Goal: Task Accomplishment & Management: Complete application form

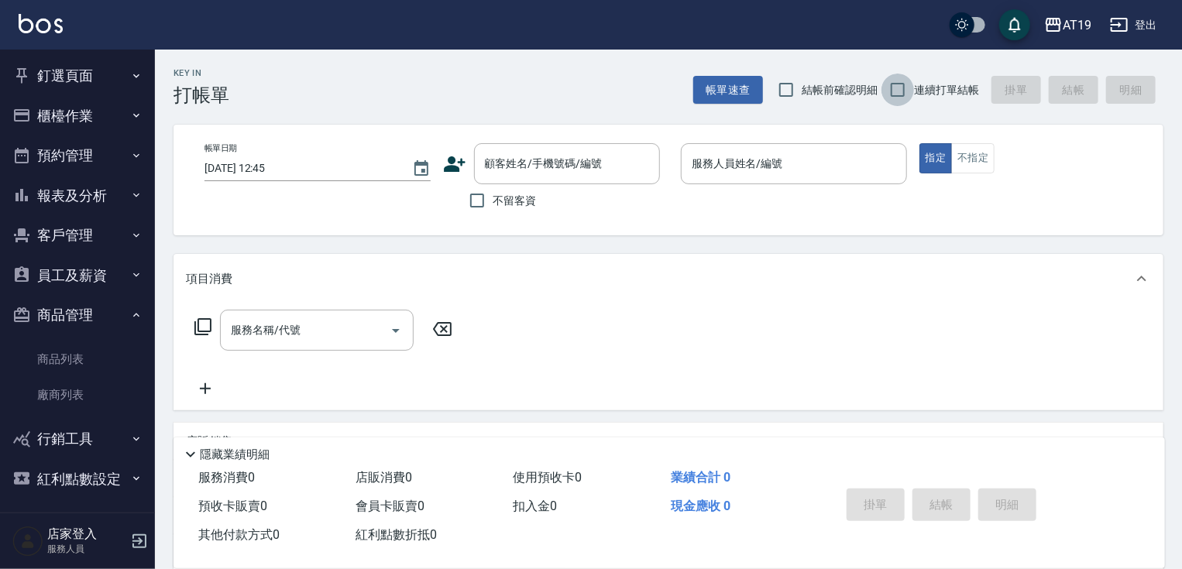
click at [901, 89] on input "連續打單結帳" at bounding box center [898, 90] width 33 height 33
checkbox input "true"
click at [787, 90] on input "結帳前確認明細" at bounding box center [786, 90] width 33 height 33
checkbox input "true"
drag, startPoint x: 585, startPoint y: 158, endPoint x: 590, endPoint y: 130, distance: 28.3
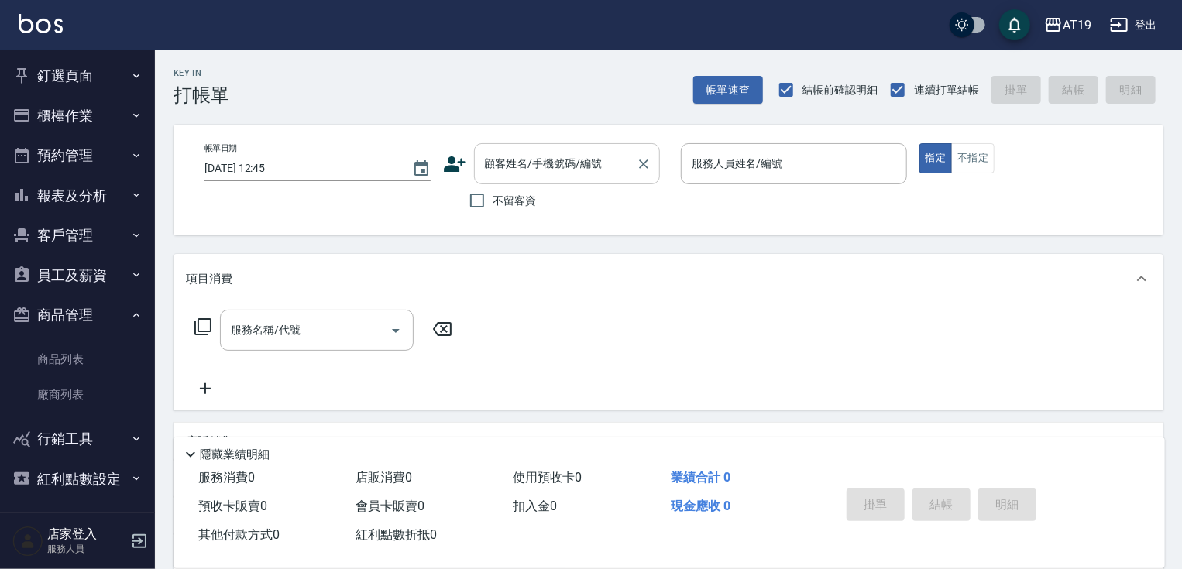
click at [585, 157] on input "顧客姓名/手機號碼/編號" at bounding box center [555, 163] width 149 height 27
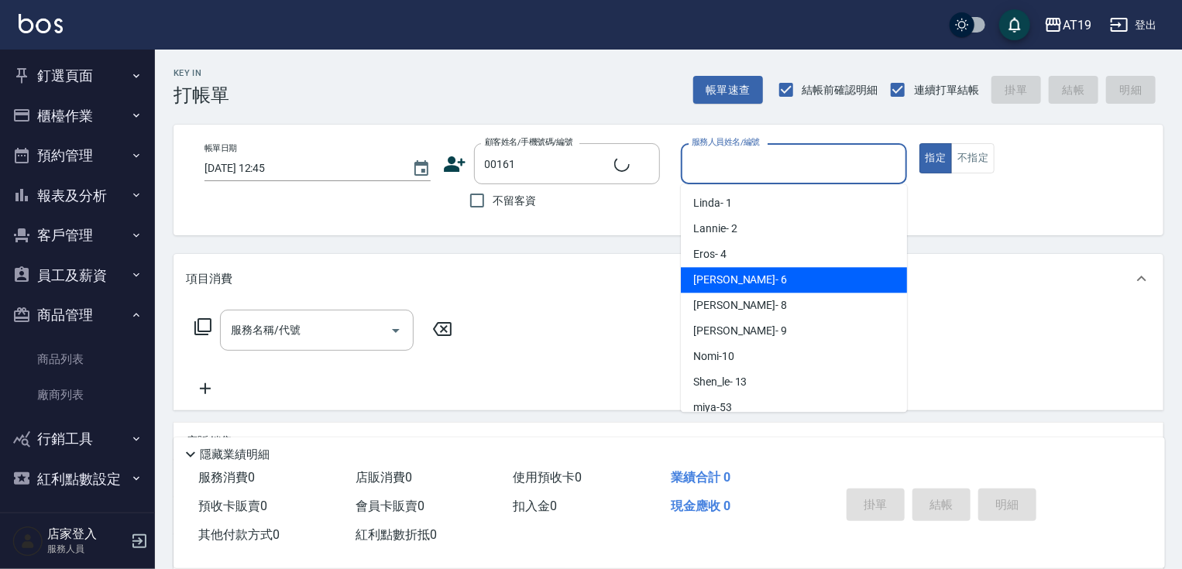
type input "公司/00161/00161"
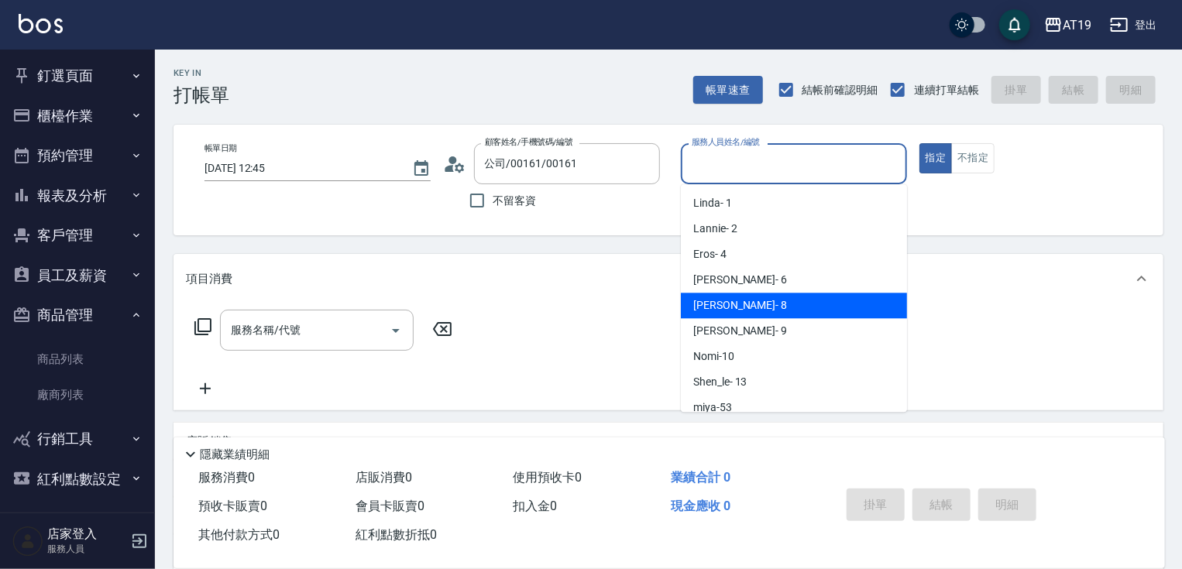
type input "[PERSON_NAME]- 8"
type button "true"
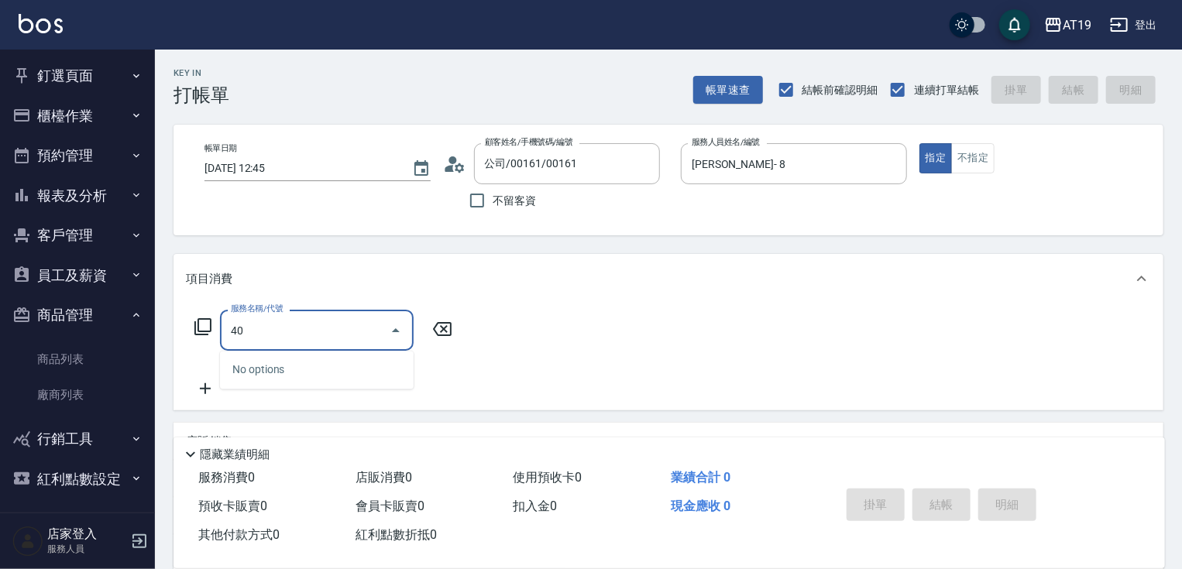
type input "401"
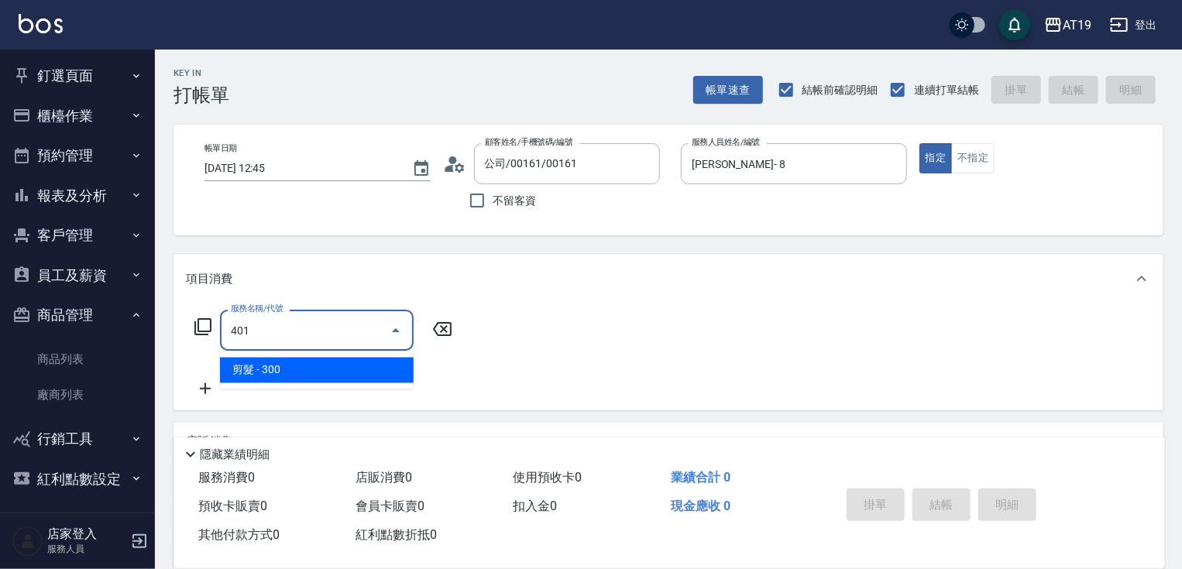
type input "30"
type input "剪髮(401)"
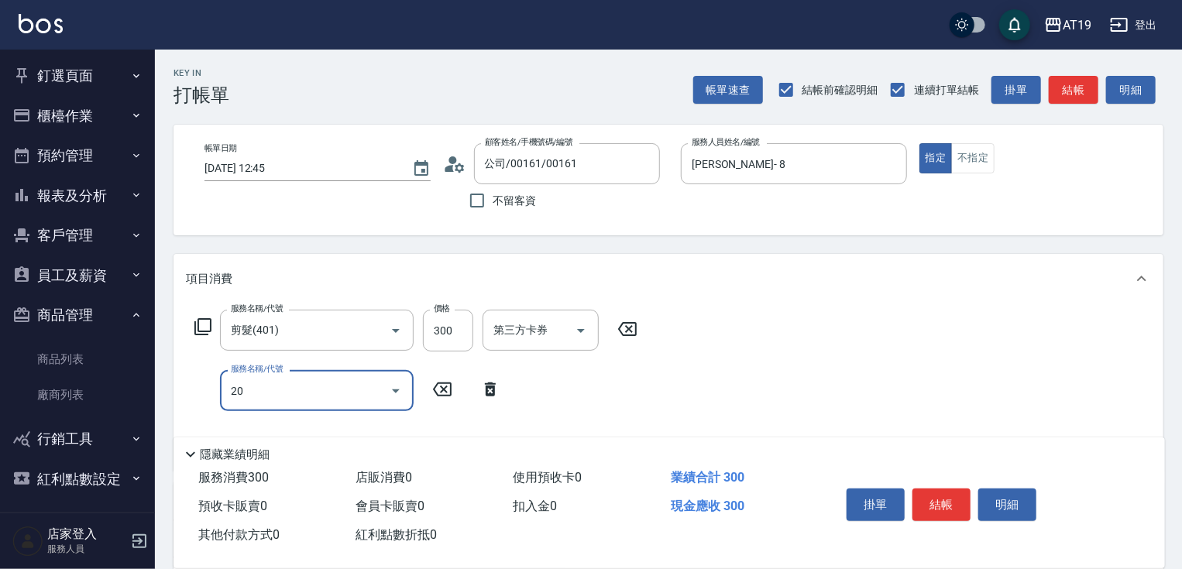
type input "201"
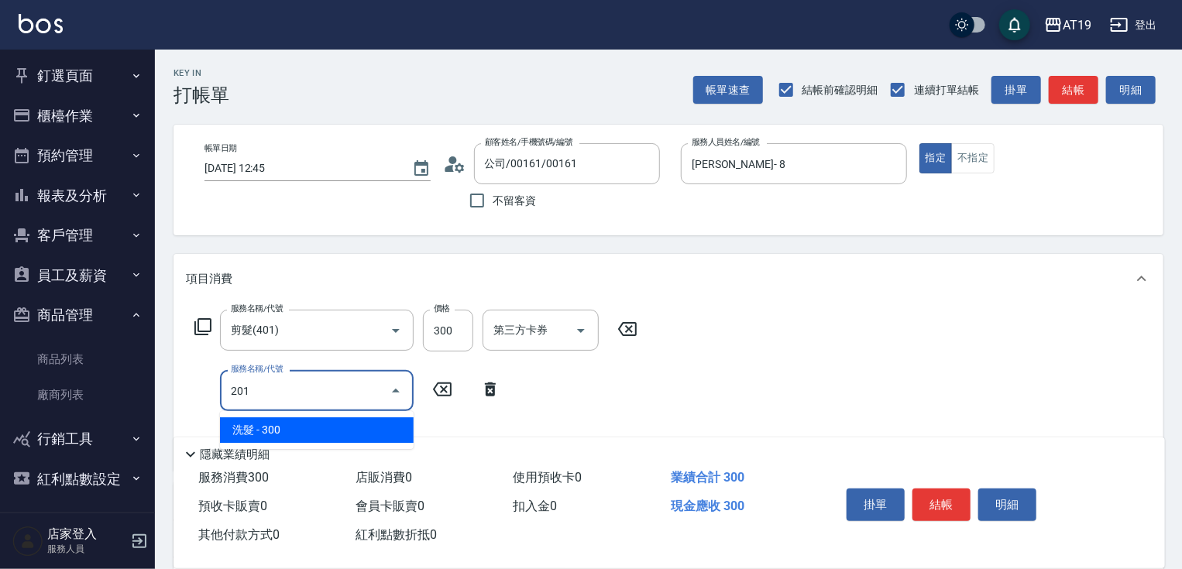
type input "60"
type input "洗髮(201)"
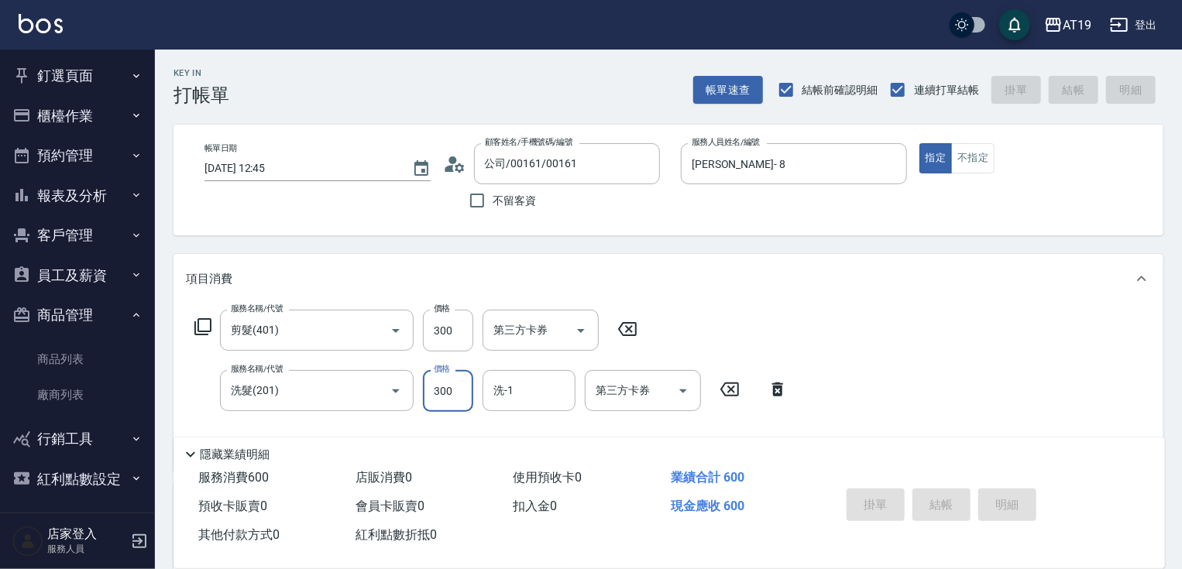
type input "[DATE] 14:43"
type input "0"
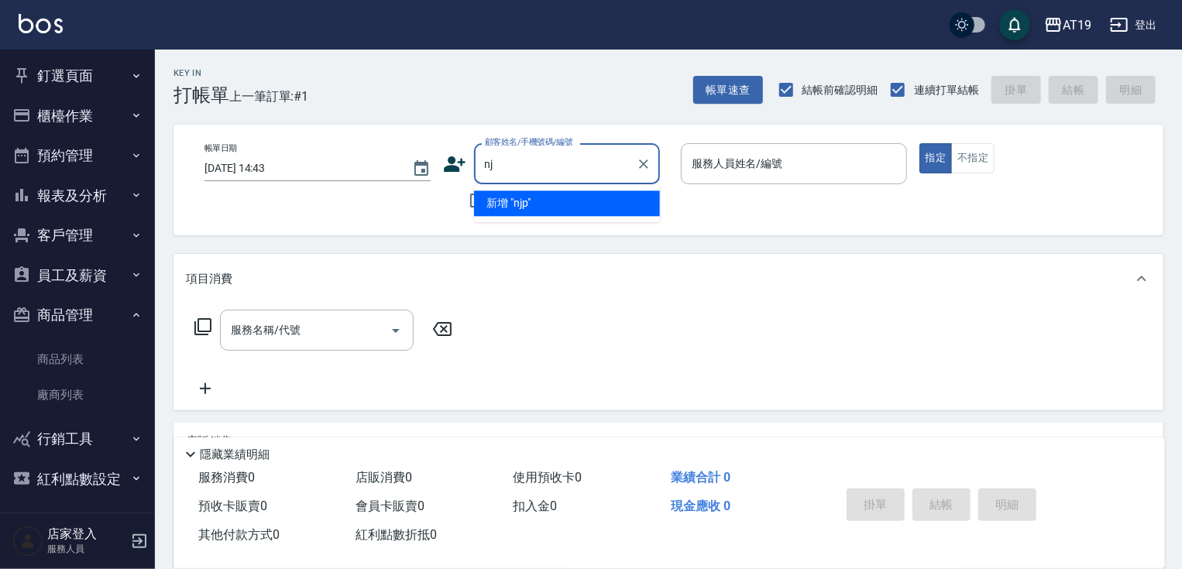
type input "n"
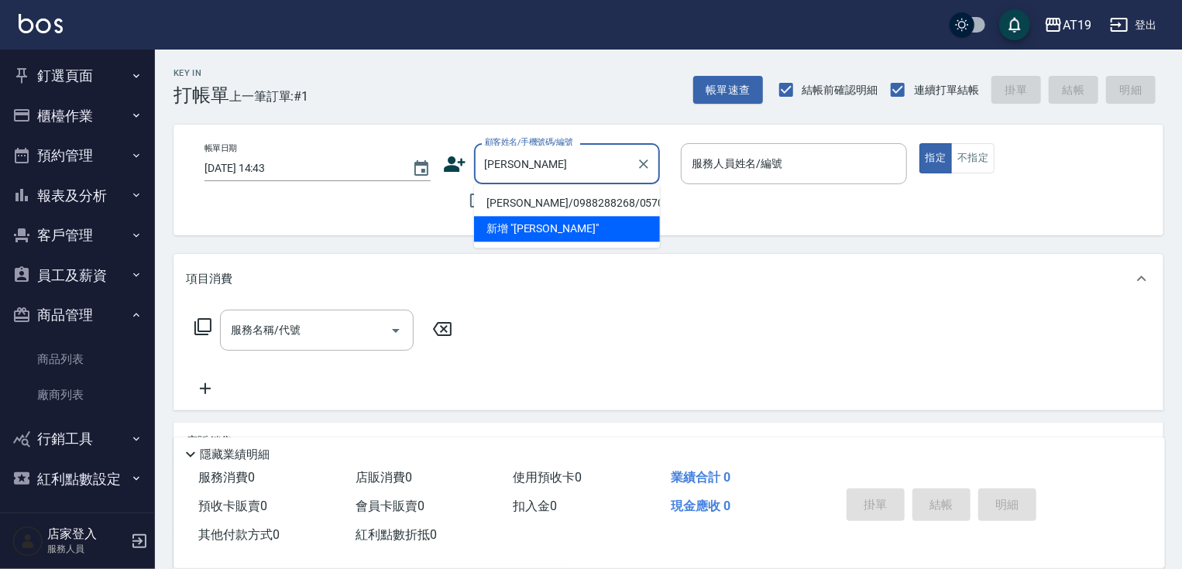
type input "[PERSON_NAME]/0988288268/05701"
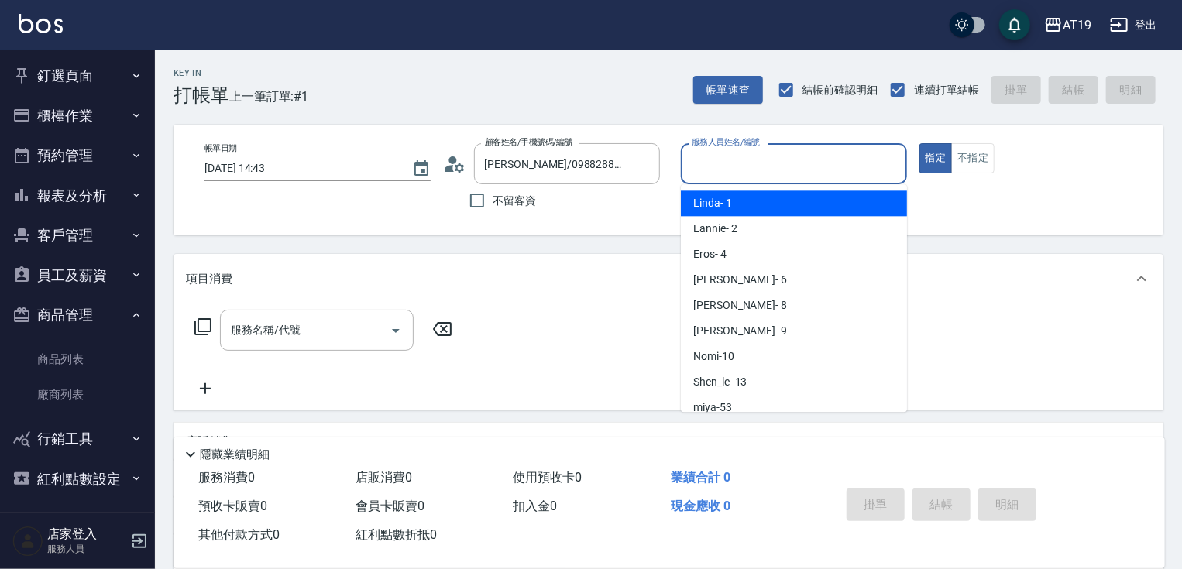
type input "Linda- 1"
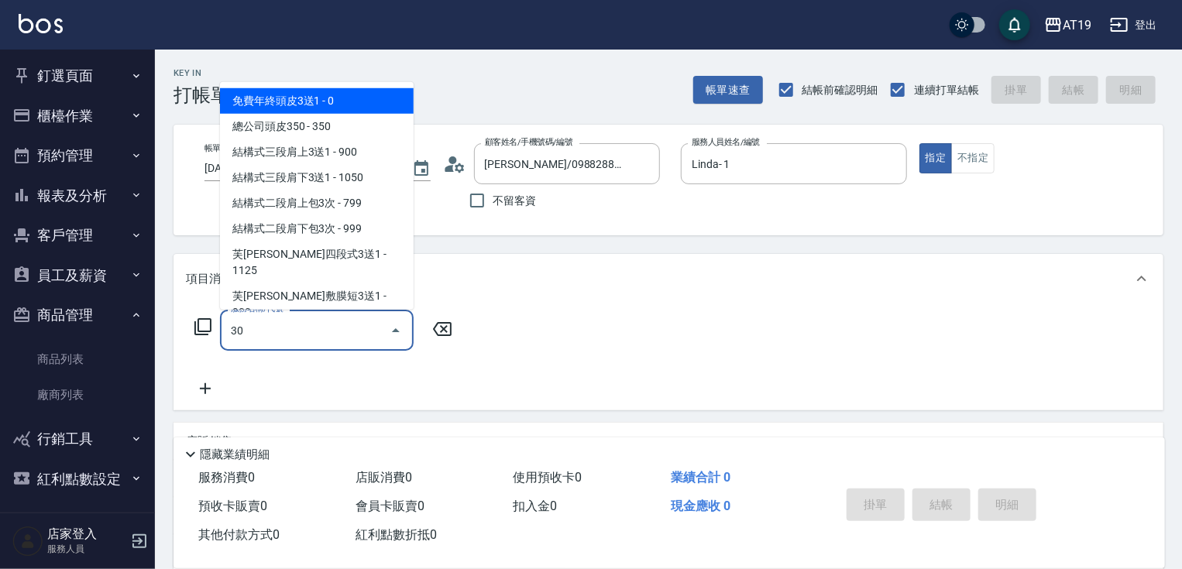
type input "301"
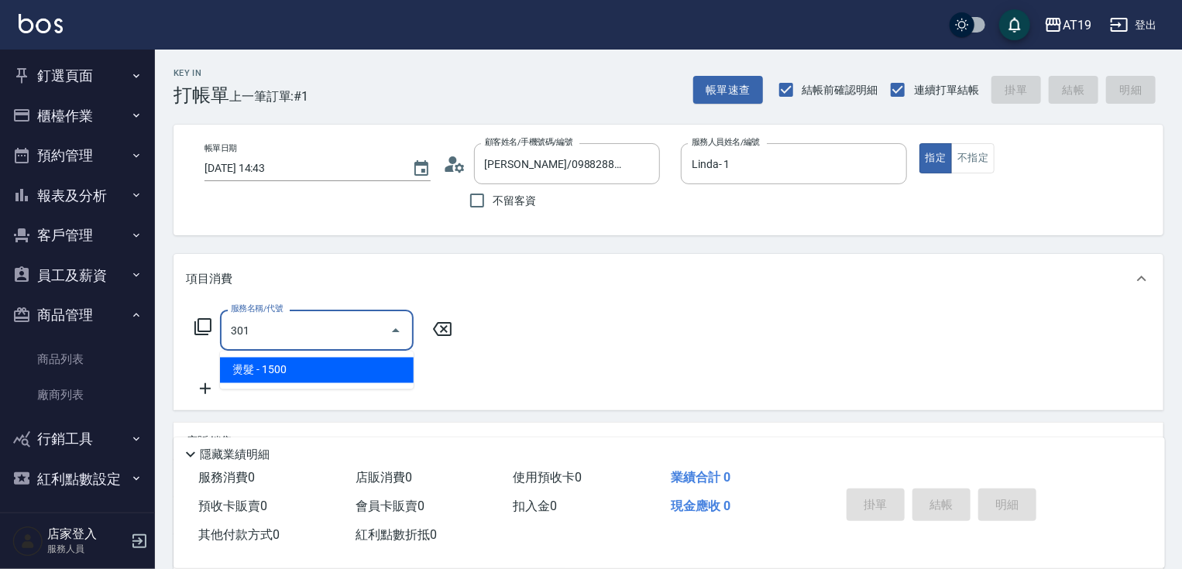
type input "150"
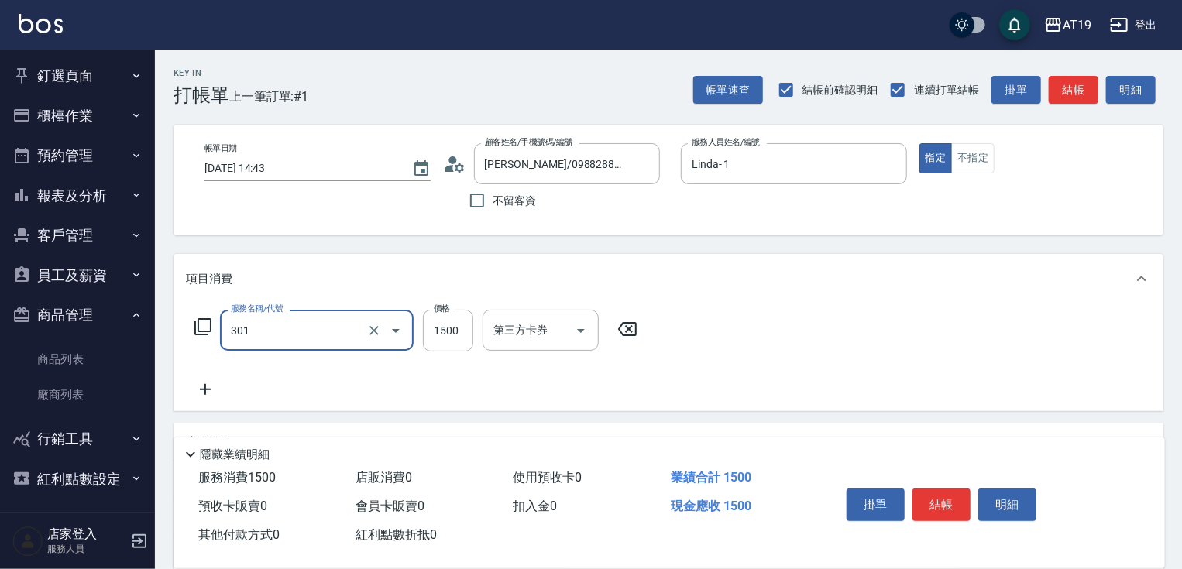
type input "燙髮(301)"
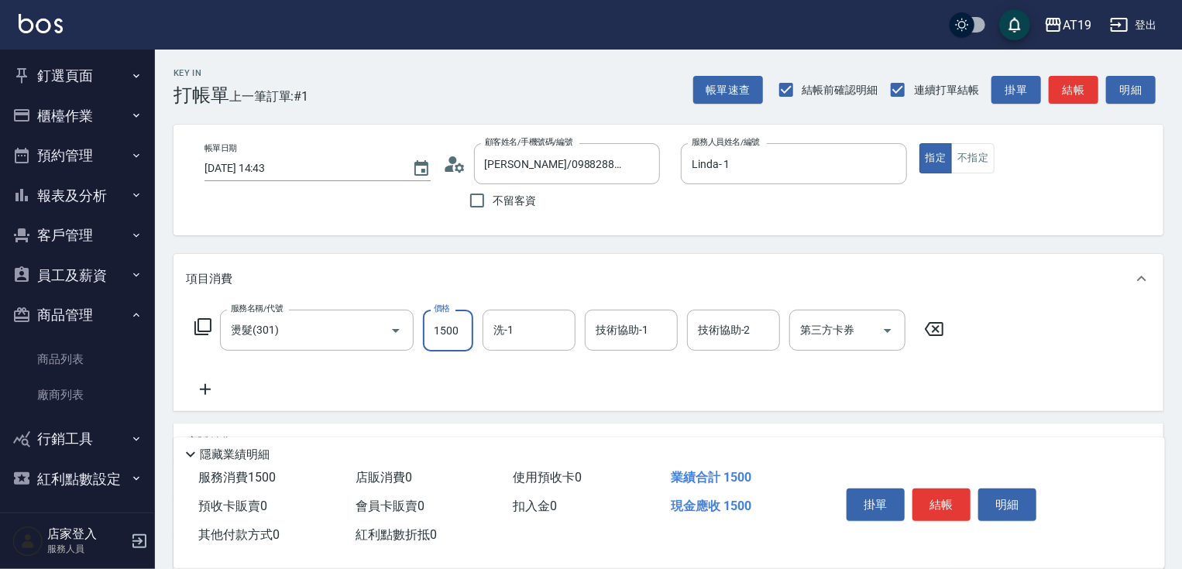
type input "3"
type input "0"
type input "330"
type input "3300"
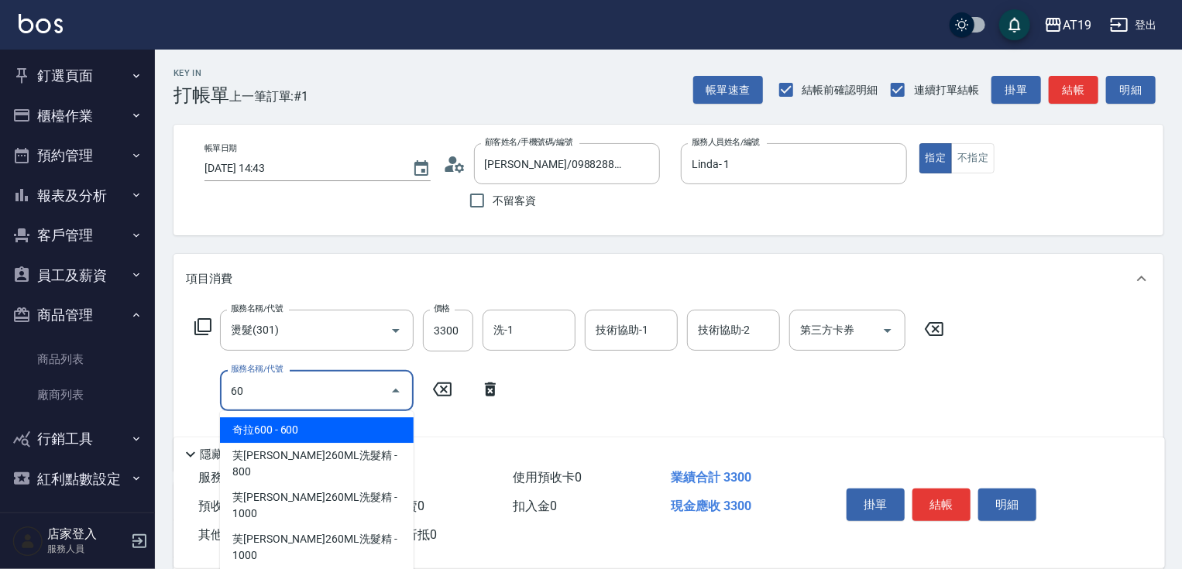
type input "601"
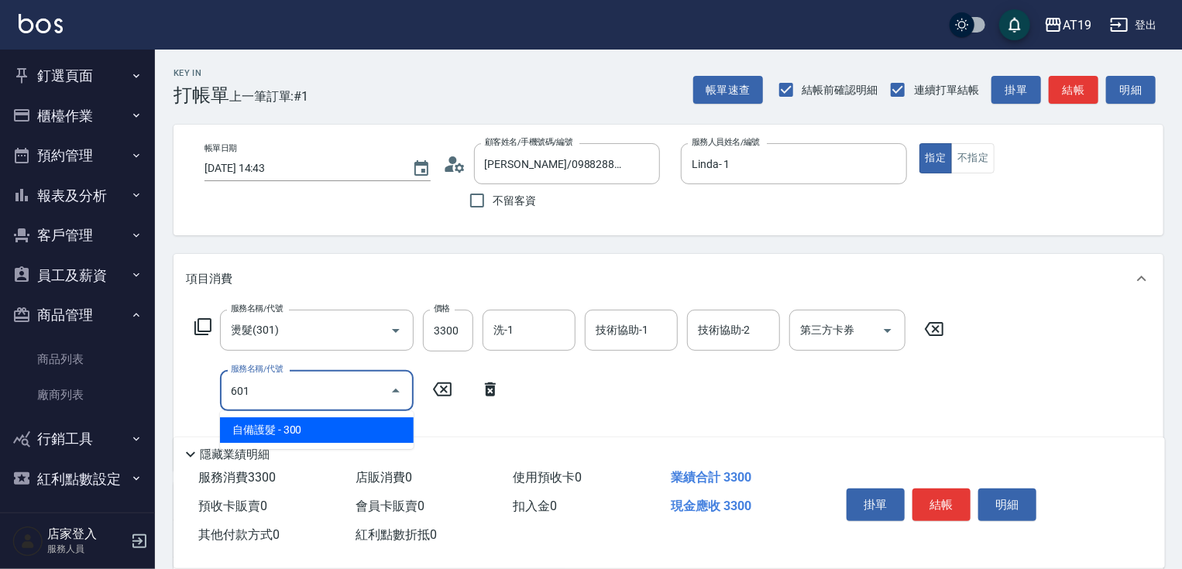
type input "360"
type input "自備護髮(601)"
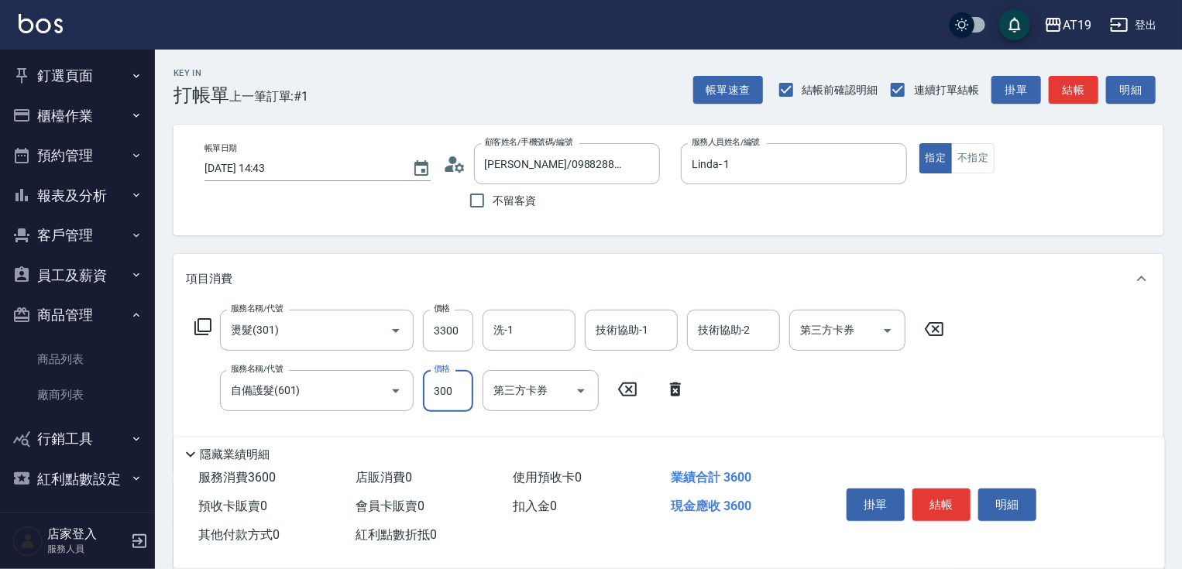
type input "1"
type input "330"
type input "100"
type input "430"
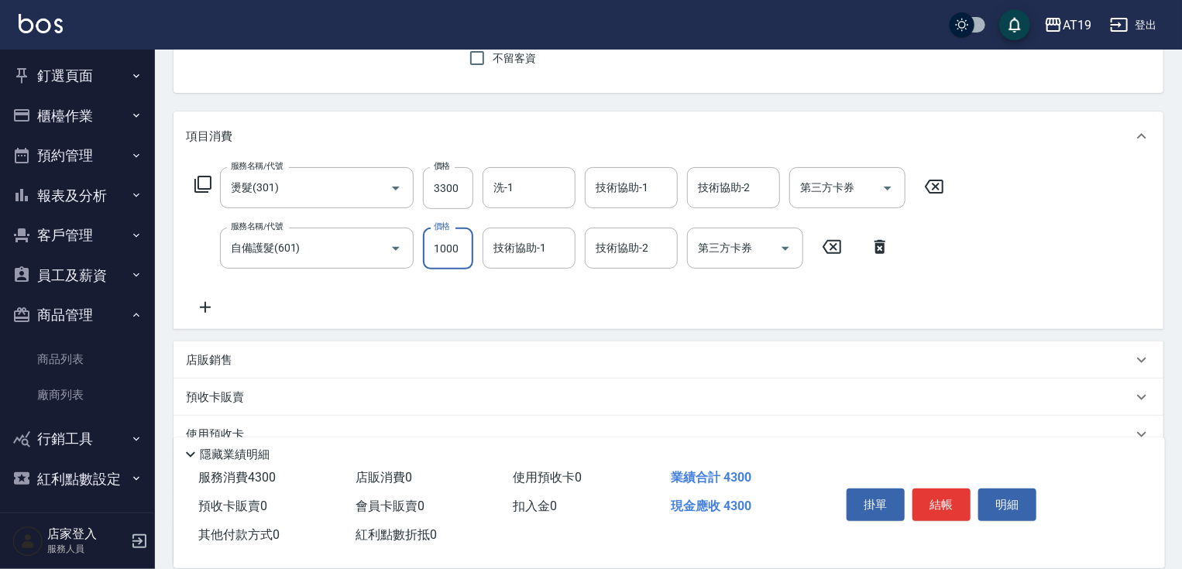
scroll to position [186, 0]
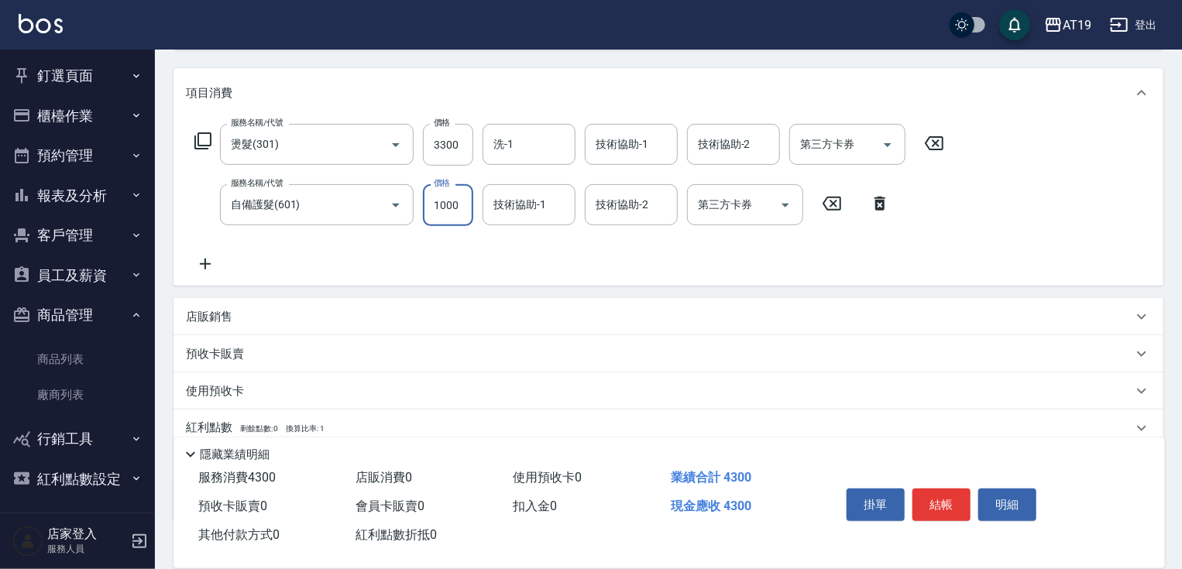
type input "1000"
click at [218, 322] on p "店販銷售" at bounding box center [209, 317] width 46 height 16
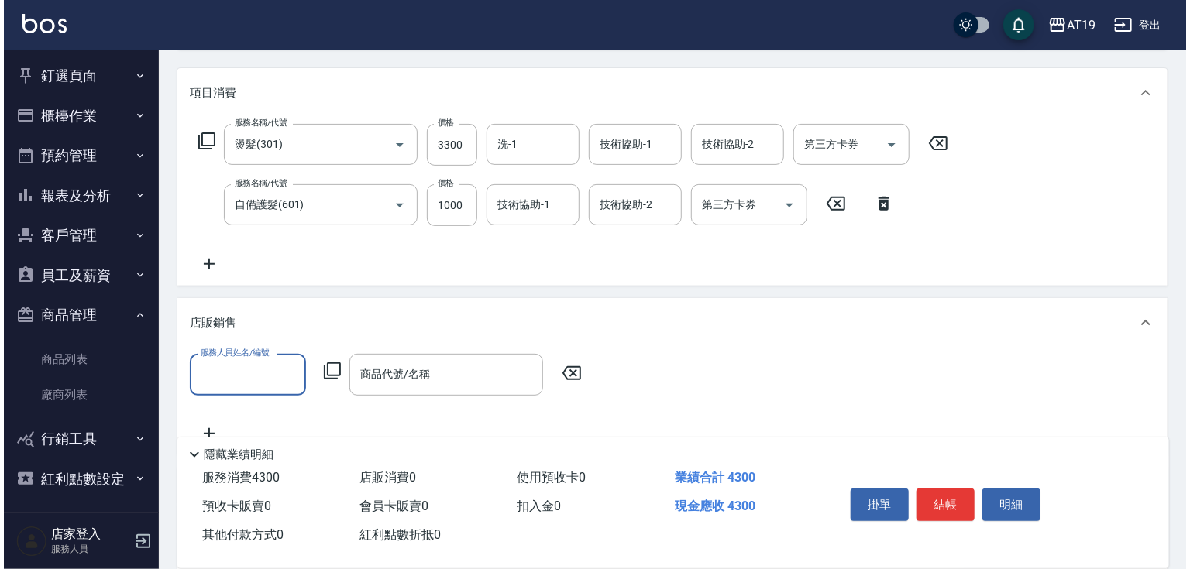
scroll to position [0, 0]
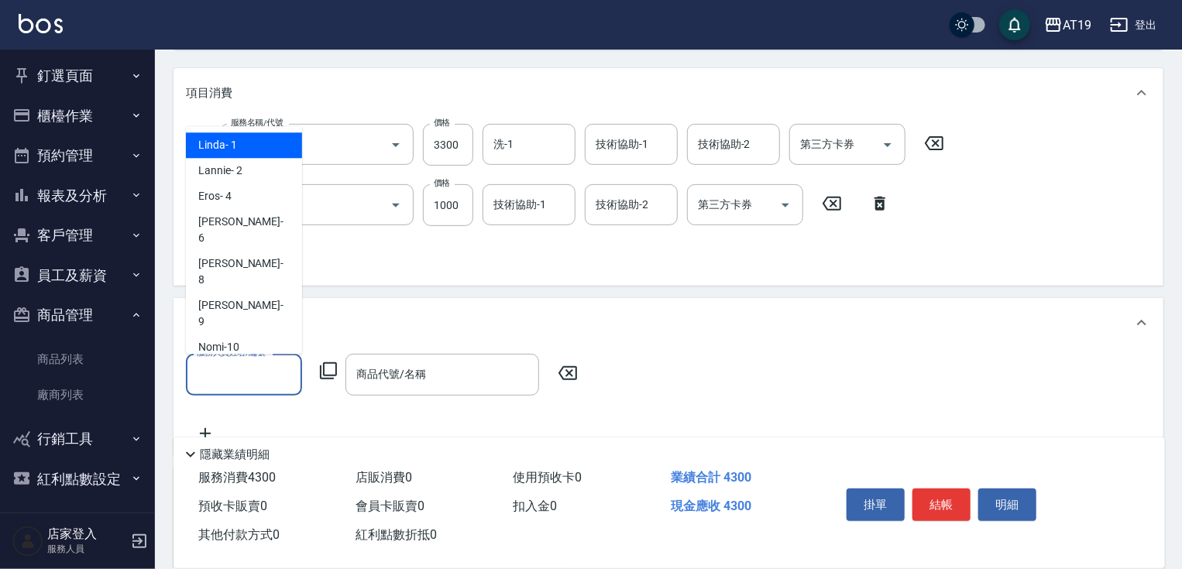
click at [223, 367] on input "服務人員姓名/編號" at bounding box center [244, 374] width 102 height 27
drag, startPoint x: 217, startPoint y: 151, endPoint x: 239, endPoint y: 215, distance: 67.1
click at [217, 153] on span "Linda - 1" at bounding box center [217, 145] width 39 height 16
type input "Linda- 1"
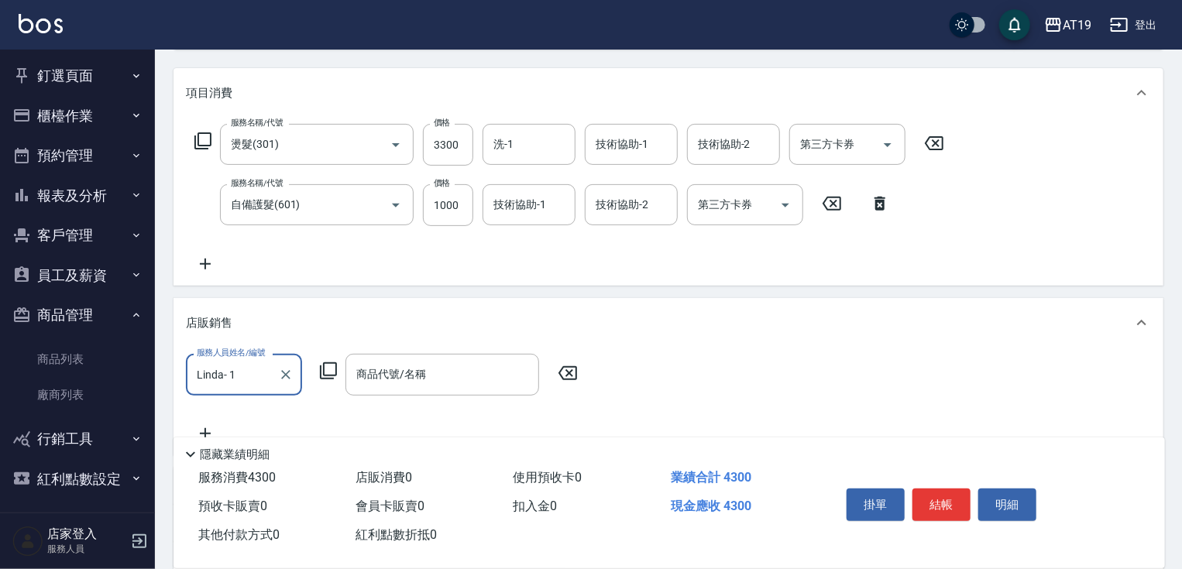
click at [333, 370] on icon at bounding box center [328, 371] width 19 height 19
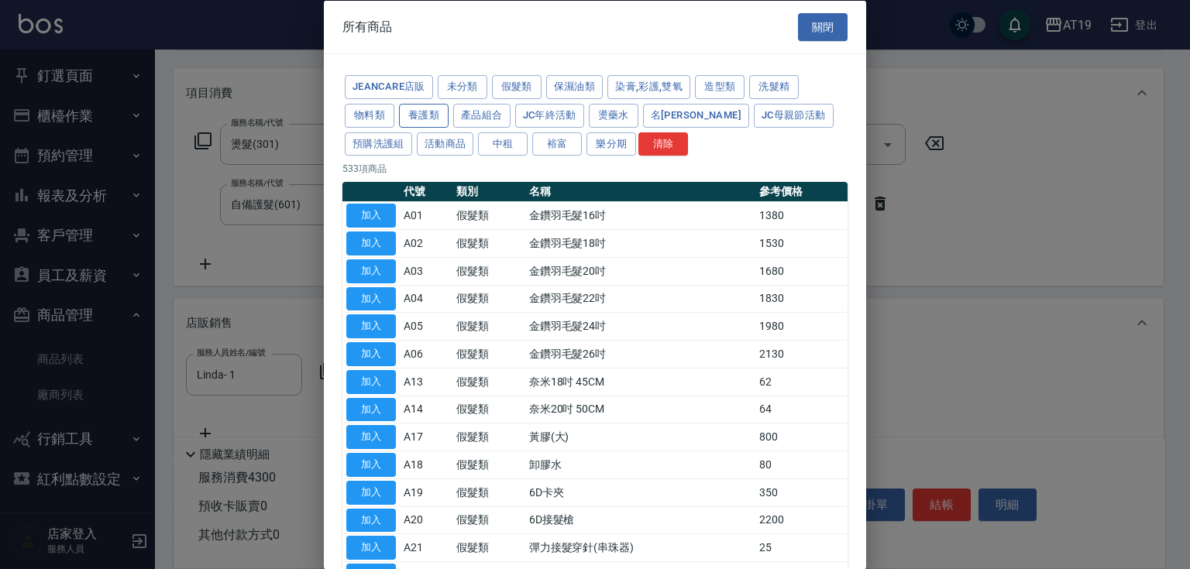
click at [433, 121] on button "養護類" at bounding box center [424, 115] width 50 height 24
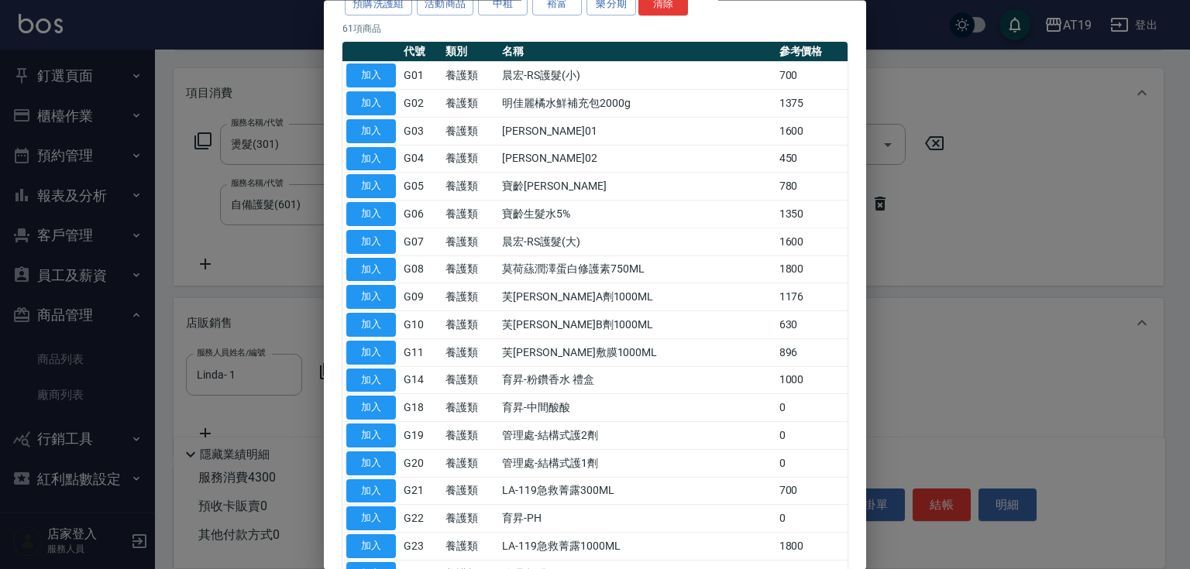
scroll to position [62, 0]
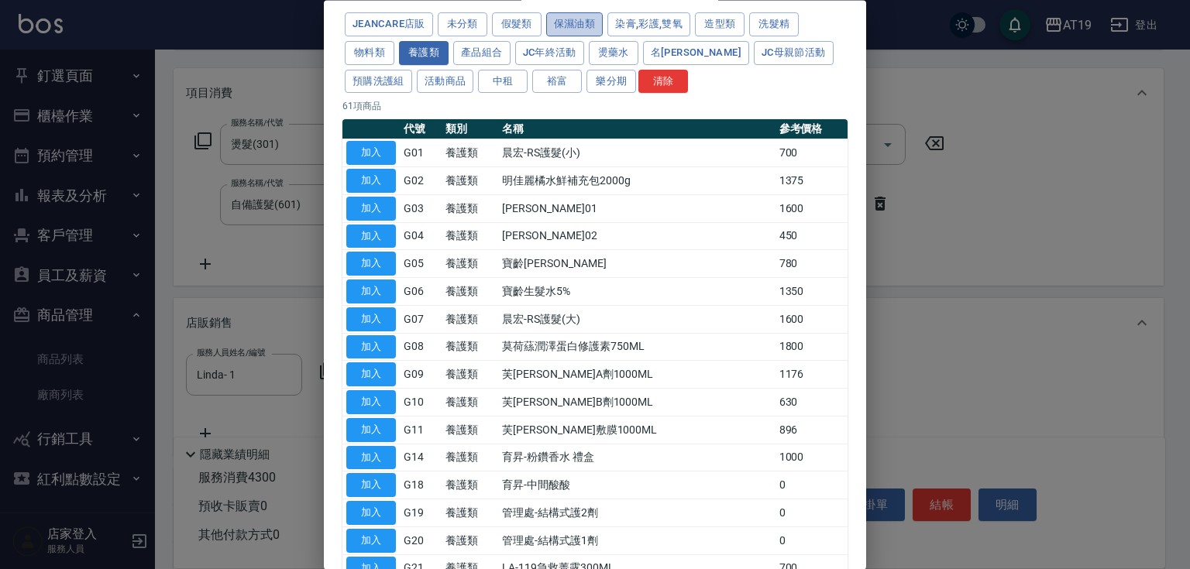
click at [586, 29] on button "保濕油類" at bounding box center [574, 25] width 57 height 24
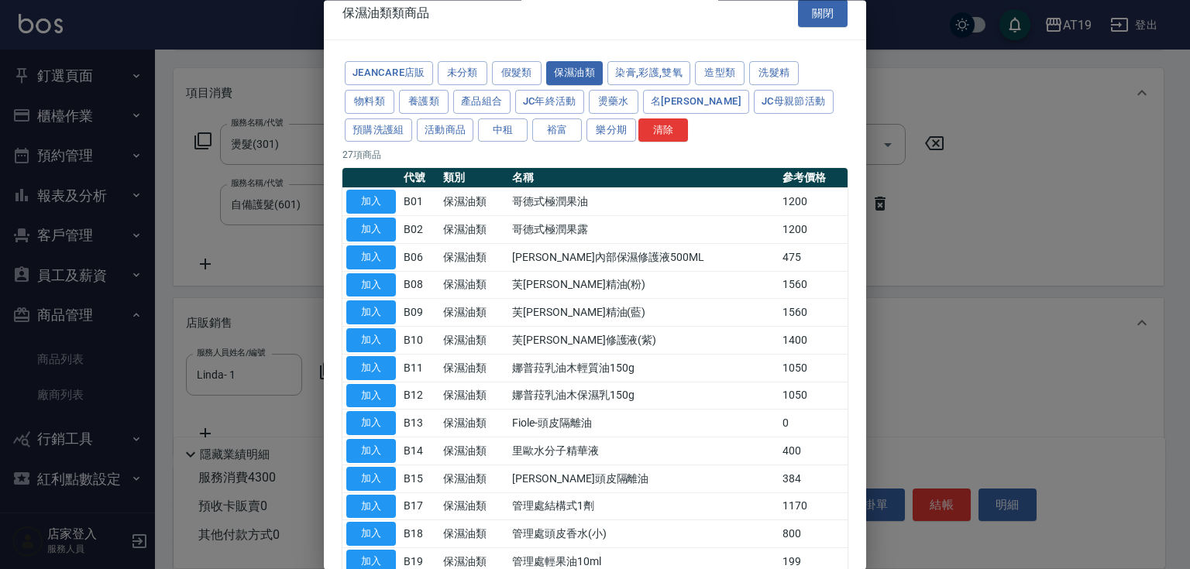
scroll to position [0, 0]
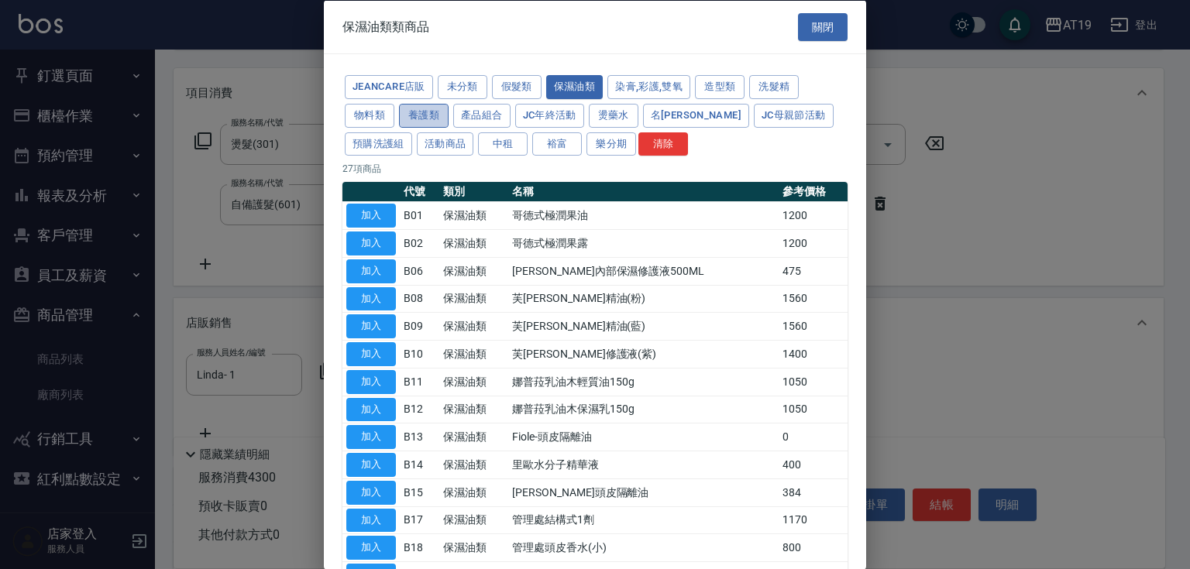
click at [428, 114] on button "養護類" at bounding box center [424, 115] width 50 height 24
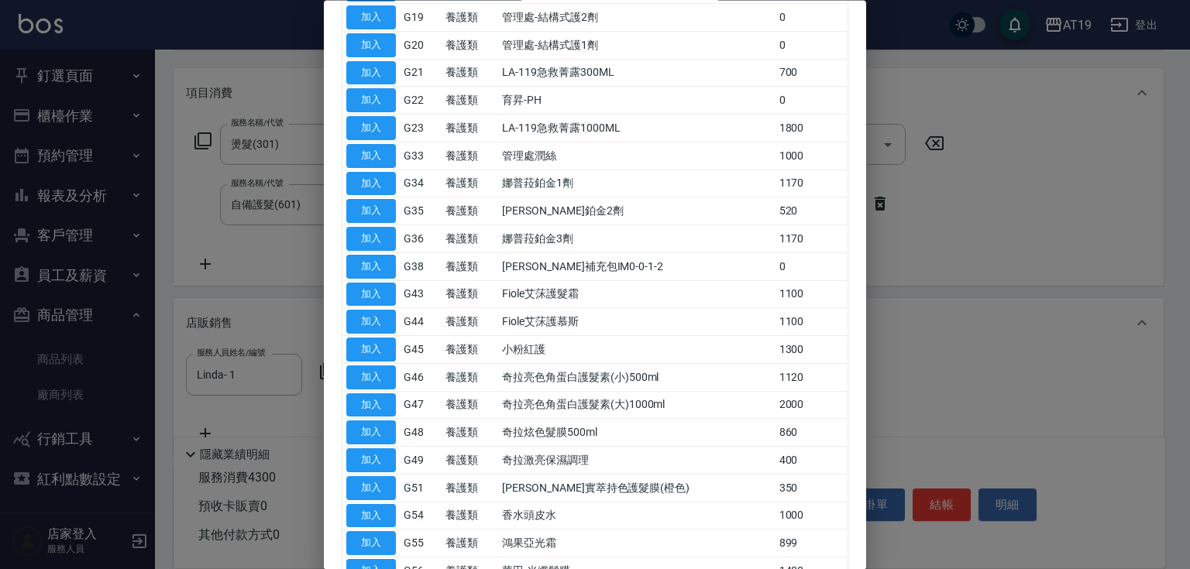
scroll to position [620, 0]
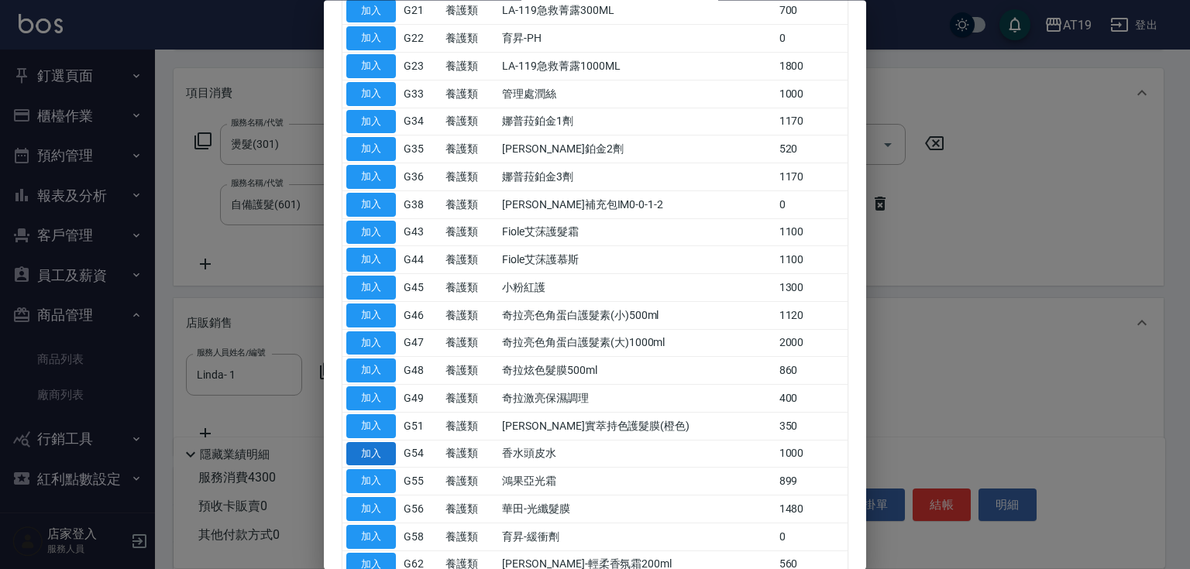
click at [369, 445] on button "加入" at bounding box center [371, 454] width 50 height 24
type input "香水頭皮水"
type input "530"
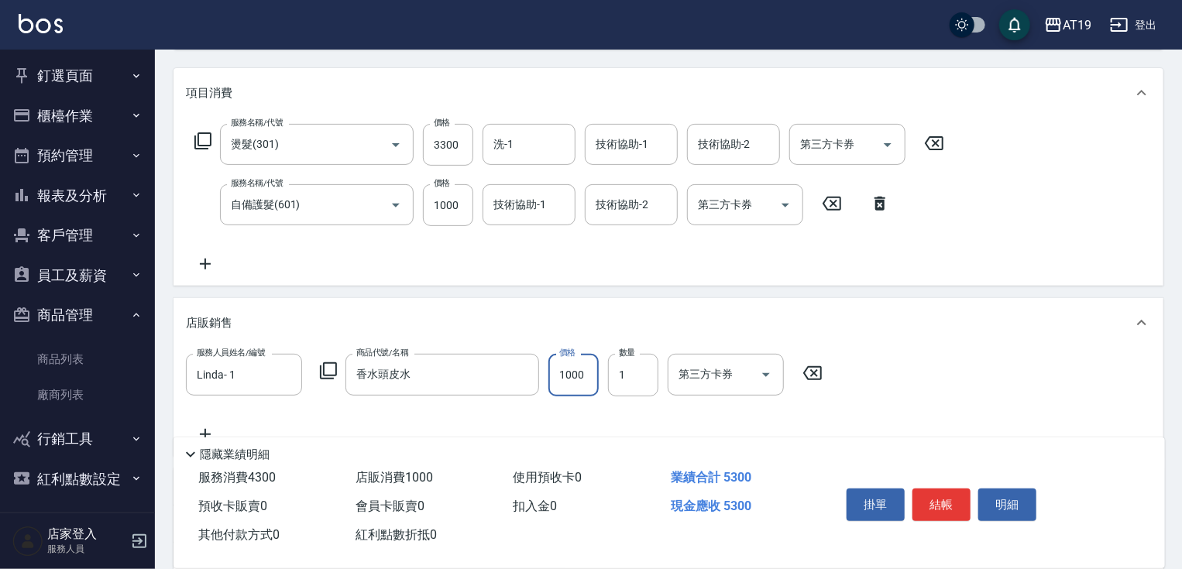
drag, startPoint x: 576, startPoint y: 390, endPoint x: 566, endPoint y: 397, distance: 11.8
click at [576, 393] on input "1000" at bounding box center [574, 375] width 50 height 42
type input "9"
type input "430"
type input "900"
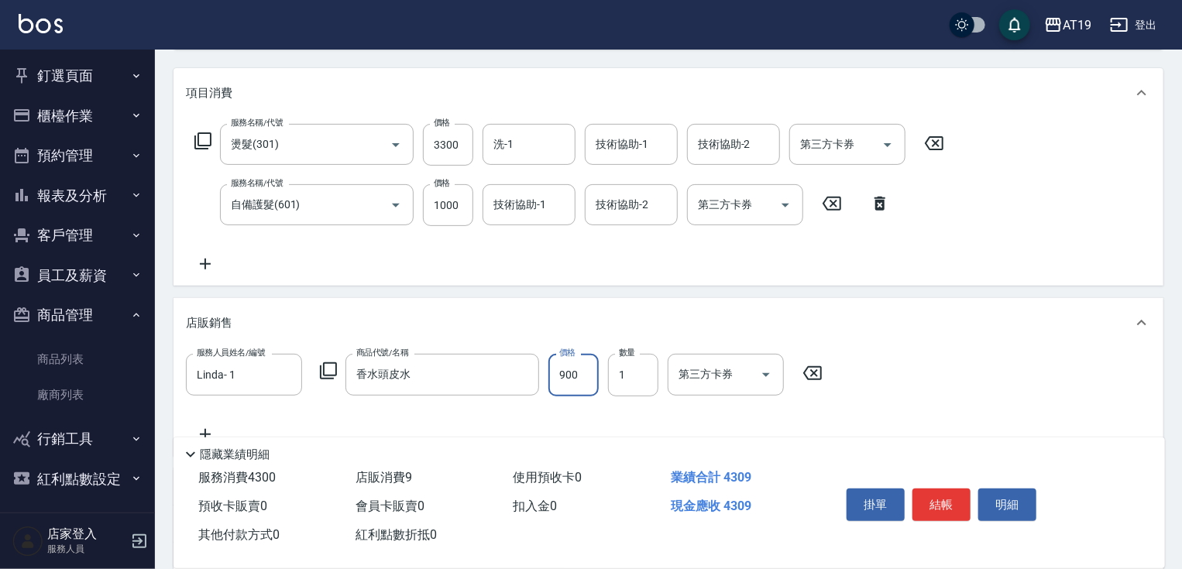
type input "520"
type input "900"
click at [328, 367] on icon at bounding box center [328, 371] width 19 height 19
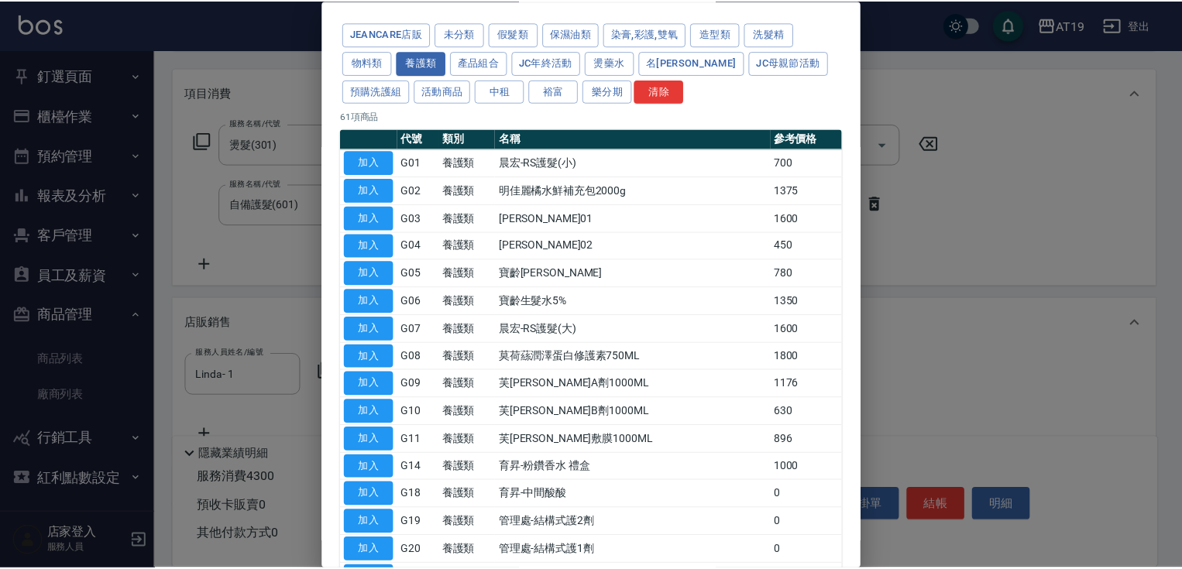
scroll to position [124, 0]
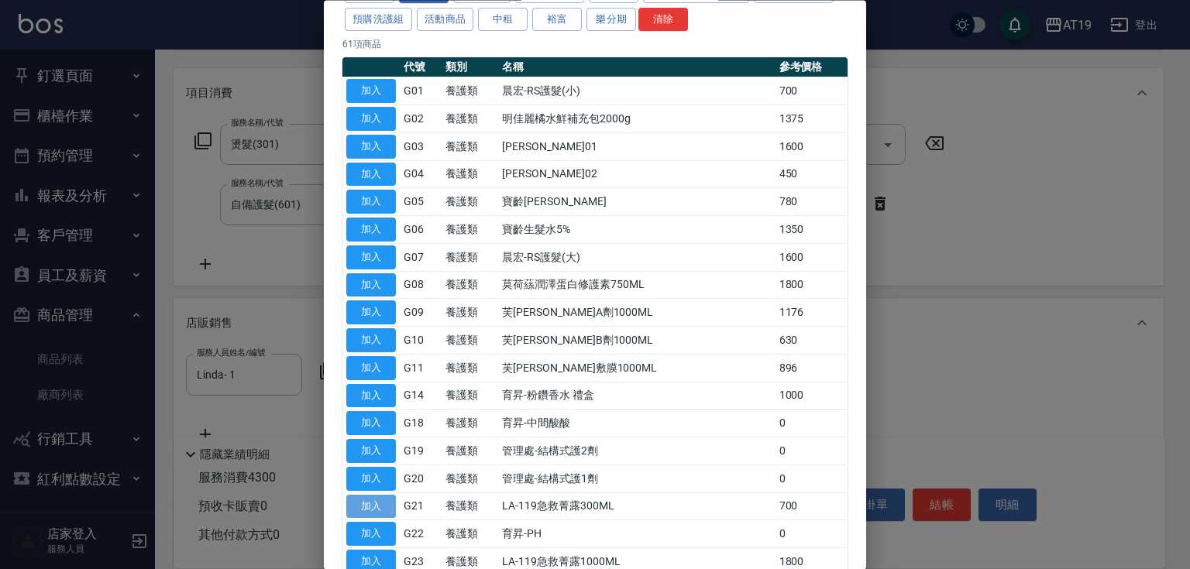
click at [359, 500] on button "加入" at bounding box center [371, 507] width 50 height 24
type input "590"
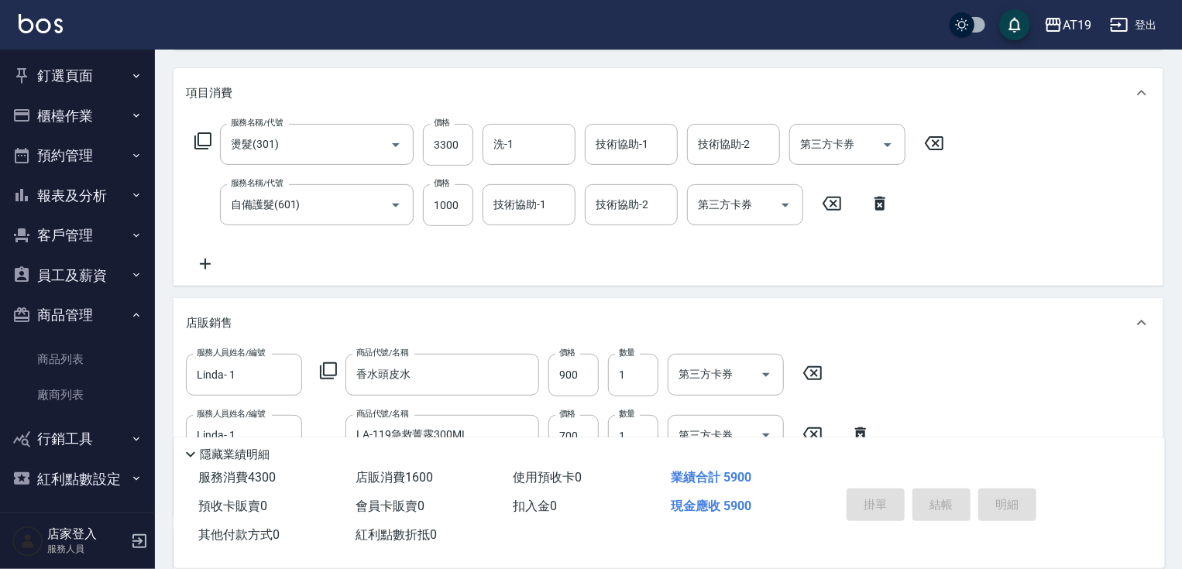
type input "[DATE] 14:46"
type input "0"
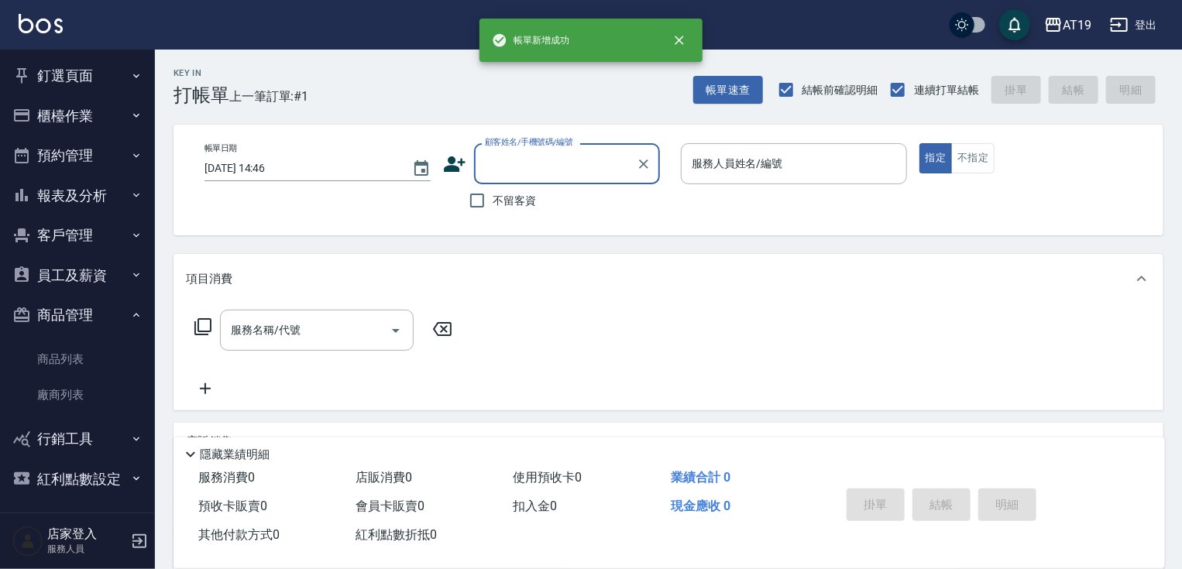
scroll to position [0, 0]
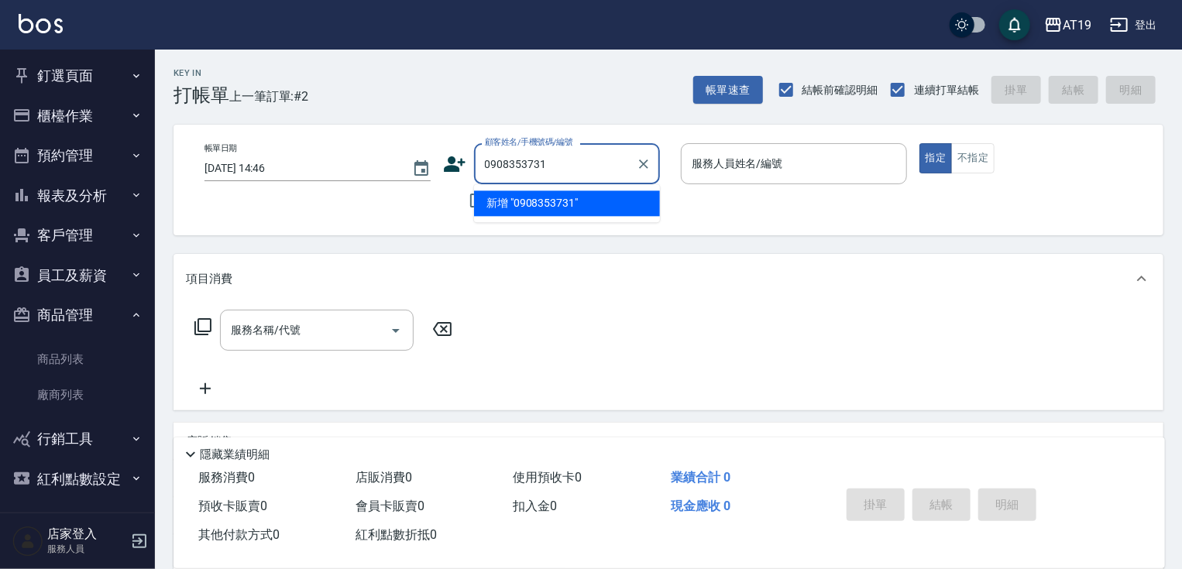
type input "0908353731"
click at [449, 168] on icon at bounding box center [455, 164] width 22 height 15
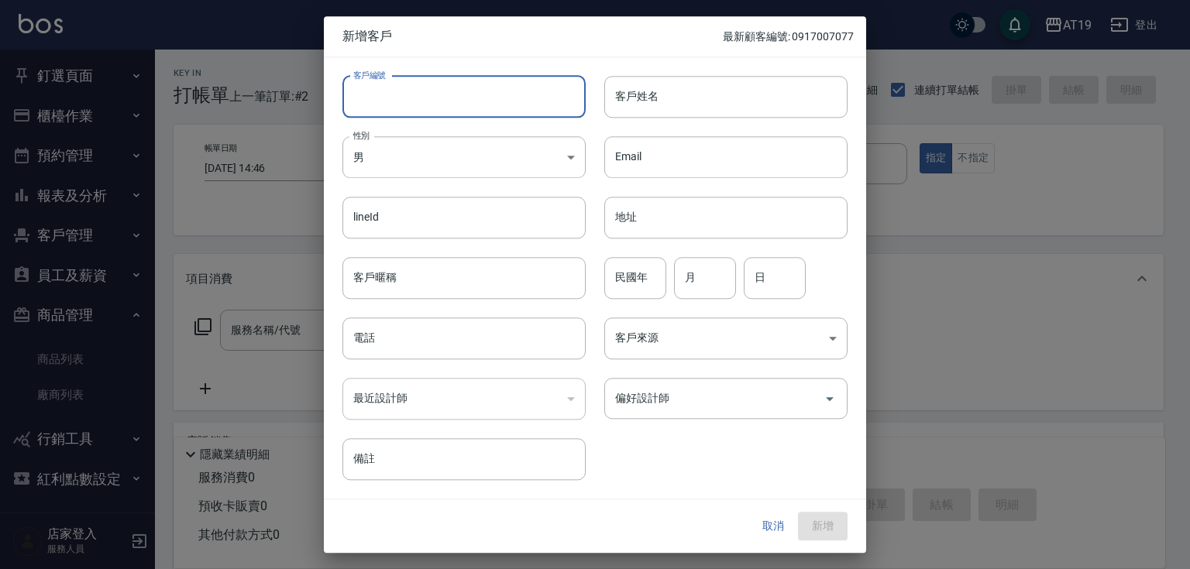
click at [461, 112] on input "客戶編號" at bounding box center [463, 97] width 243 height 42
paste input "0908353731"
type input "0908353731"
paste input "0908353731"
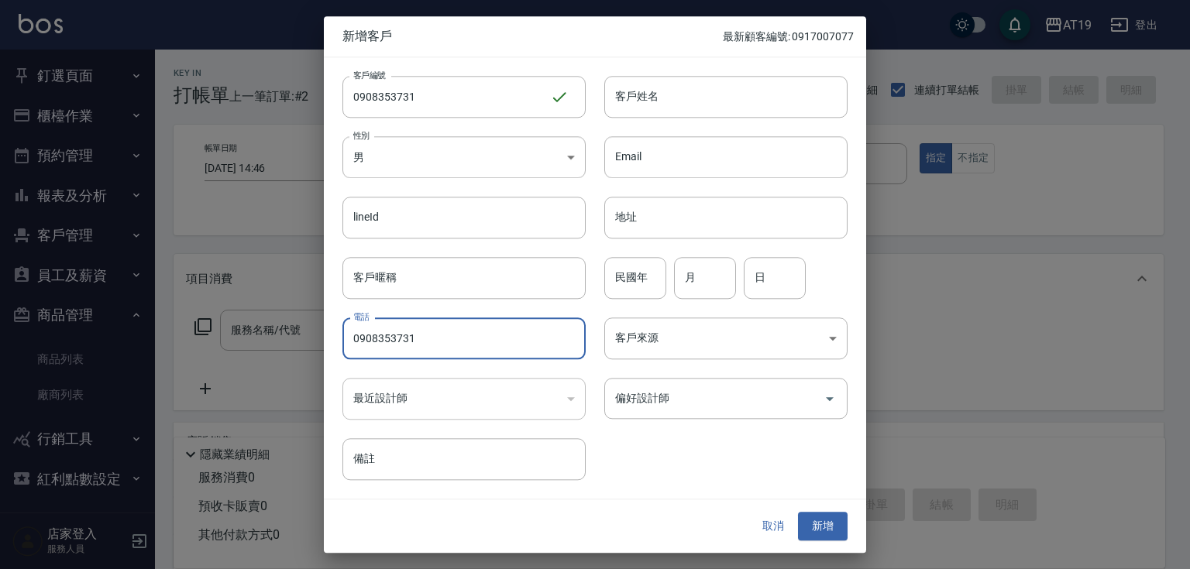
click at [456, 334] on input "0908353731" at bounding box center [463, 339] width 243 height 42
type input "0908353731"
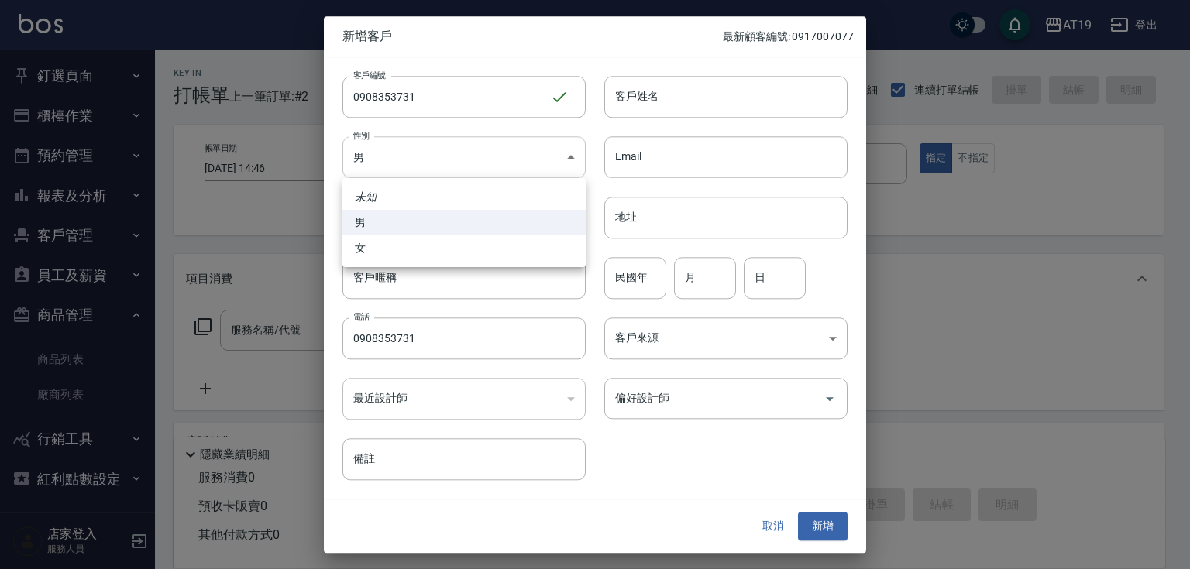
drag, startPoint x: 466, startPoint y: 159, endPoint x: 457, endPoint y: 226, distance: 68.0
click at [466, 163] on body "AT19 登出 釘選頁面 打帳單 帳單列表 材料自購登錄 排班表 現場電腦打卡 店家日報表 互助日報表 設計師排行榜 設計師日報表 櫃檯作業 打帳單 帳單列表…" at bounding box center [595, 396] width 1190 height 793
drag, startPoint x: 470, startPoint y: 253, endPoint x: 555, endPoint y: 214, distance: 92.9
click at [476, 251] on li "女" at bounding box center [463, 249] width 243 height 26
type input "[DEMOGRAPHIC_DATA]"
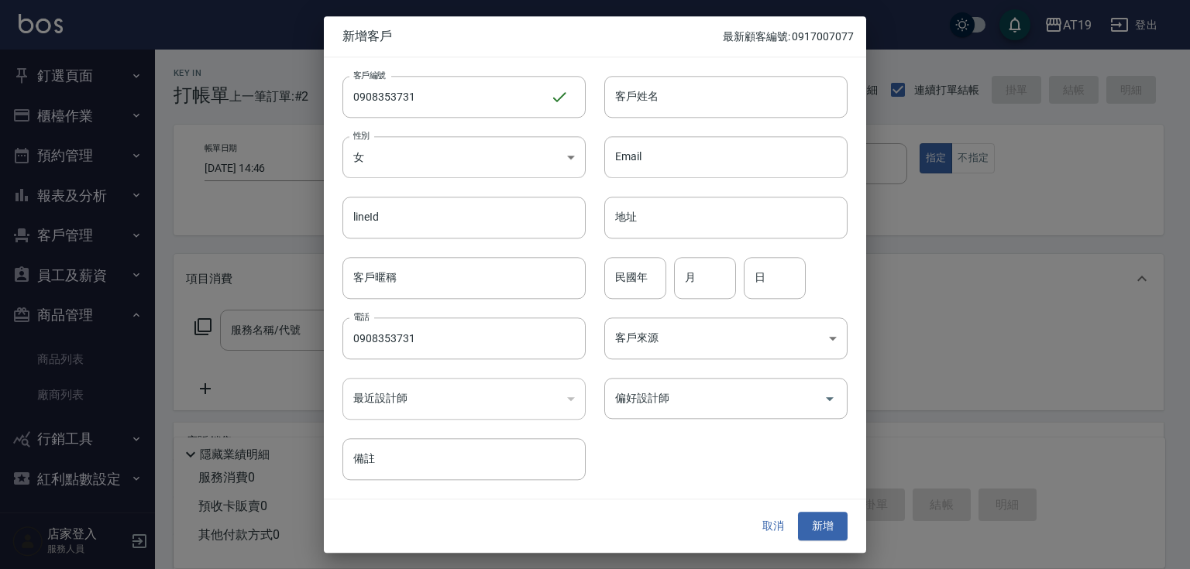
drag, startPoint x: 658, startPoint y: 59, endPoint x: 651, endPoint y: 78, distance: 20.6
click at [658, 60] on div "客戶姓名 客戶姓名" at bounding box center [717, 87] width 262 height 60
click at [661, 96] on input "客戶姓名" at bounding box center [725, 97] width 243 height 42
type input "[PERSON_NAME]"
type input "01"
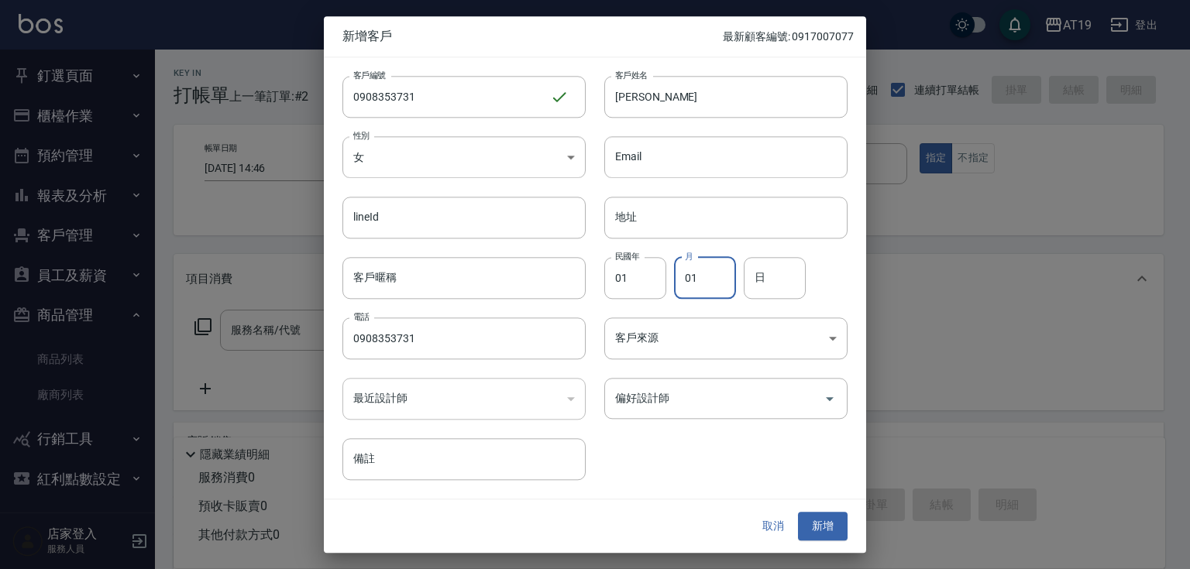
type input "01"
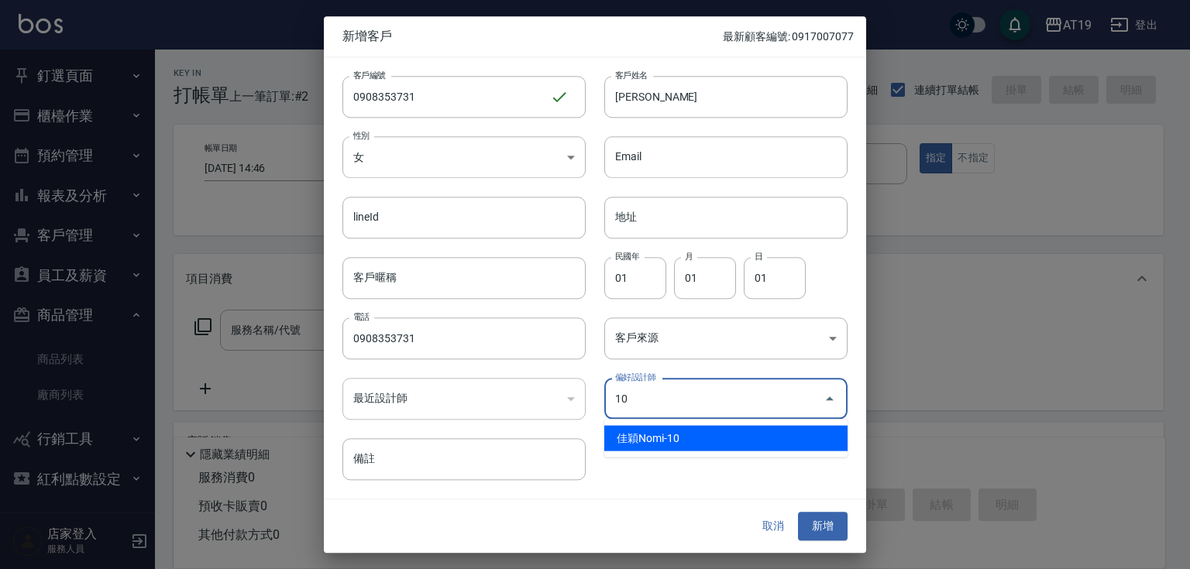
type input "佳穎[PERSON_NAME]"
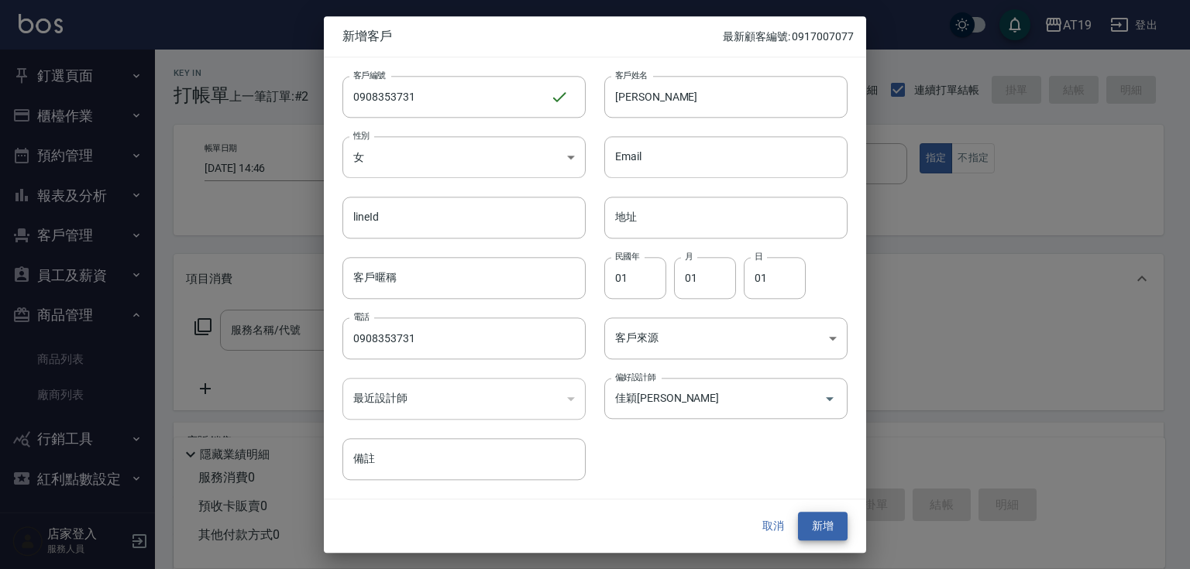
click at [798, 513] on button "新增" at bounding box center [823, 527] width 50 height 29
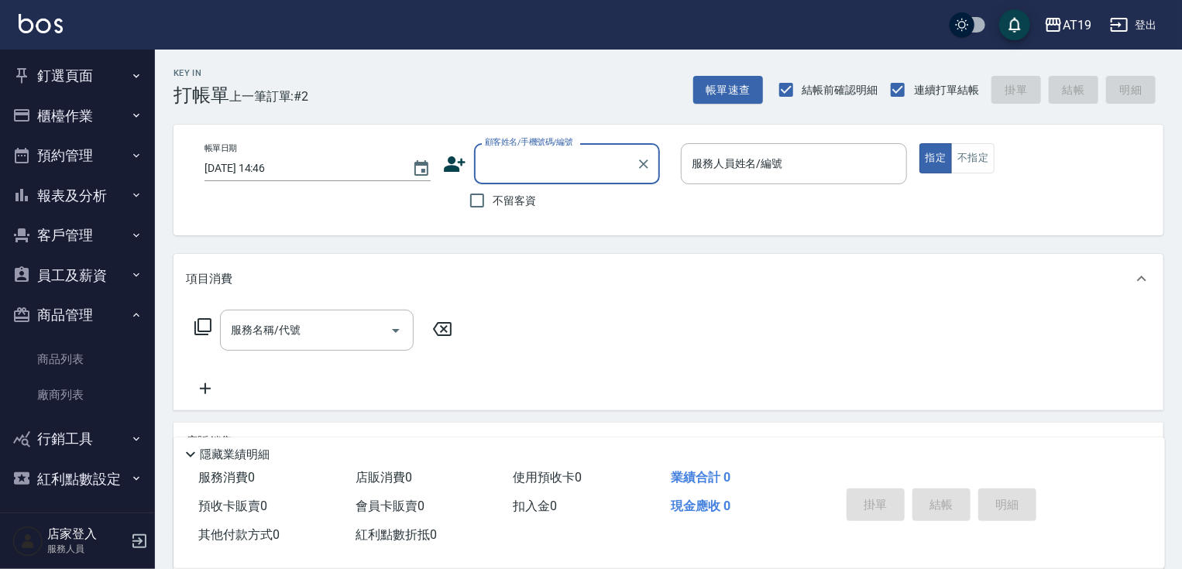
drag, startPoint x: 592, startPoint y: 171, endPoint x: 604, endPoint y: 118, distance: 54.9
click at [593, 169] on input "顧客姓名/手機號碼/編號" at bounding box center [555, 163] width 149 height 27
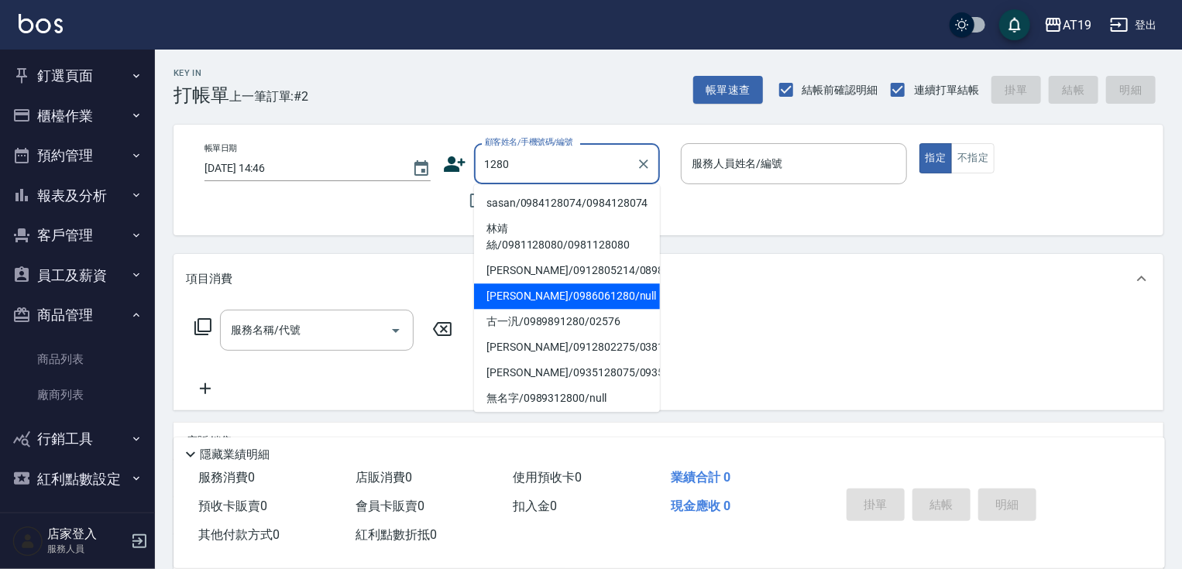
type input "[PERSON_NAME]/0986061280/null"
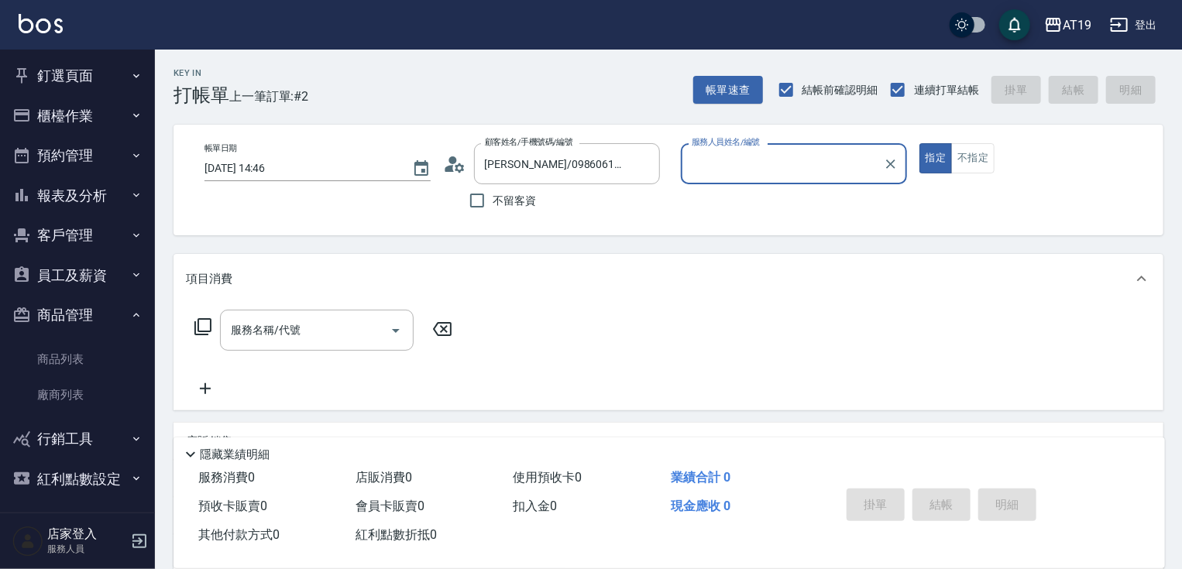
type input "Lannie- 2"
click at [920, 143] on button "指定" at bounding box center [936, 158] width 33 height 30
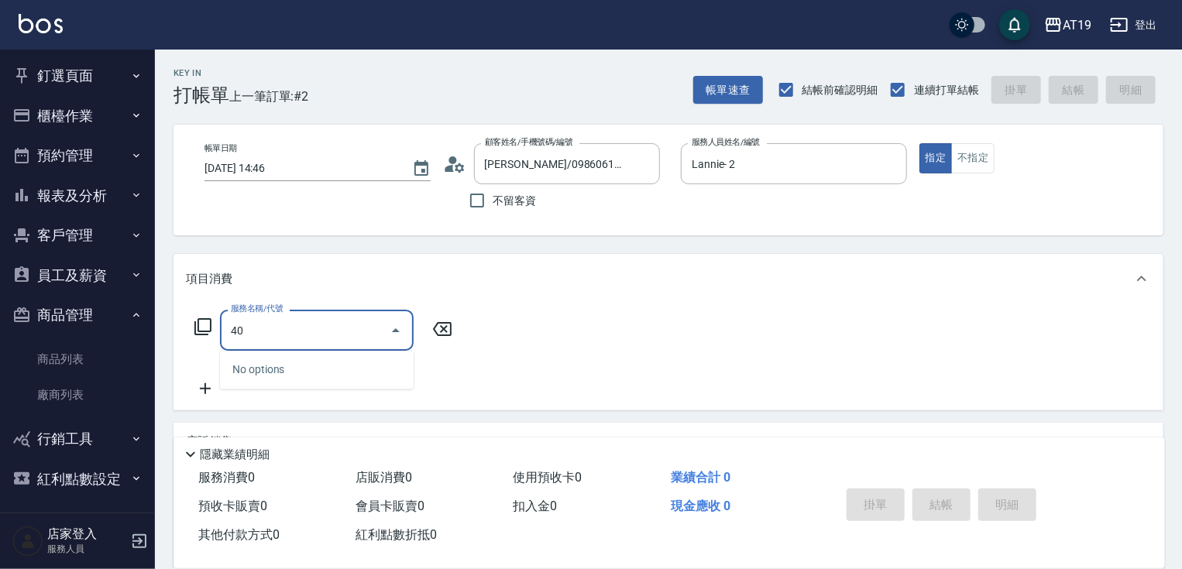
type input "401"
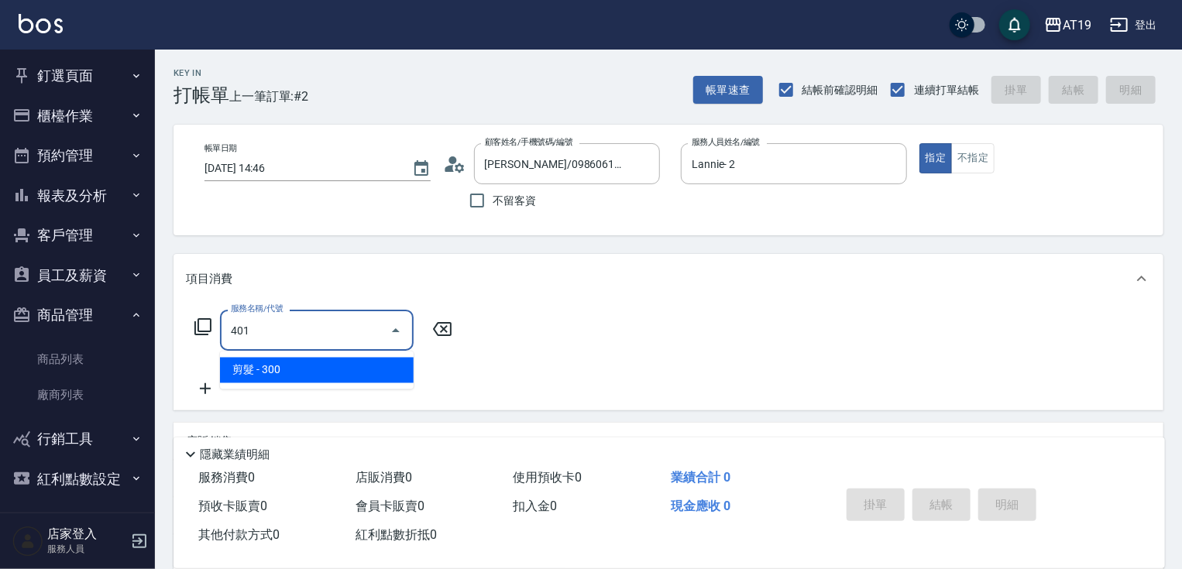
type input "30"
type input "剪髮(401)"
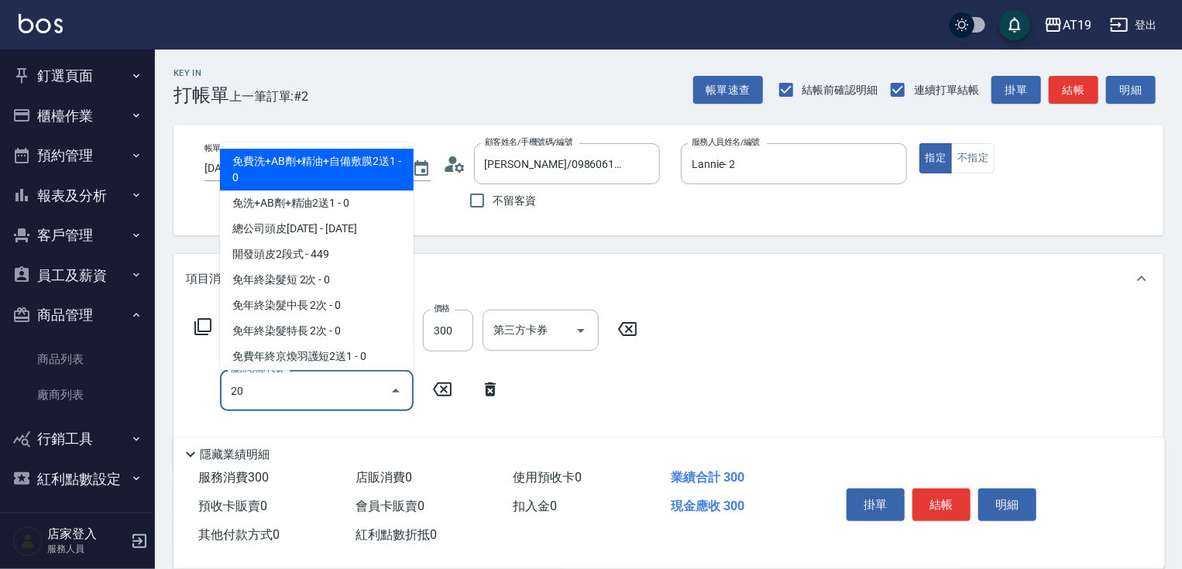
type input "201"
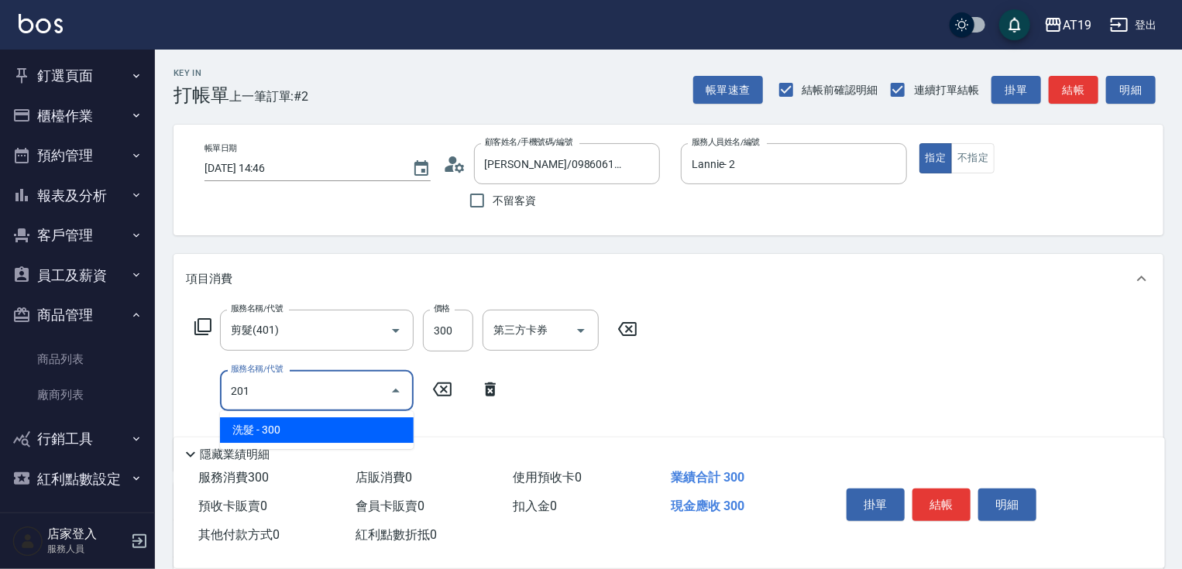
type input "60"
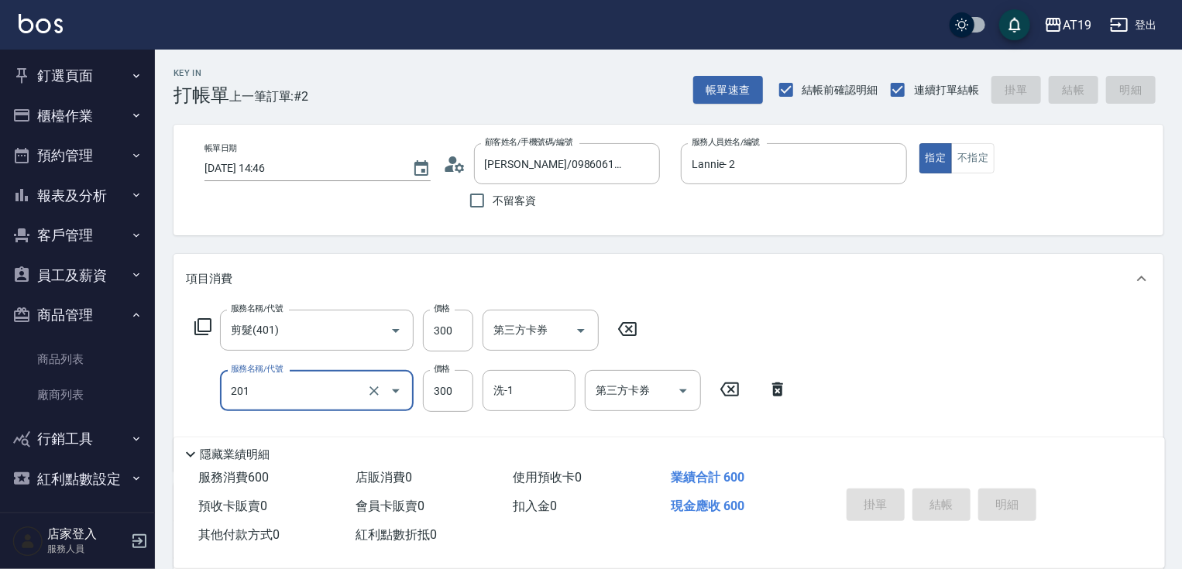
type input "[DATE] 14:47"
type input "0"
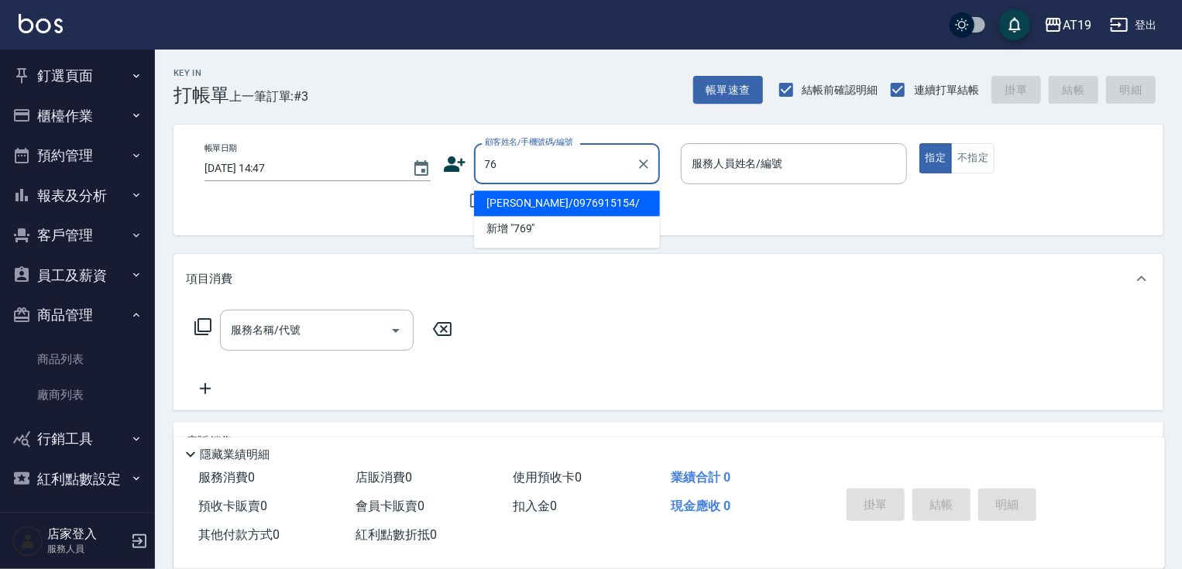
type input "7"
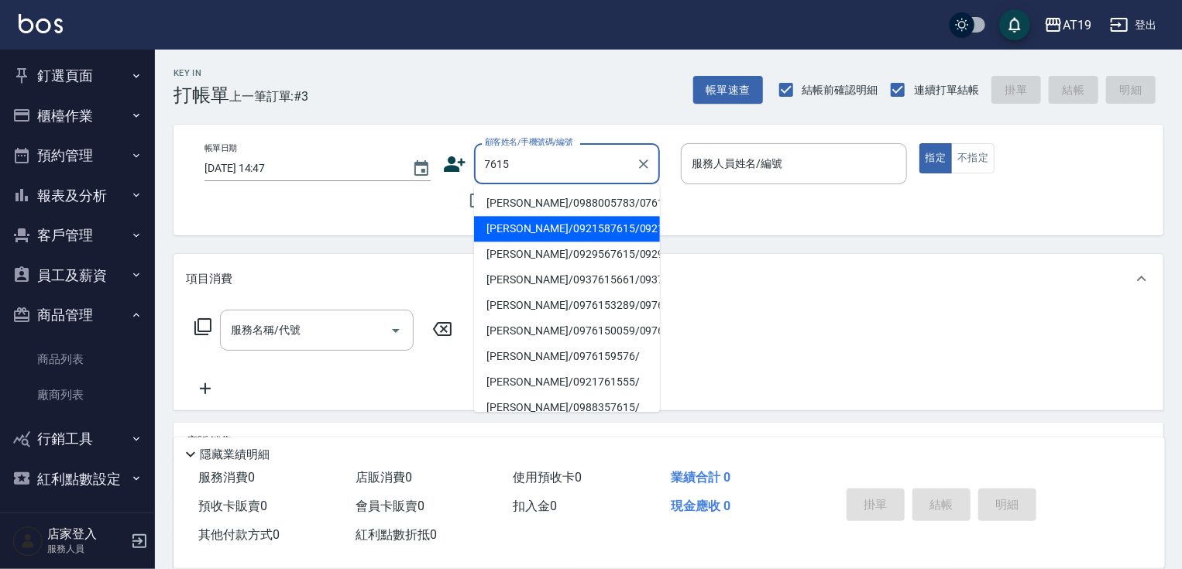
type input "[PERSON_NAME]/0921587615/0921587615"
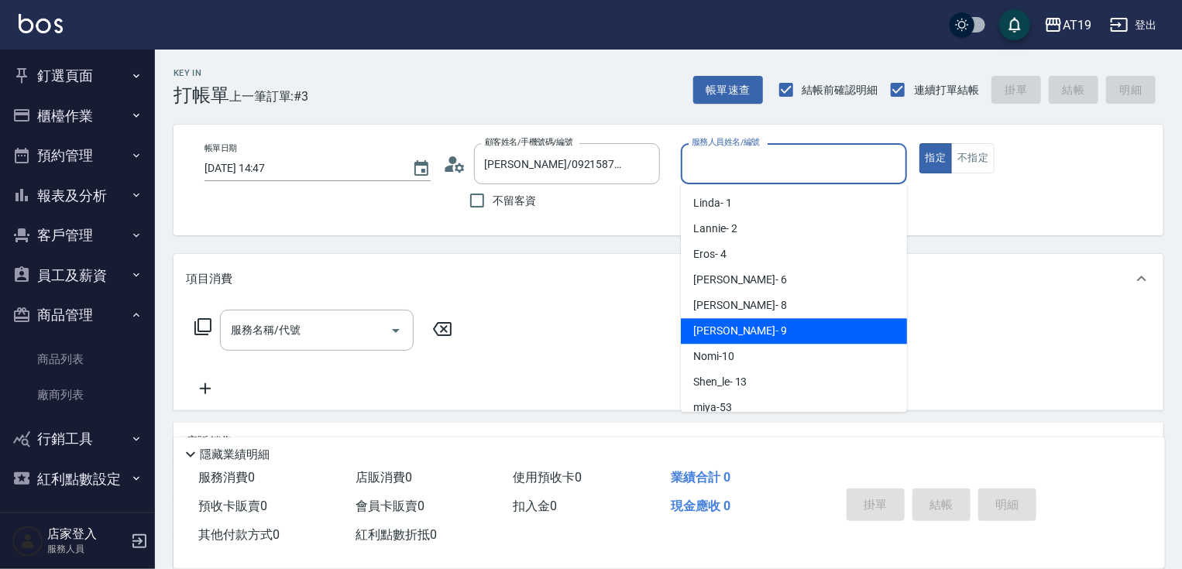
type input "[PERSON_NAME]- 9"
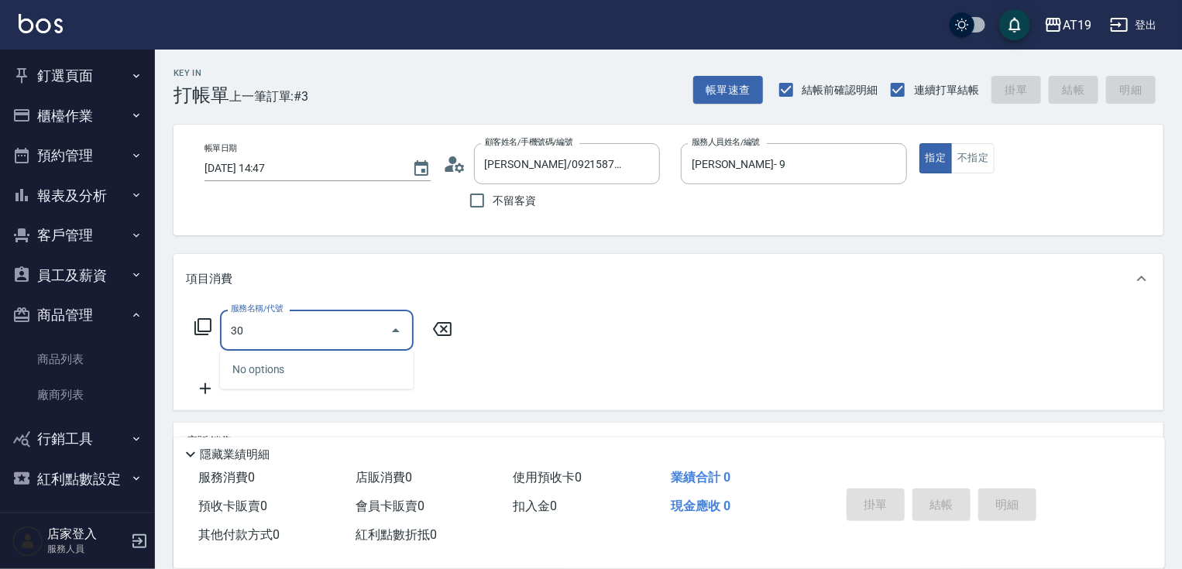
type input "301"
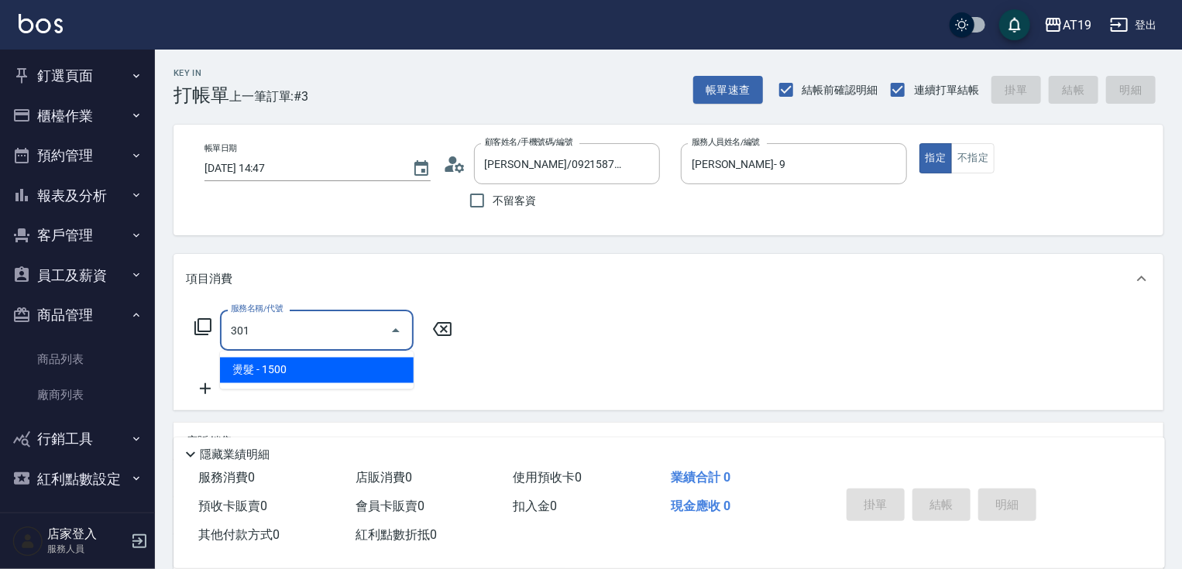
type input "150"
type input "燙髮(301)"
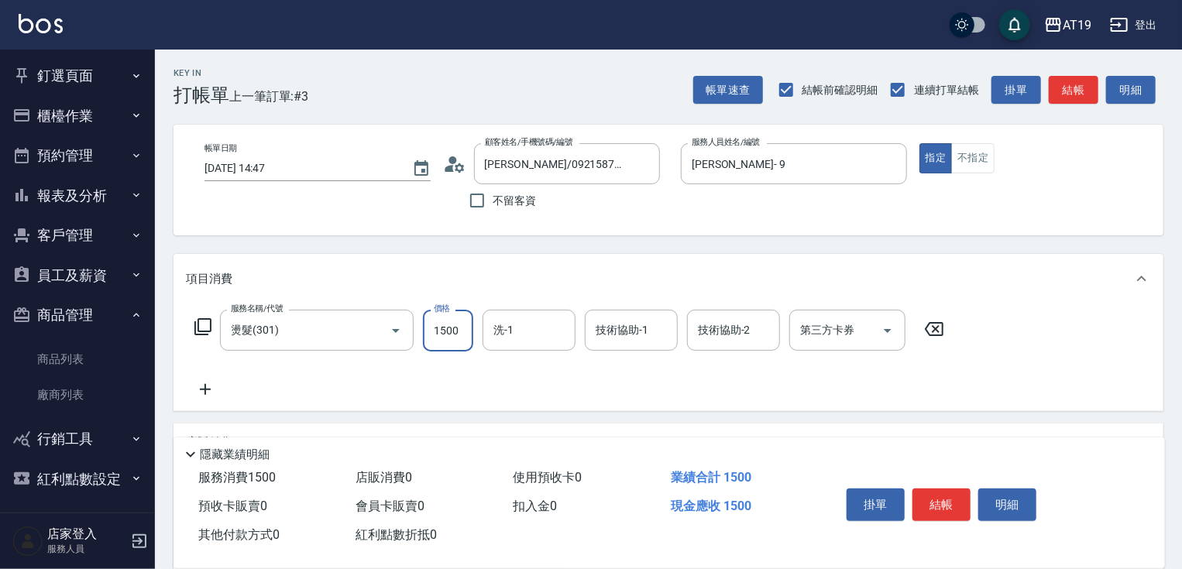
type input "0"
type input "18"
type input "10"
type input "188"
type input "180"
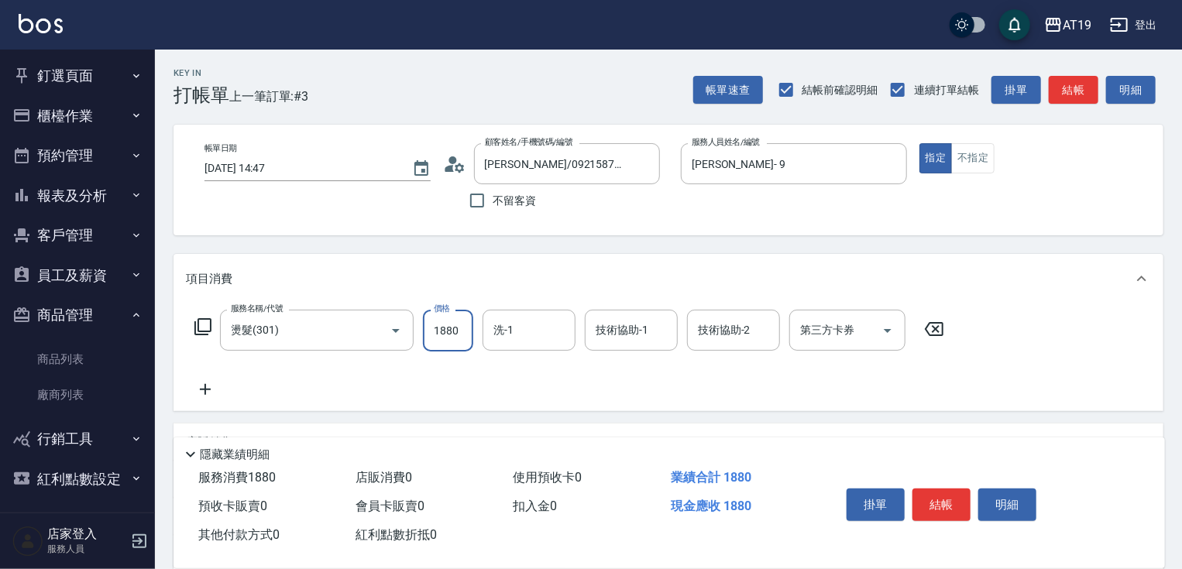
type input "1880"
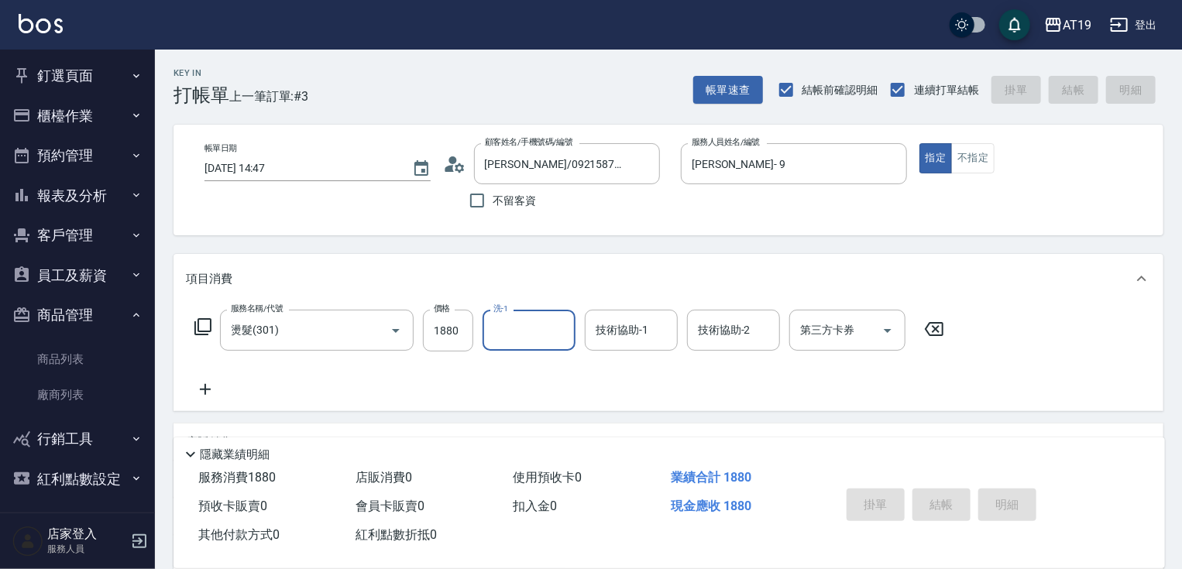
type input "0"
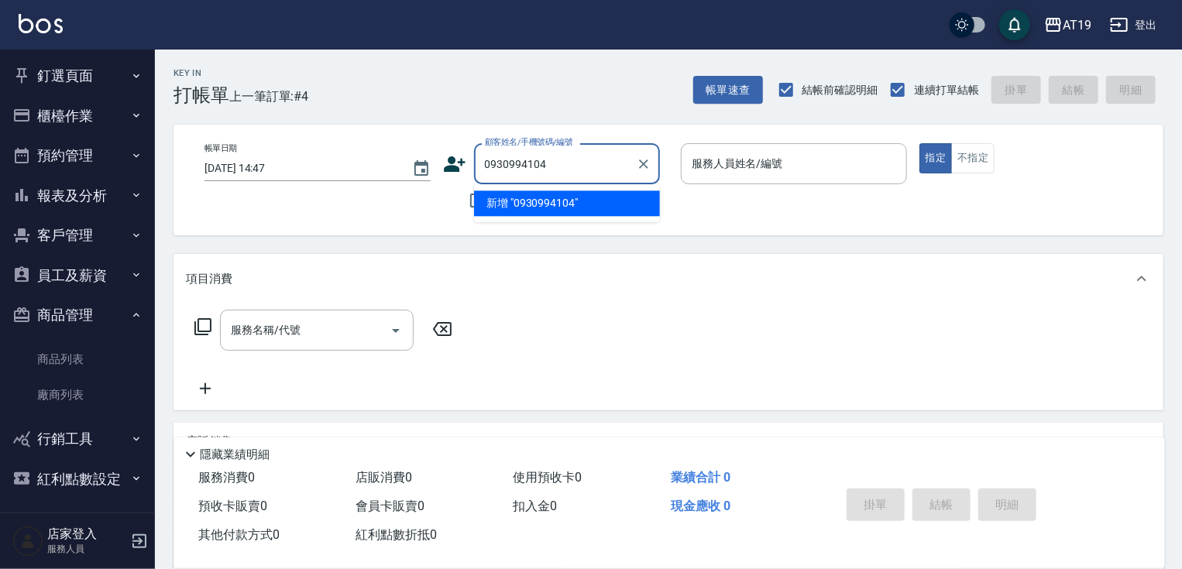
type input "0930994104"
click at [453, 158] on icon at bounding box center [455, 164] width 22 height 15
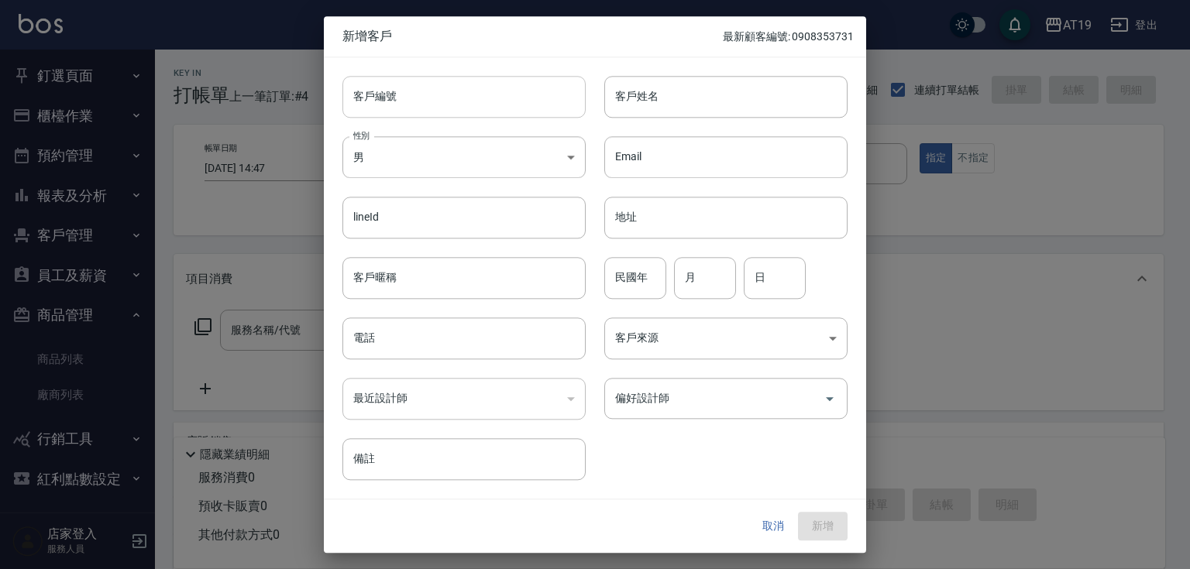
click at [472, 99] on input "客戶編號" at bounding box center [463, 97] width 243 height 42
paste input "0930994104"
type input "0930994104"
click at [449, 349] on input "電話" at bounding box center [463, 339] width 243 height 42
paste input "0930994104"
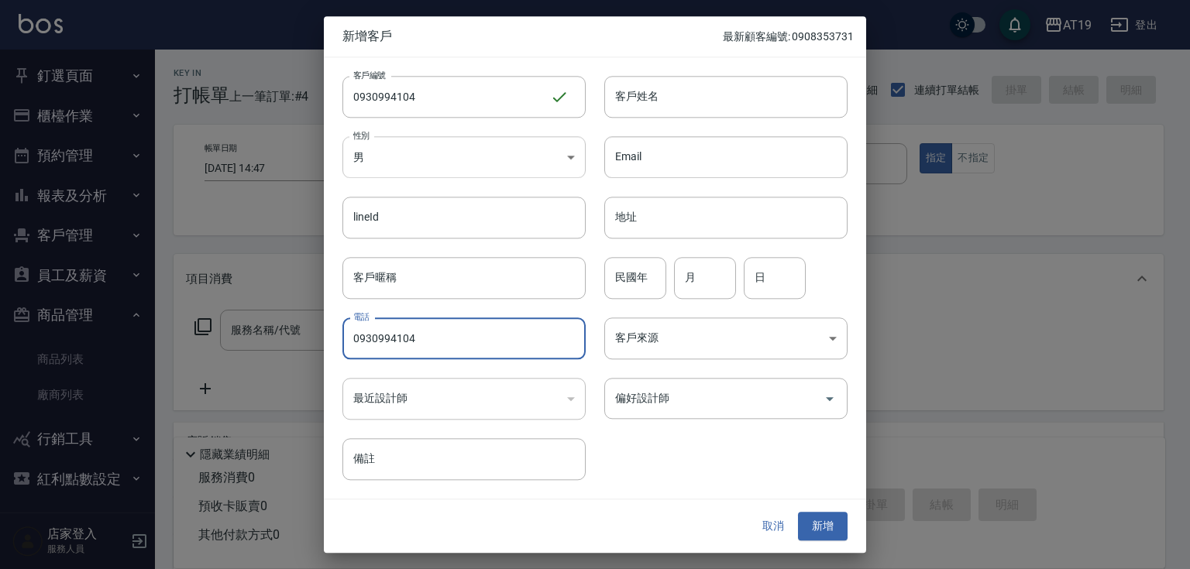
type input "0930994104"
click at [391, 163] on body "AT19 登出 釘選頁面 打帳單 帳單列表 材料自購登錄 排班表 現場電腦打卡 店家日報表 互助日報表 設計師排行榜 設計師日報表 櫃檯作業 打帳單 帳單列表…" at bounding box center [595, 396] width 1190 height 793
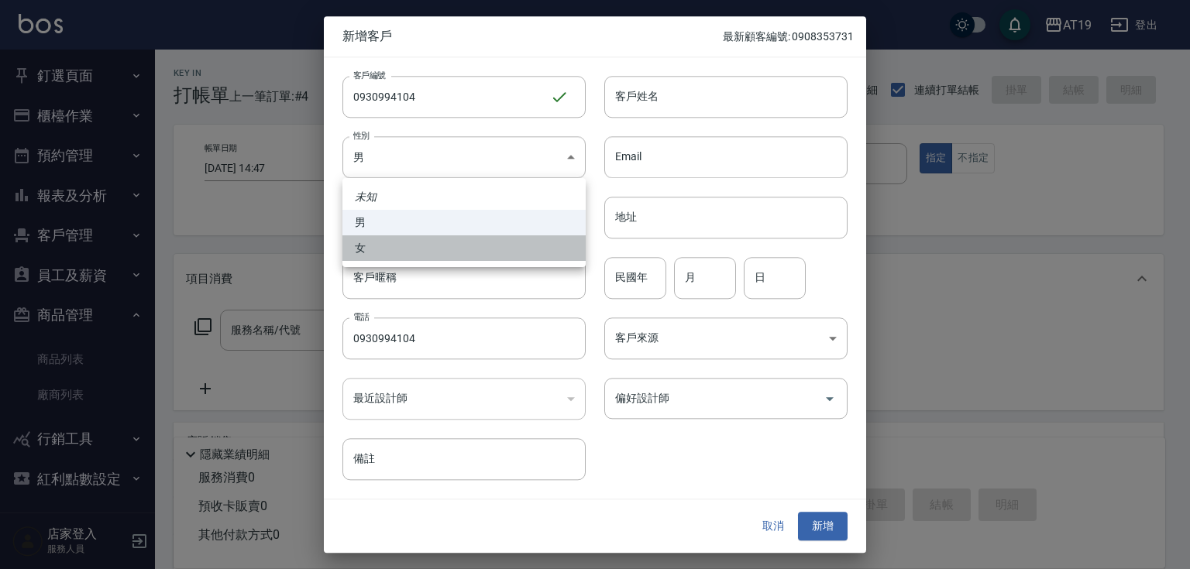
click at [403, 242] on li "女" at bounding box center [463, 249] width 243 height 26
type input "[DEMOGRAPHIC_DATA]"
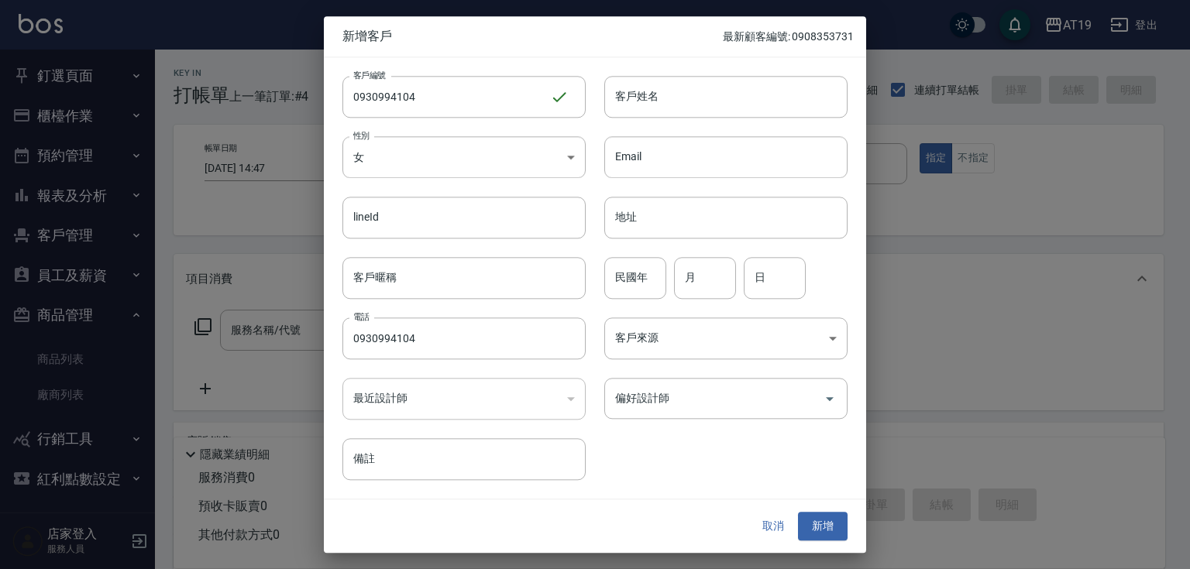
drag, startPoint x: 626, startPoint y: 90, endPoint x: 629, endPoint y: 63, distance: 27.3
click at [626, 90] on input "客戶姓名" at bounding box center [725, 97] width 243 height 42
type input "jerrylyn"
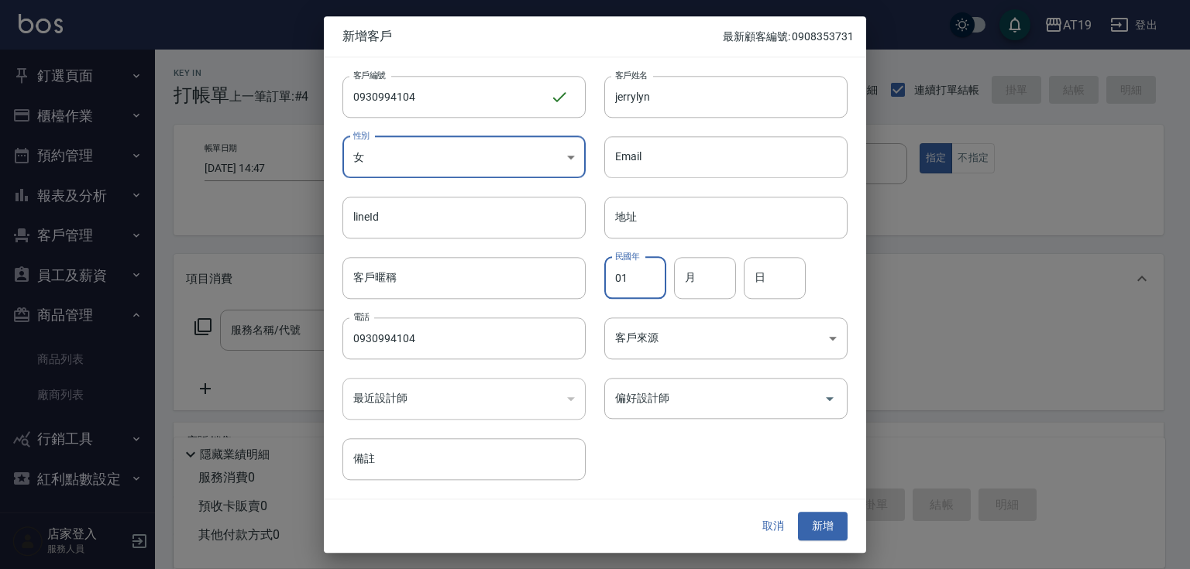
type input "01"
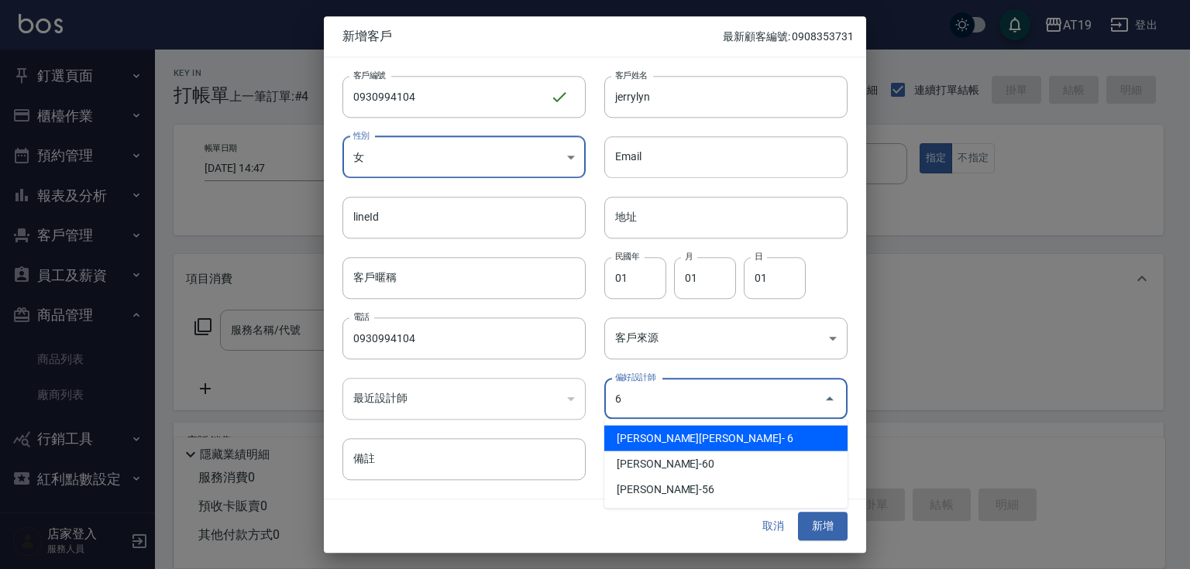
type input "[PERSON_NAME][PERSON_NAME]"
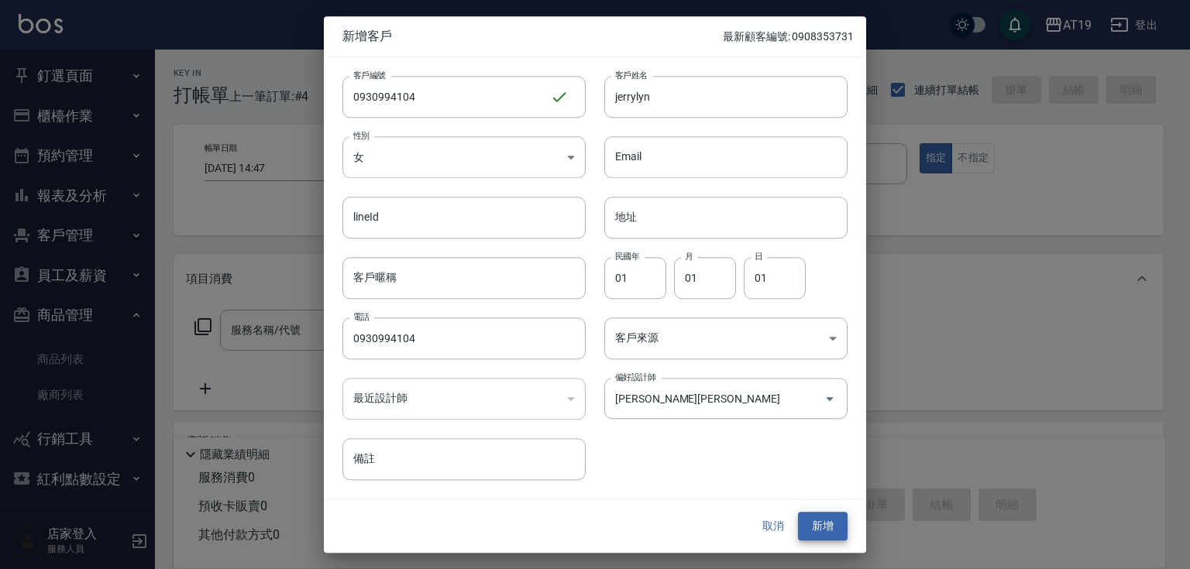
click at [798, 513] on button "新增" at bounding box center [823, 527] width 50 height 29
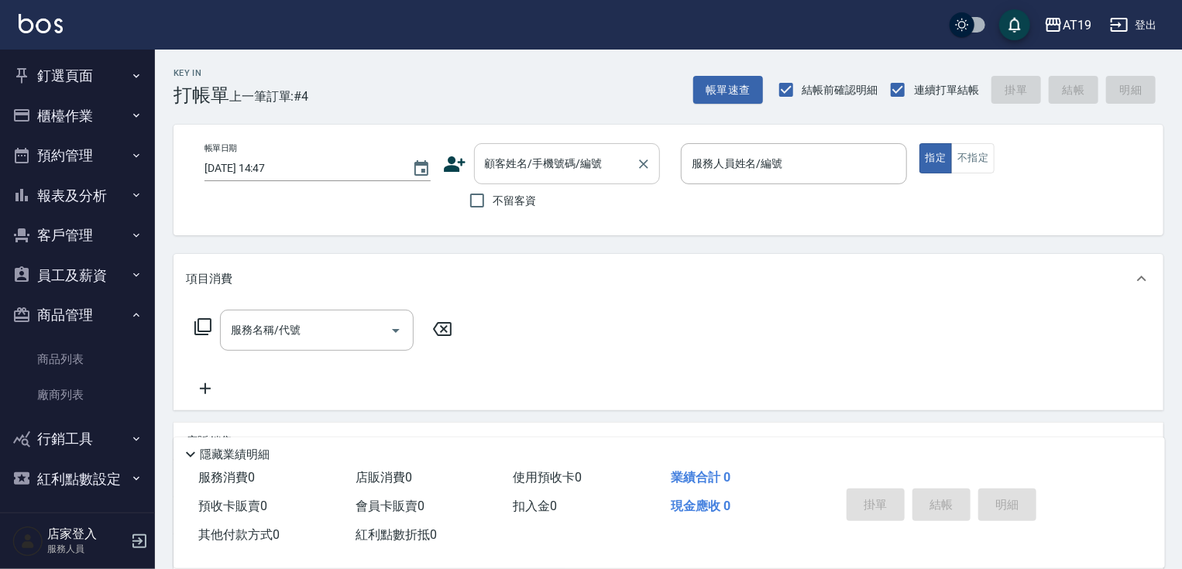
click at [520, 172] on input "顧客姓名/手機號碼/編號" at bounding box center [555, 163] width 149 height 27
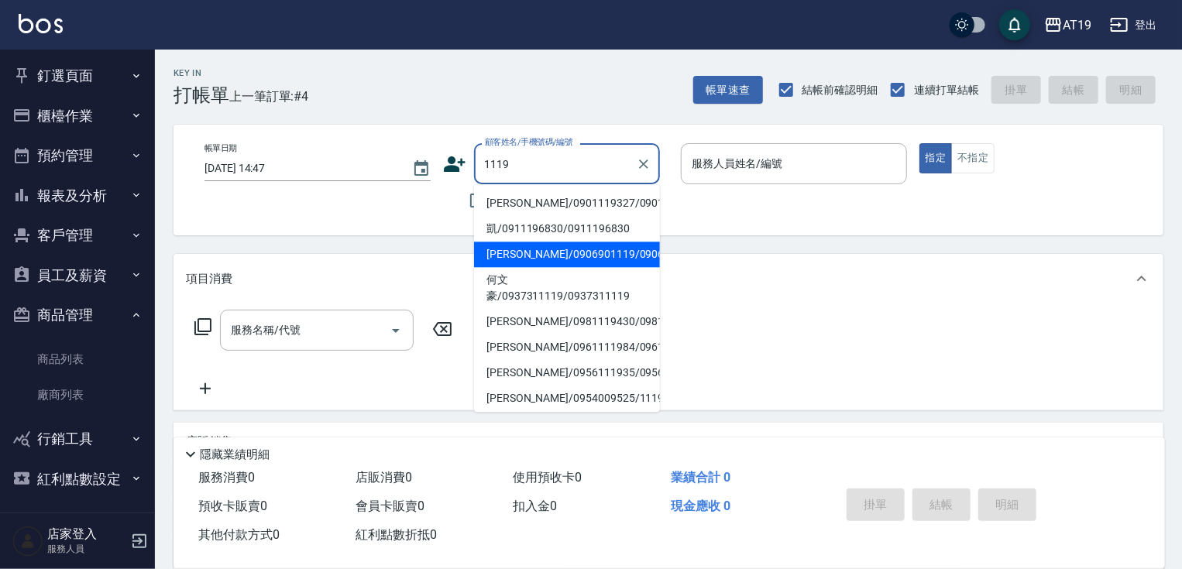
type input "[PERSON_NAME]/0906901119/0906901119"
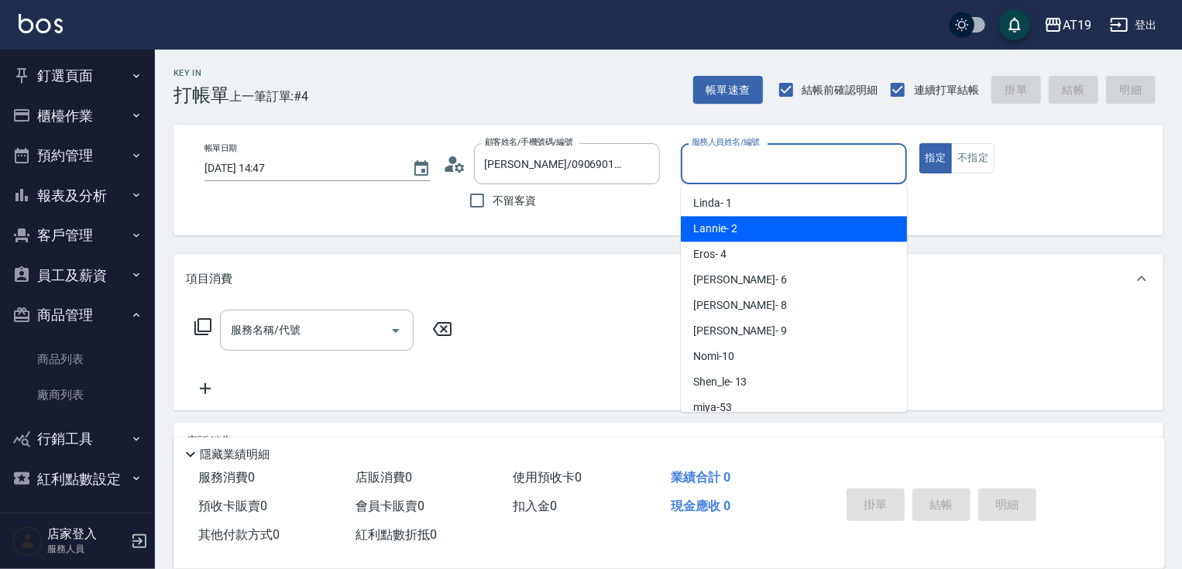
type input "Lannie- 2"
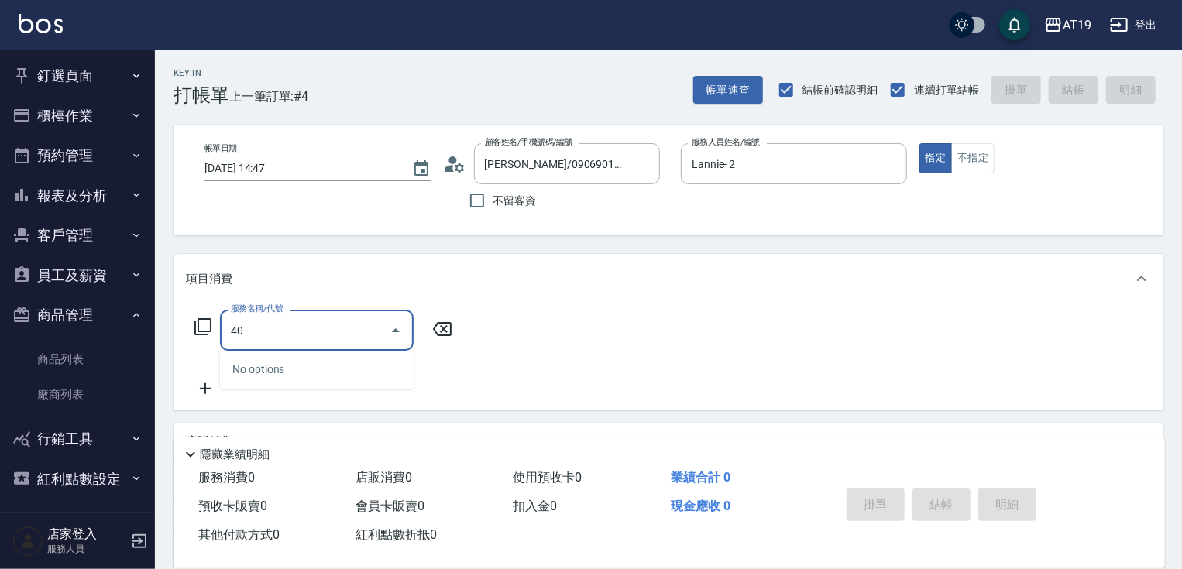
type input "401"
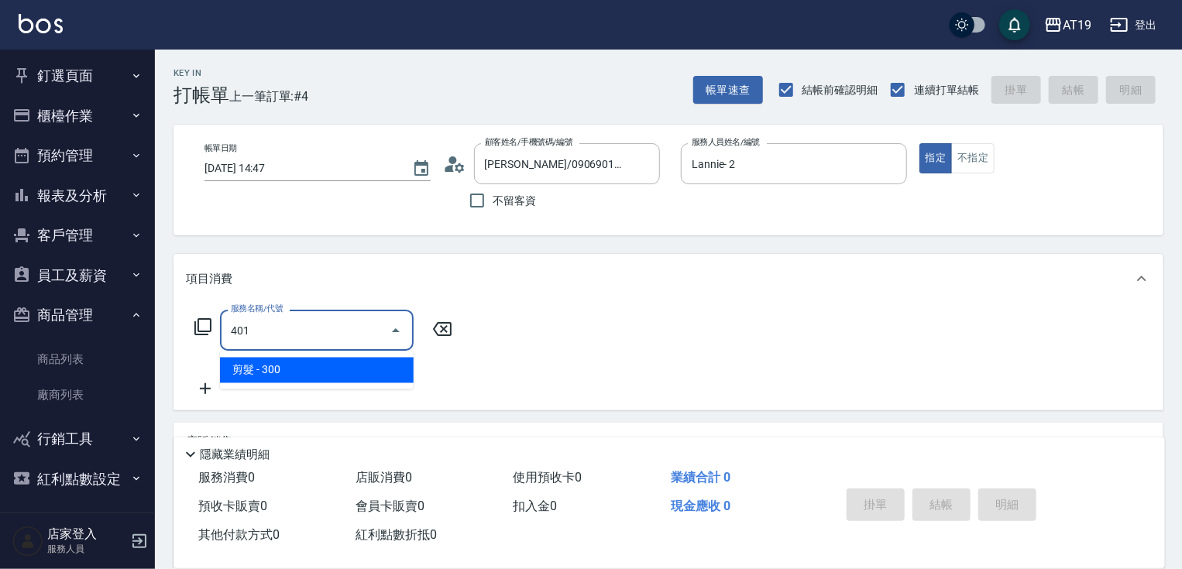
type input "30"
type input "剪髮(401)"
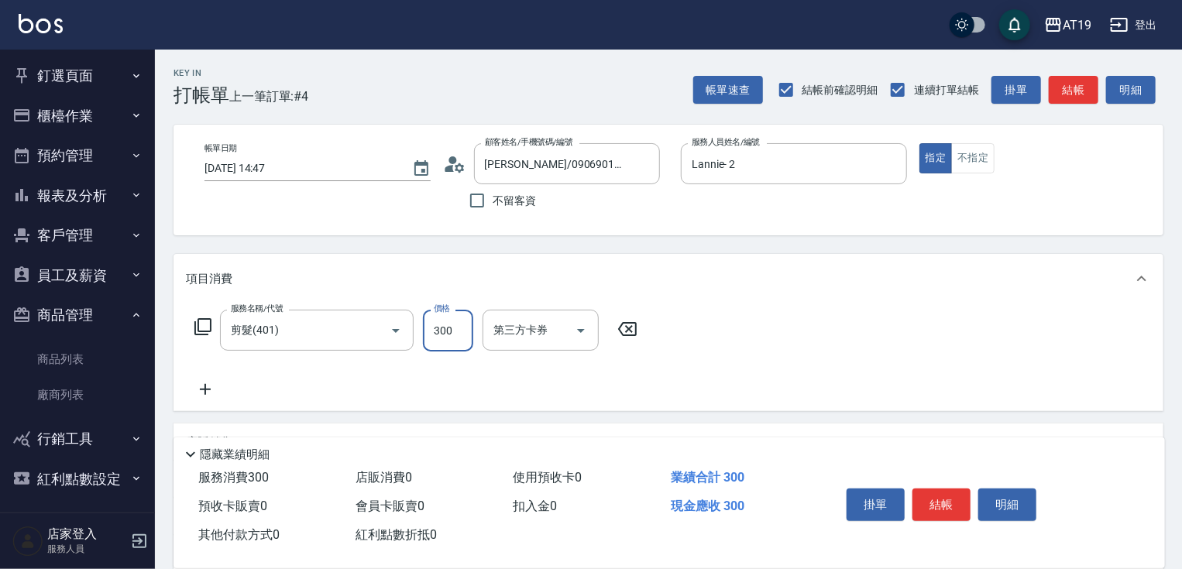
type input "0"
type input "30"
type input "300"
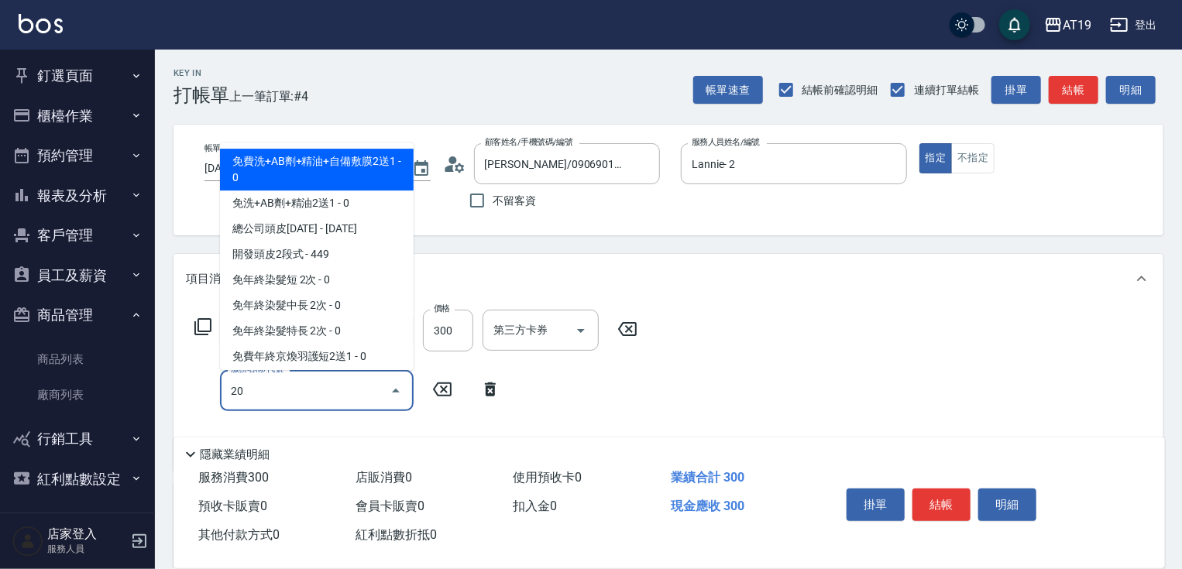
type input "201"
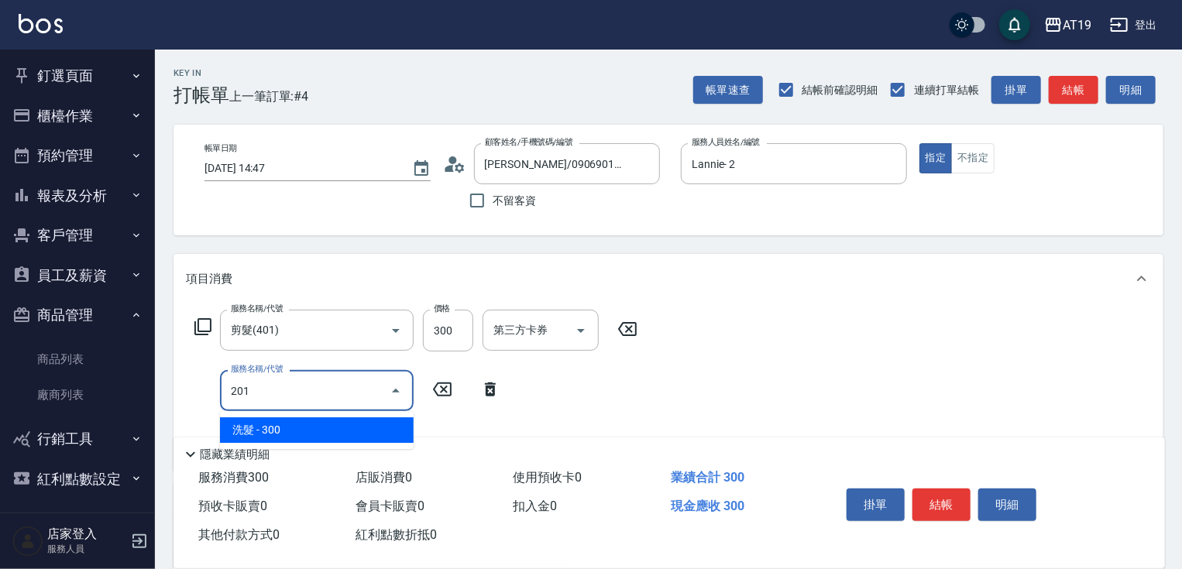
type input "60"
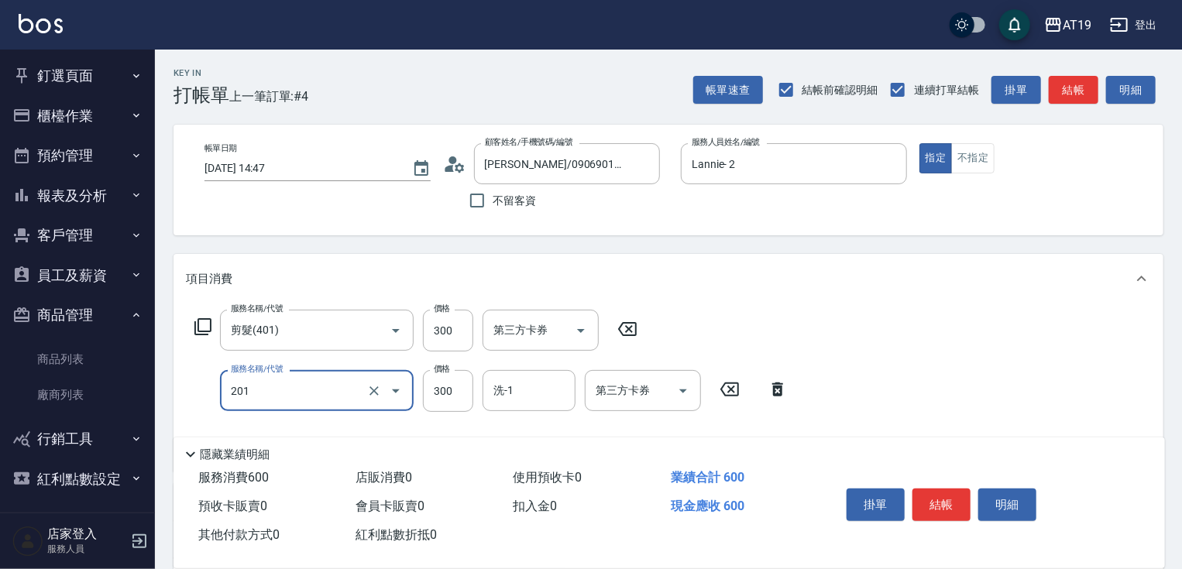
type input "洗髮(201)"
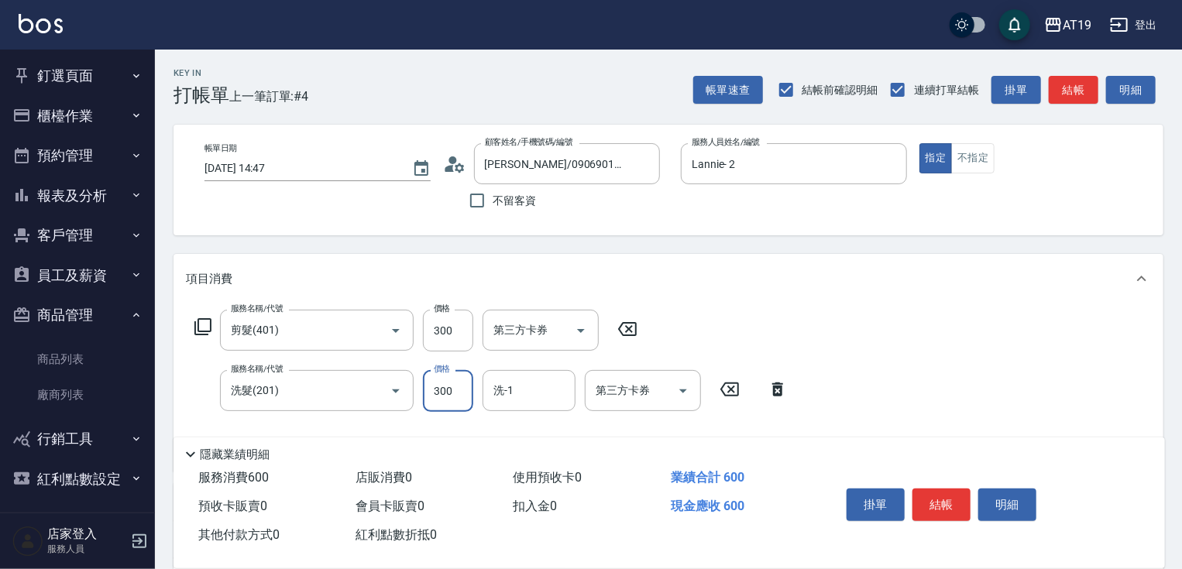
type input "30"
type input "20"
type input "50"
type input "200"
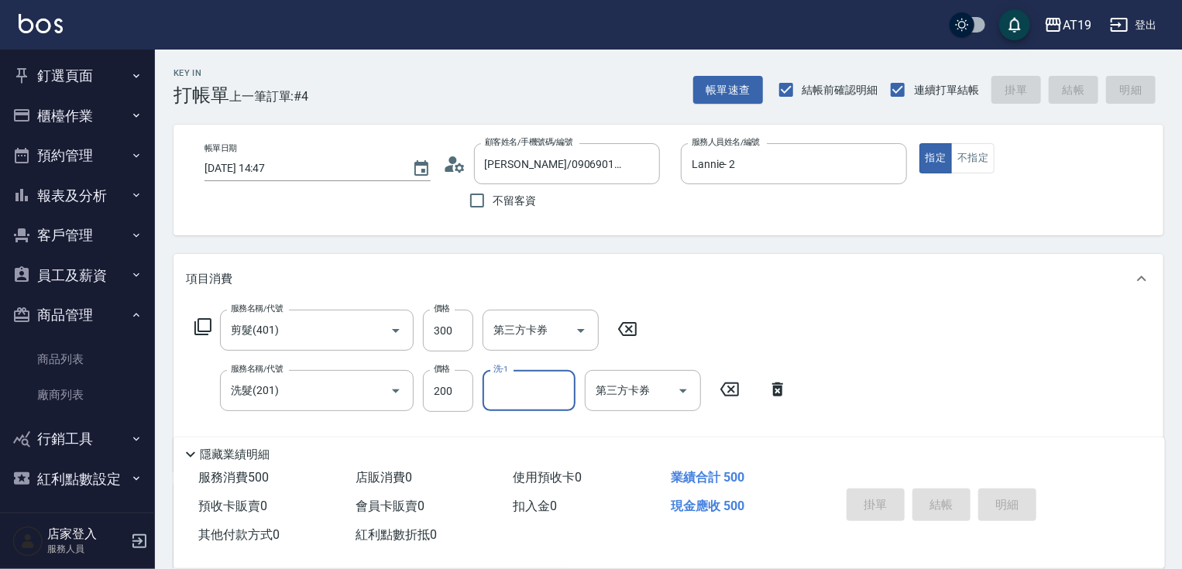
type input "[DATE] 14:49"
type input "0"
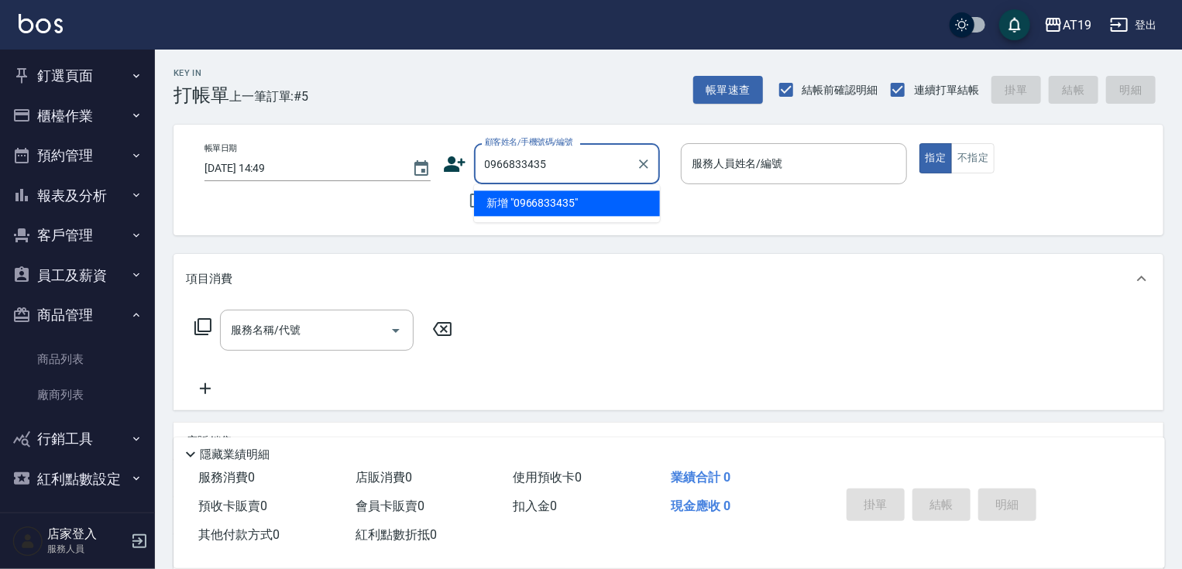
type input "0966833435"
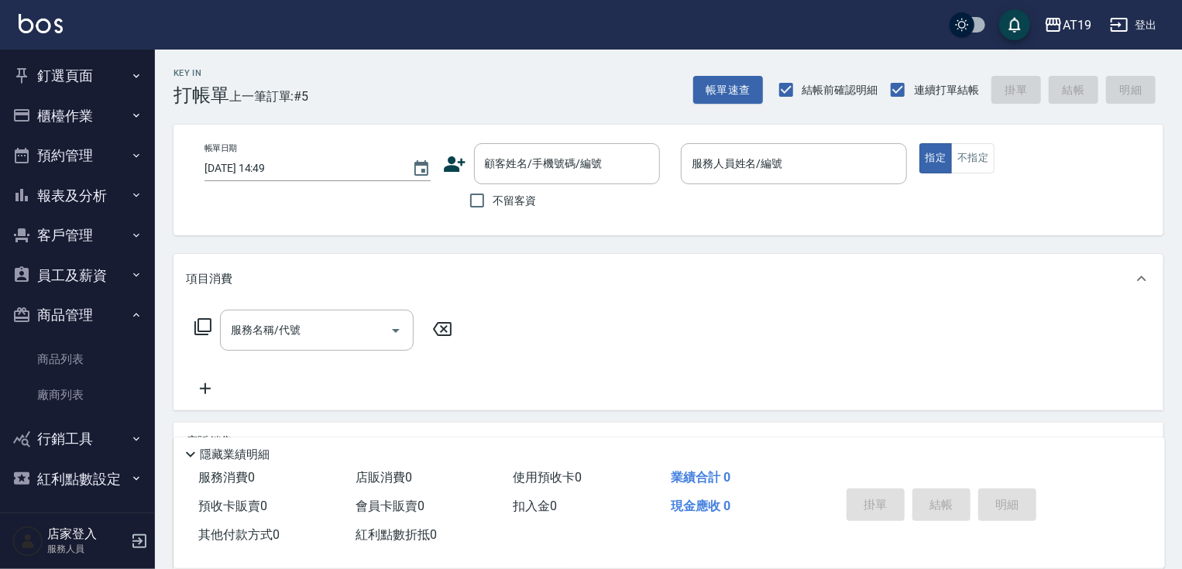
click at [443, 160] on icon at bounding box center [454, 164] width 23 height 23
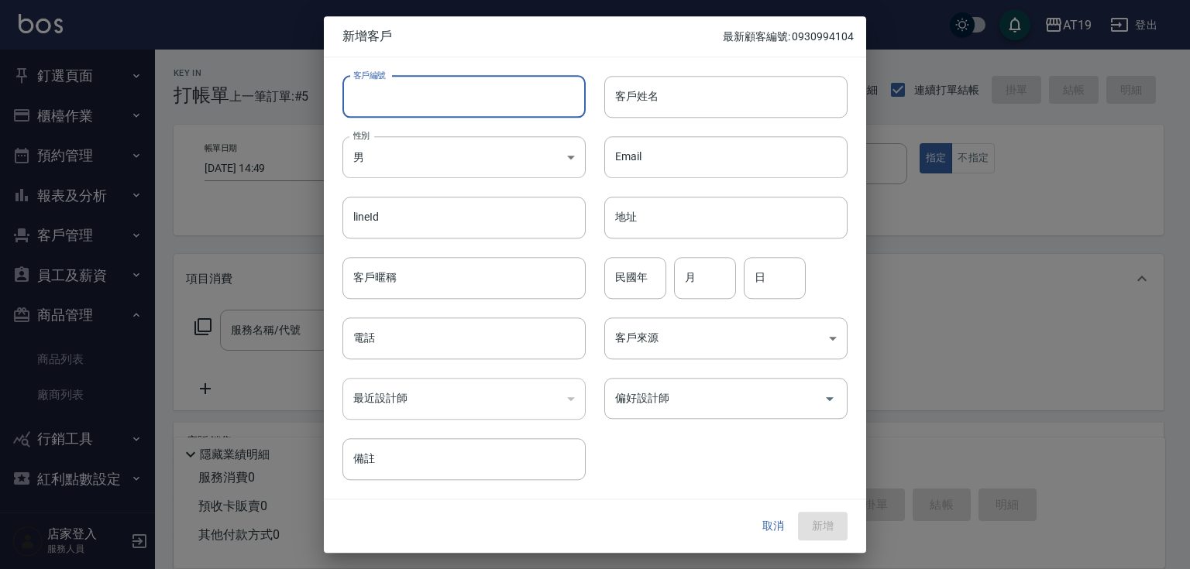
click at [504, 115] on input "客戶編號" at bounding box center [463, 97] width 243 height 42
paste input "0966833435"
type input "0966833435"
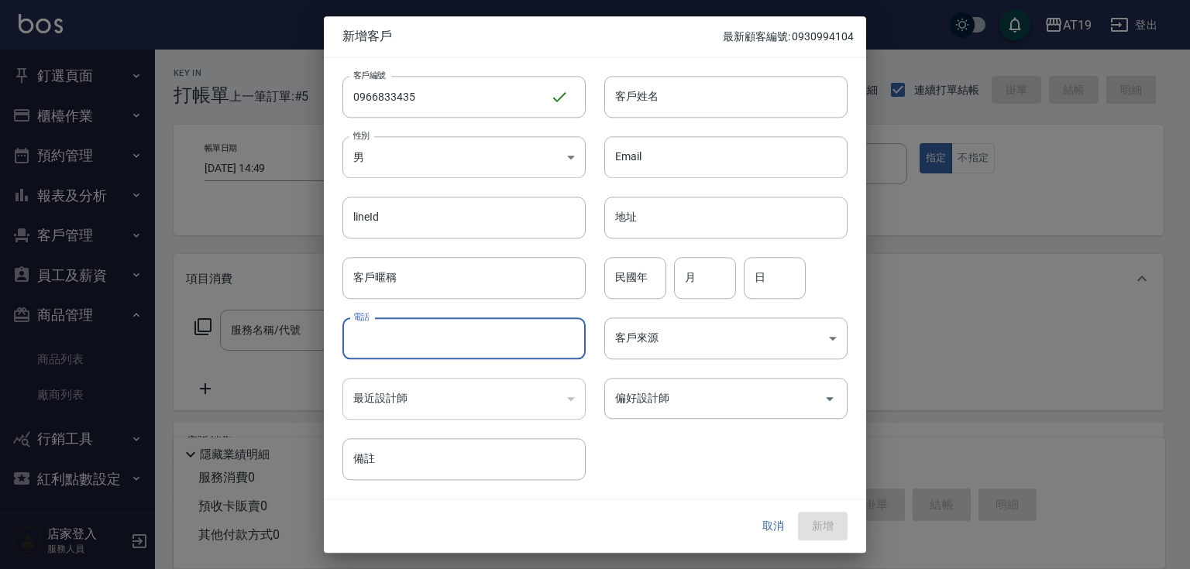
drag, startPoint x: 460, startPoint y: 341, endPoint x: 452, endPoint y: 301, distance: 41.2
click at [460, 339] on input "電話" at bounding box center [463, 339] width 243 height 42
paste input "0966833435"
type input "0966833435"
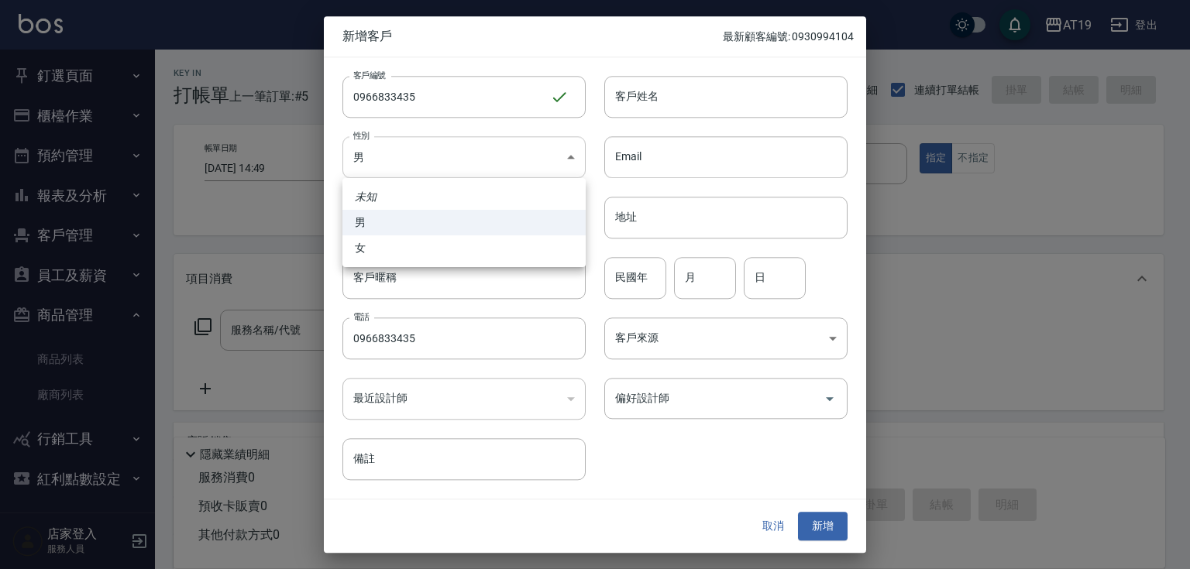
click at [440, 167] on body "AT19 登出 釘選頁面 打帳單 帳單列表 材料自購登錄 排班表 現場電腦打卡 店家日報表 互助日報表 設計師排行榜 設計師日報表 櫃檯作業 打帳單 帳單列表…" at bounding box center [595, 396] width 1190 height 793
drag, startPoint x: 453, startPoint y: 253, endPoint x: 456, endPoint y: 245, distance: 8.8
click at [454, 250] on li "女" at bounding box center [463, 249] width 243 height 26
type input "[DEMOGRAPHIC_DATA]"
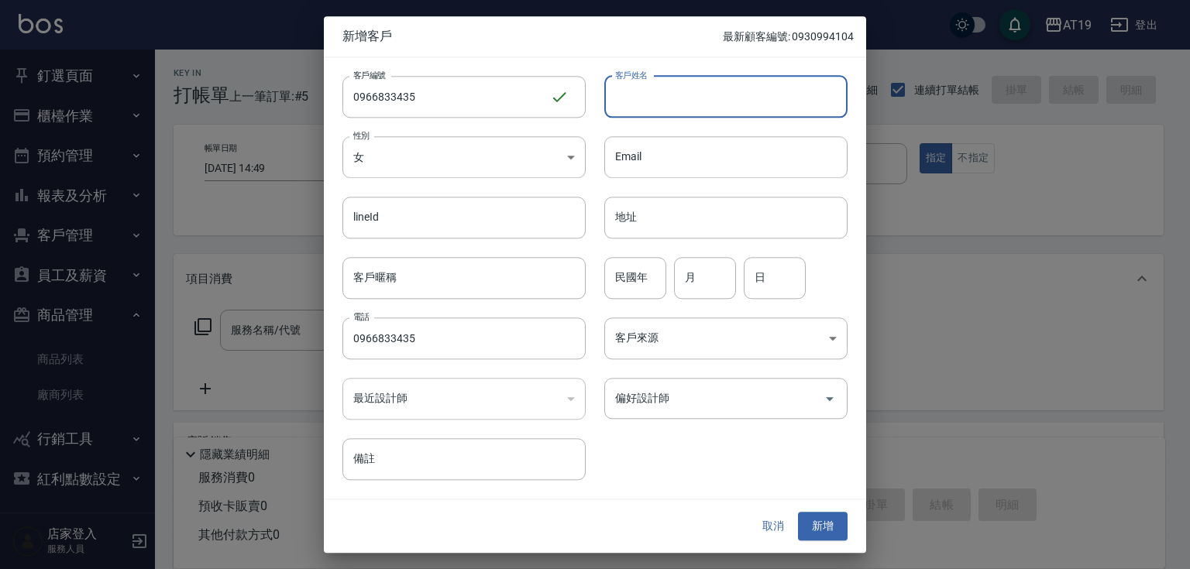
drag, startPoint x: 627, startPoint y: 96, endPoint x: 645, endPoint y: 53, distance: 47.2
click at [627, 96] on input "客戶姓名" at bounding box center [725, 97] width 243 height 42
type input "rose"
type input "01"
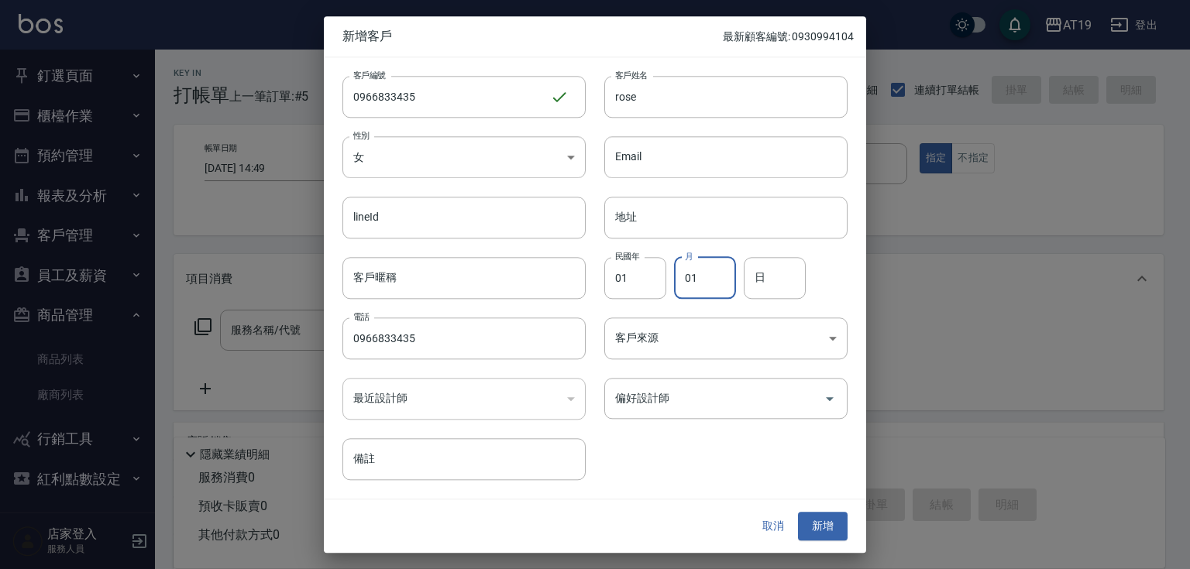
type input "01"
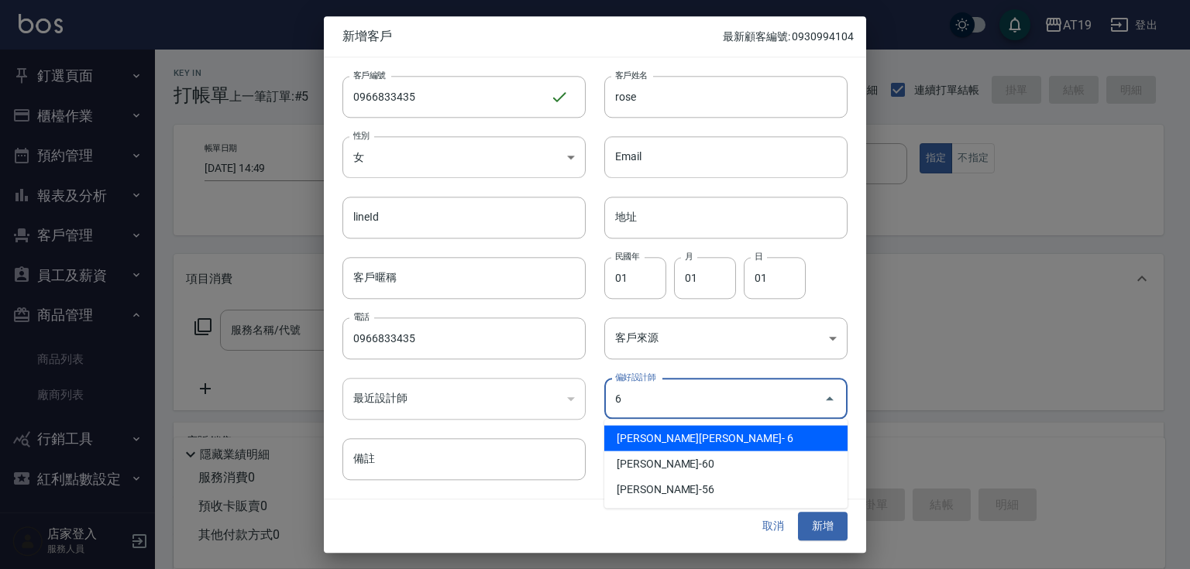
type input "[PERSON_NAME][PERSON_NAME]"
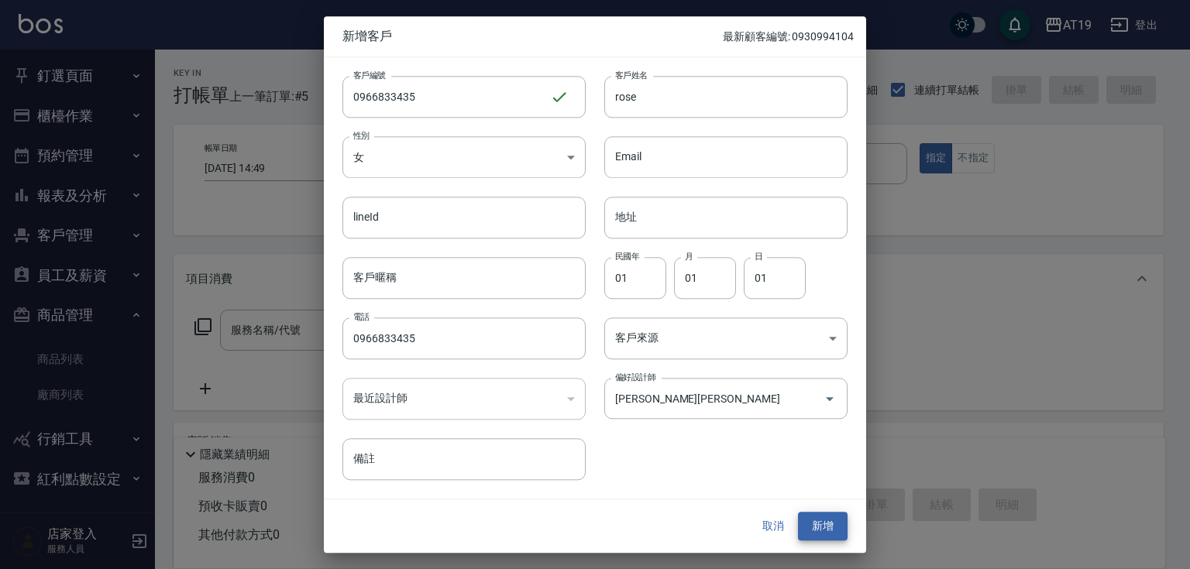
click at [798, 513] on button "新增" at bounding box center [823, 527] width 50 height 29
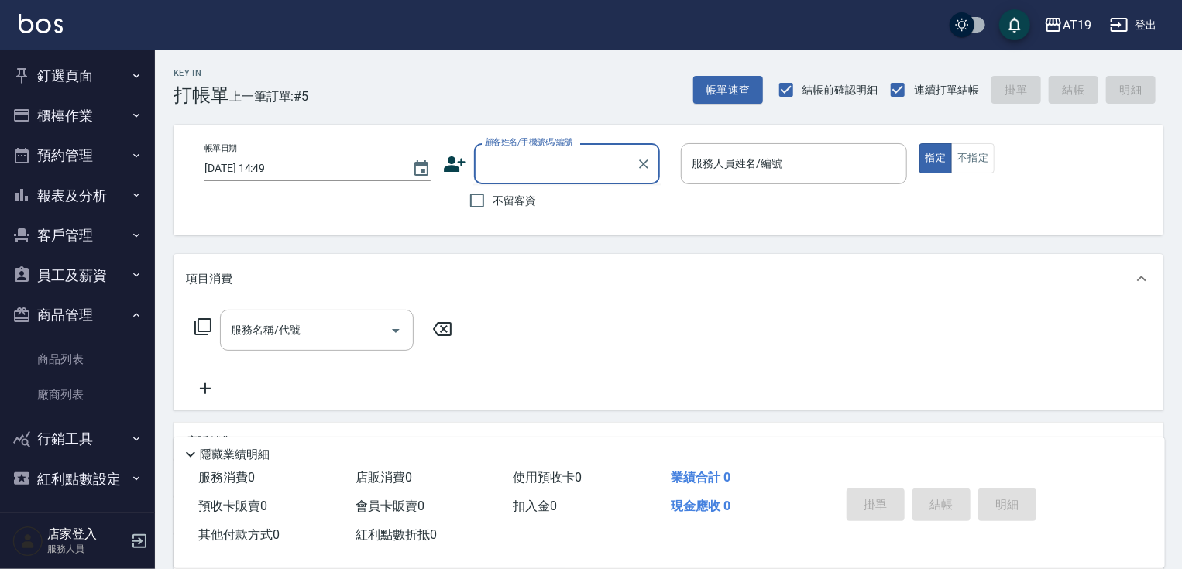
click at [563, 156] on input "顧客姓名/手機號碼/編號" at bounding box center [555, 163] width 149 height 27
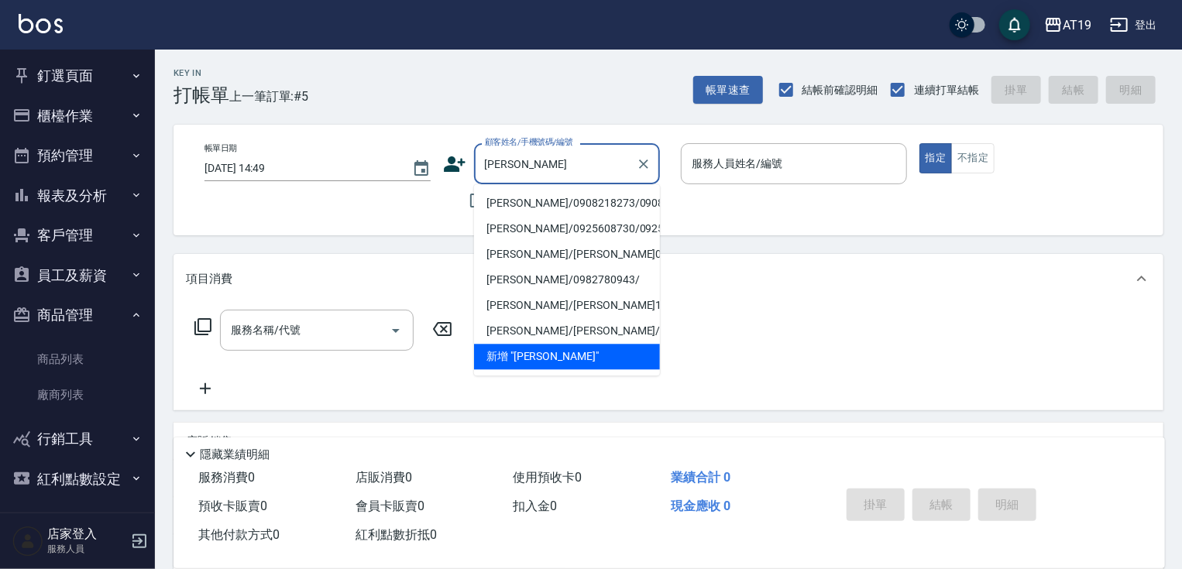
type input "[PERSON_NAME]/0908218273/0908218273"
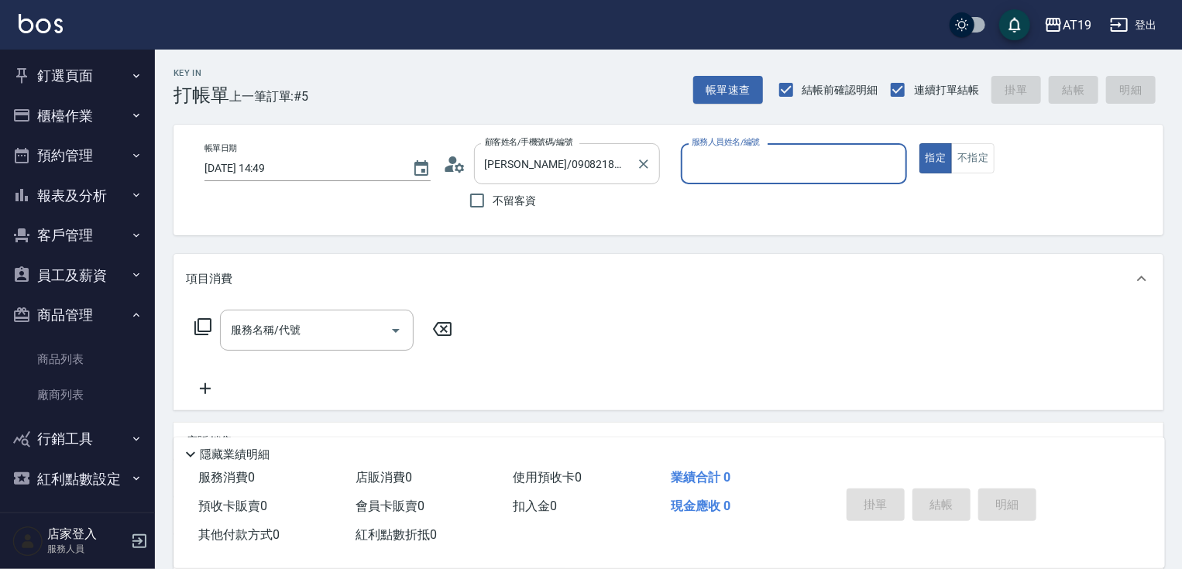
type input "[PERSON_NAME]- 8"
click at [920, 143] on button "指定" at bounding box center [936, 158] width 33 height 30
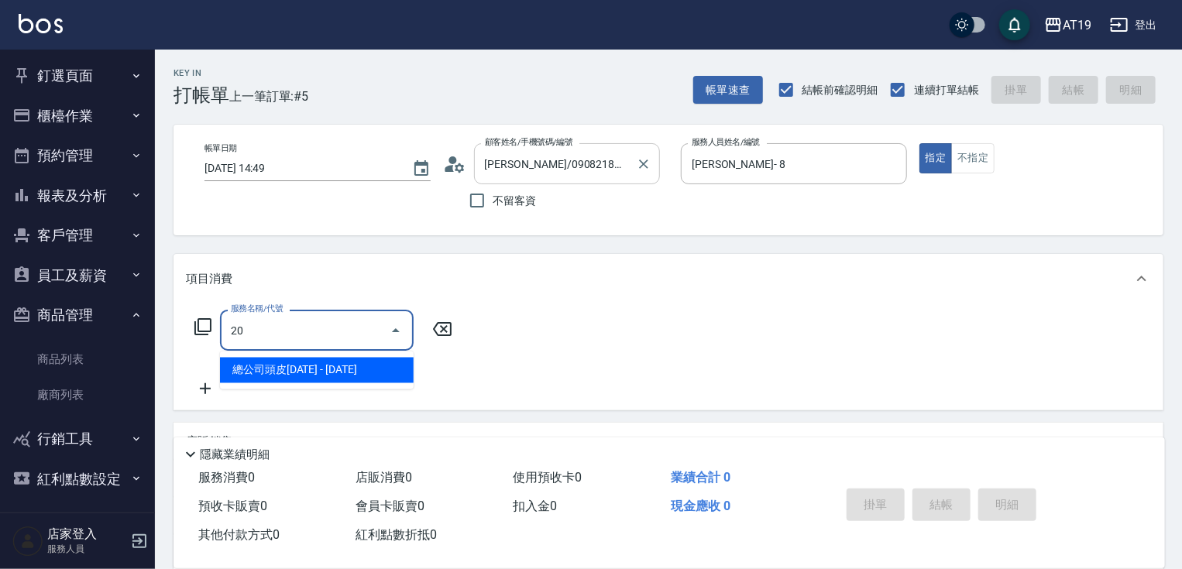
type input "201"
type input "30"
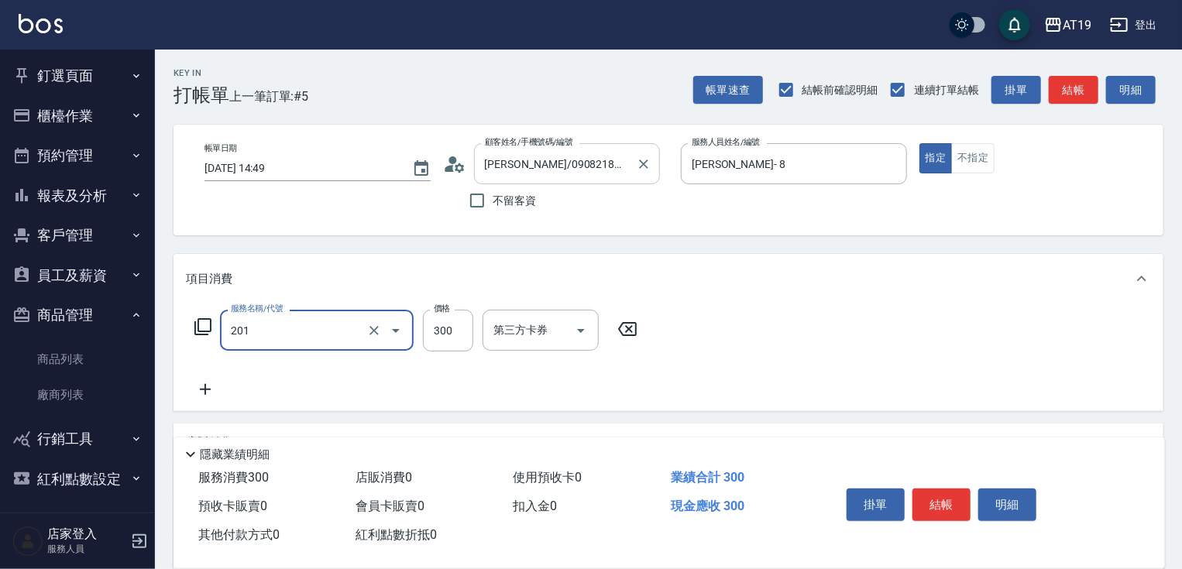
type input "洗髮(201)"
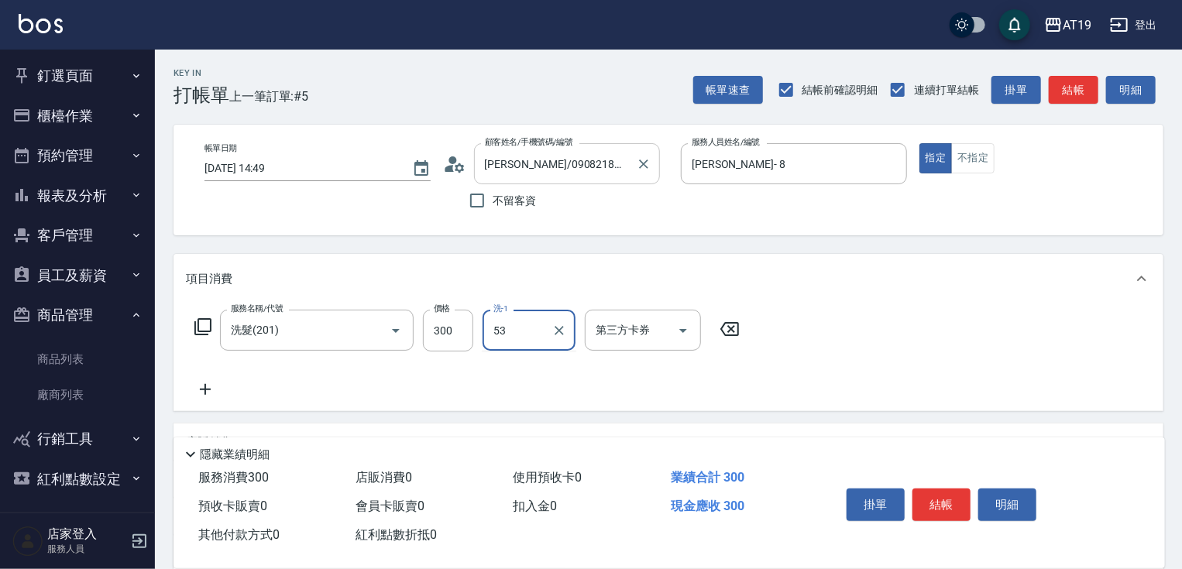
type input "miya-53"
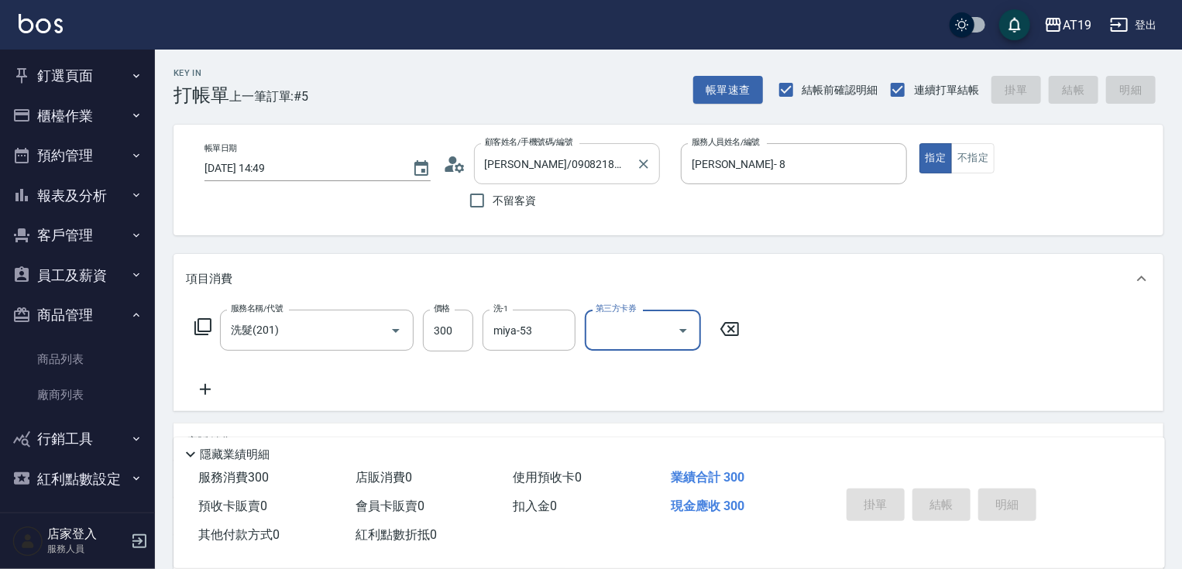
type input "[DATE] 14:50"
type input "0"
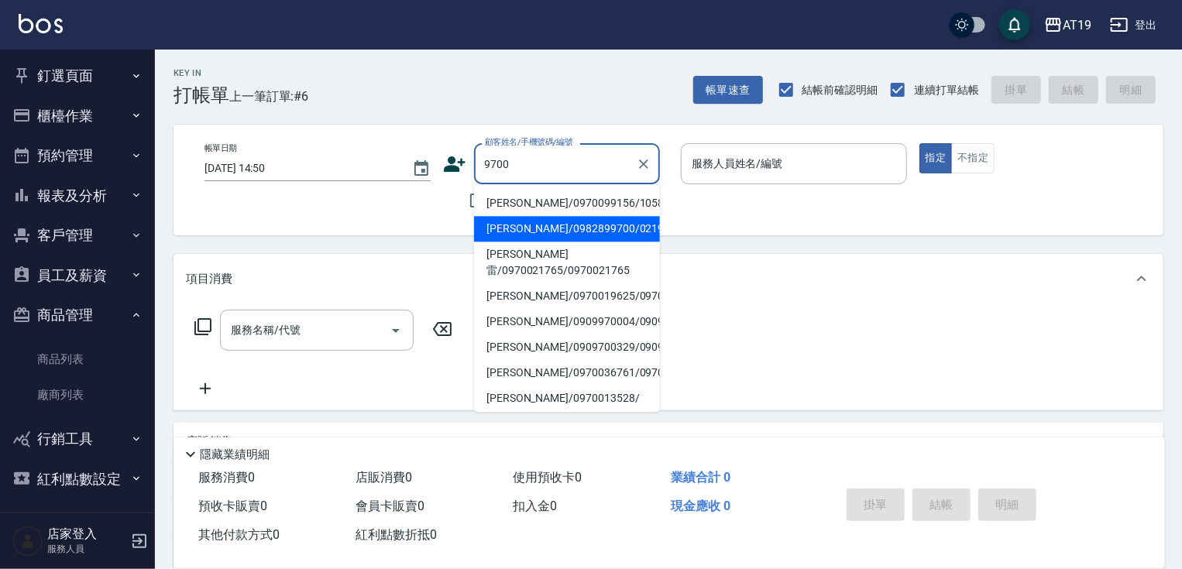
type input "[PERSON_NAME]/0982899700/02193"
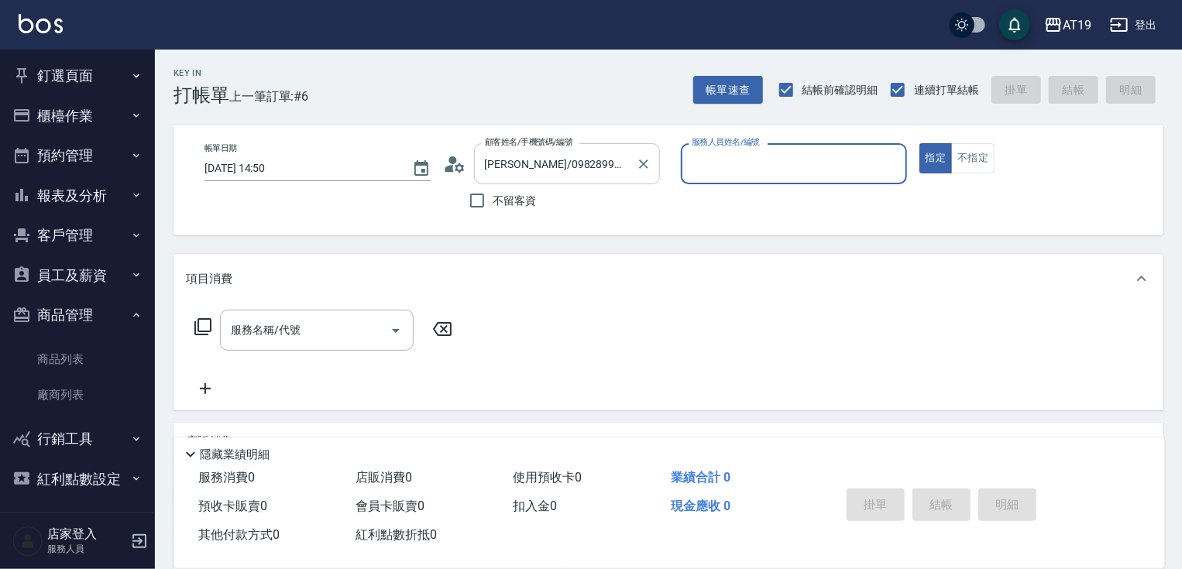
type input "Lannie- 2"
click at [920, 143] on button "指定" at bounding box center [936, 158] width 33 height 30
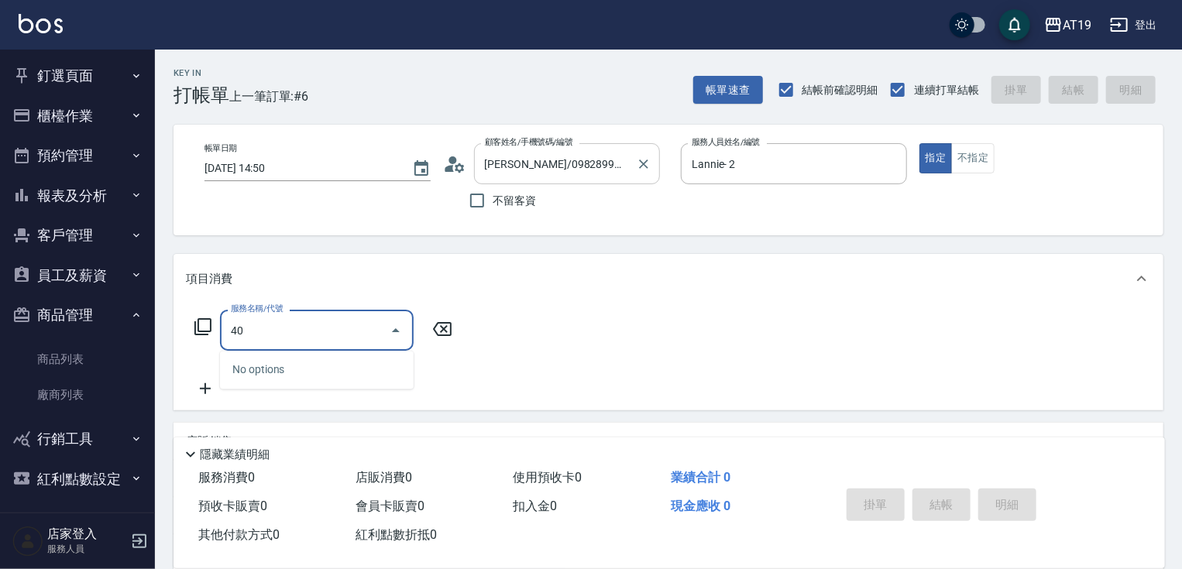
type input "401"
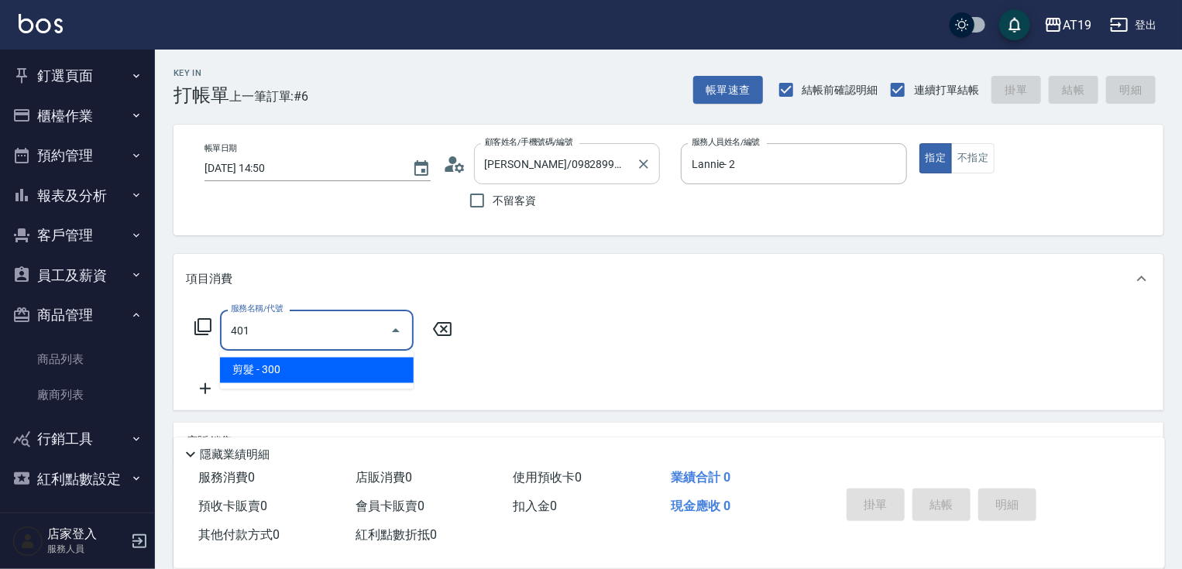
type input "30"
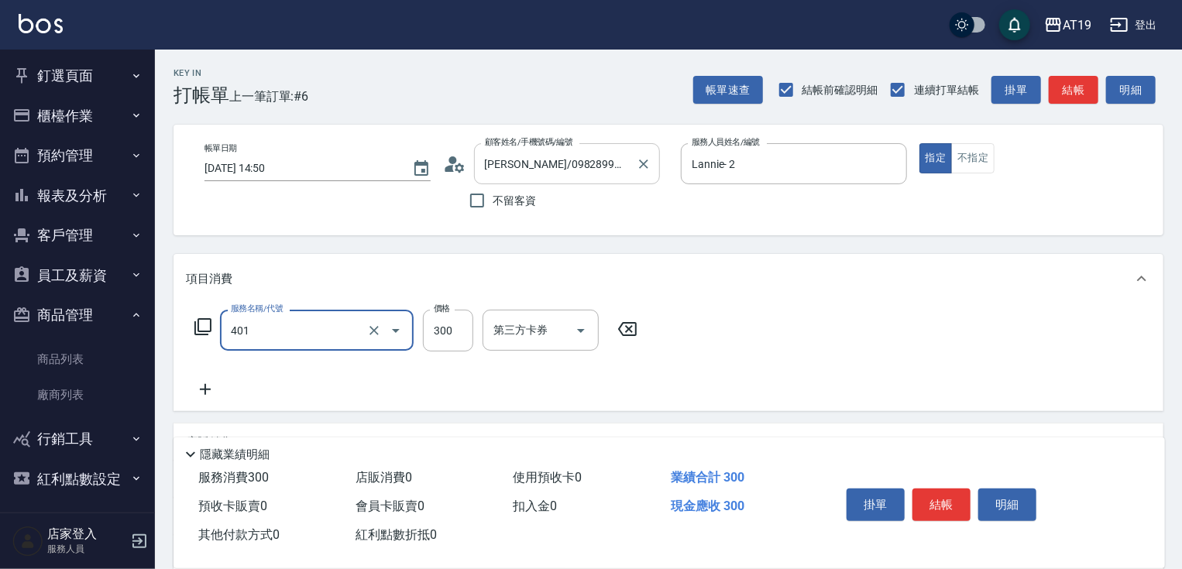
type input "剪髮(401)"
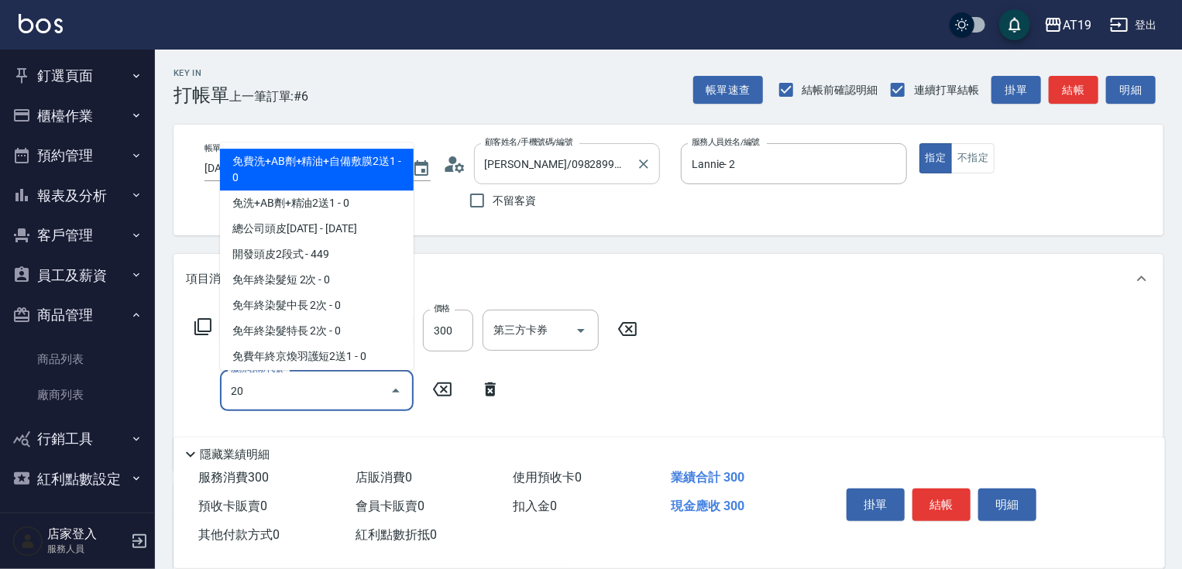
type input "201"
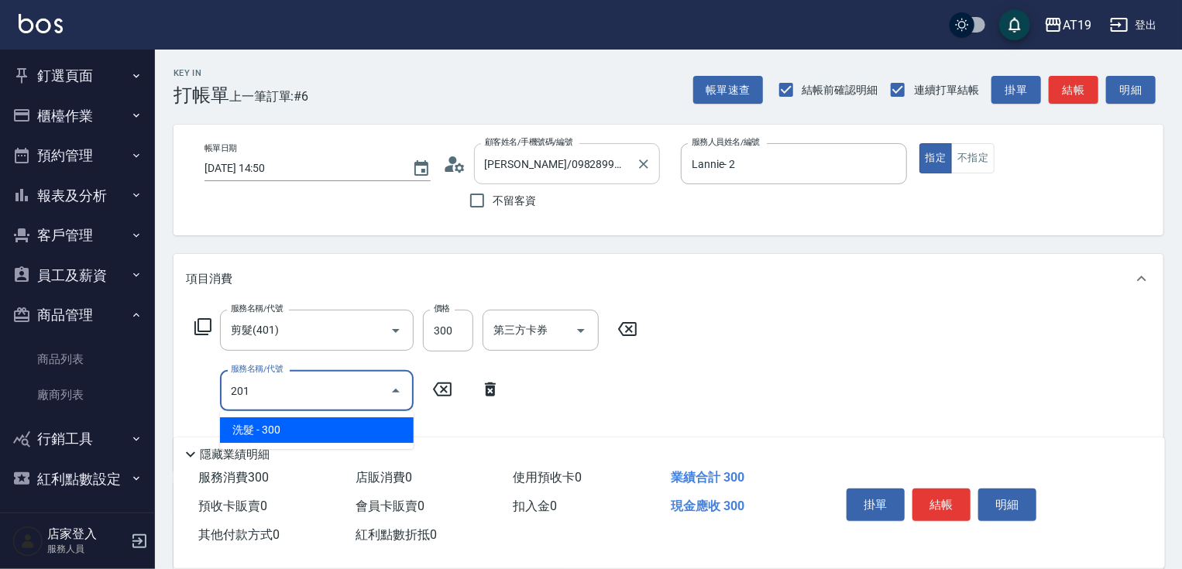
type input "60"
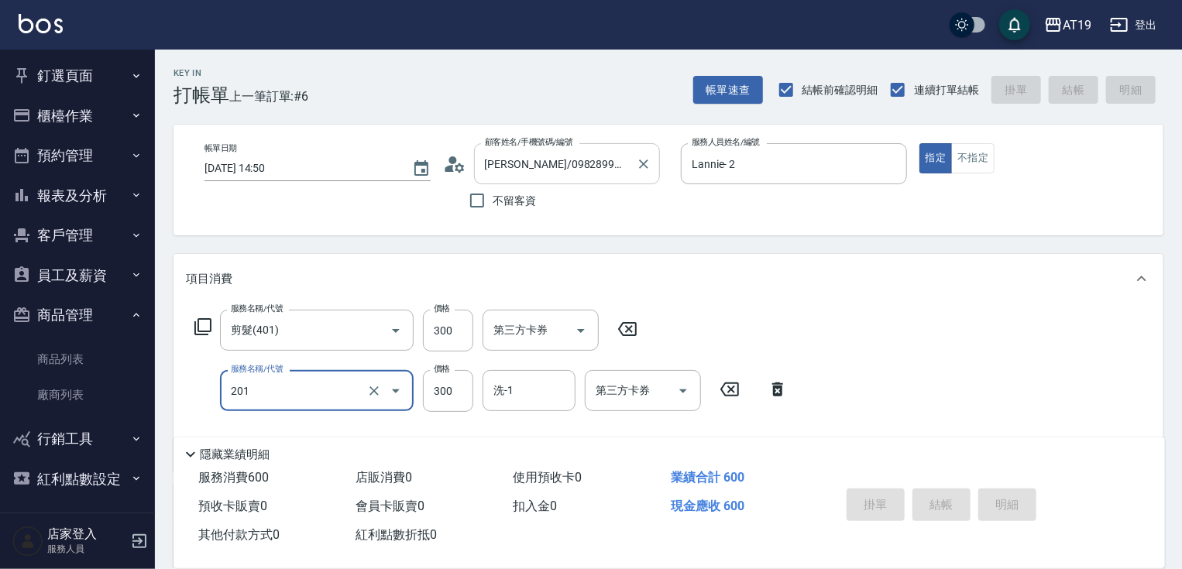
type input "0"
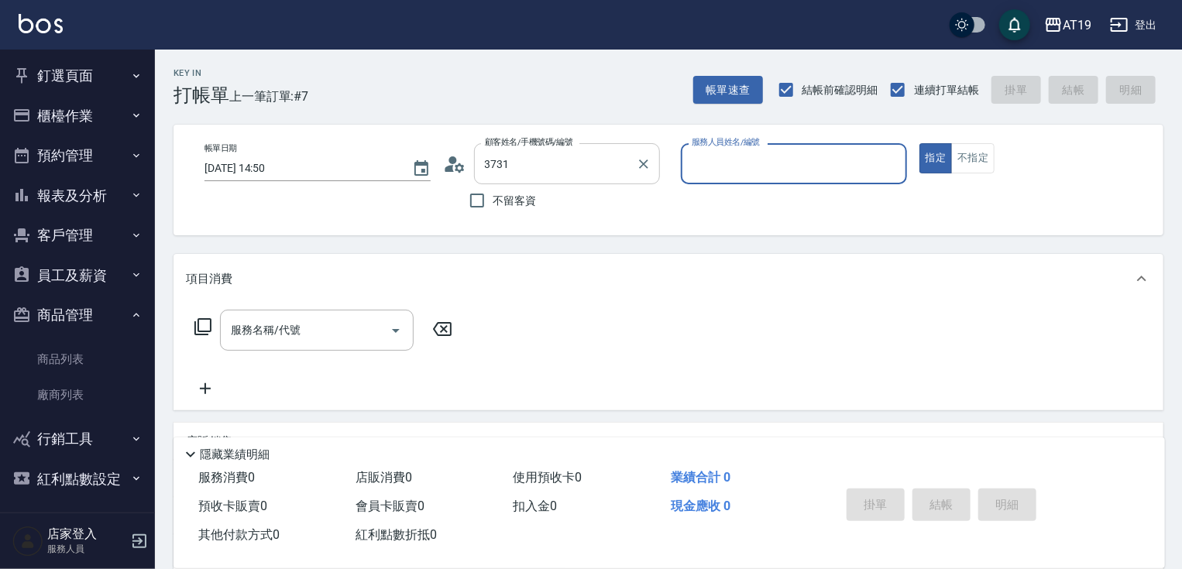
type input "[PERSON_NAME]/0908353731/0908353731"
click at [920, 143] on button "指定" at bounding box center [936, 158] width 33 height 30
type input "Nomi-10"
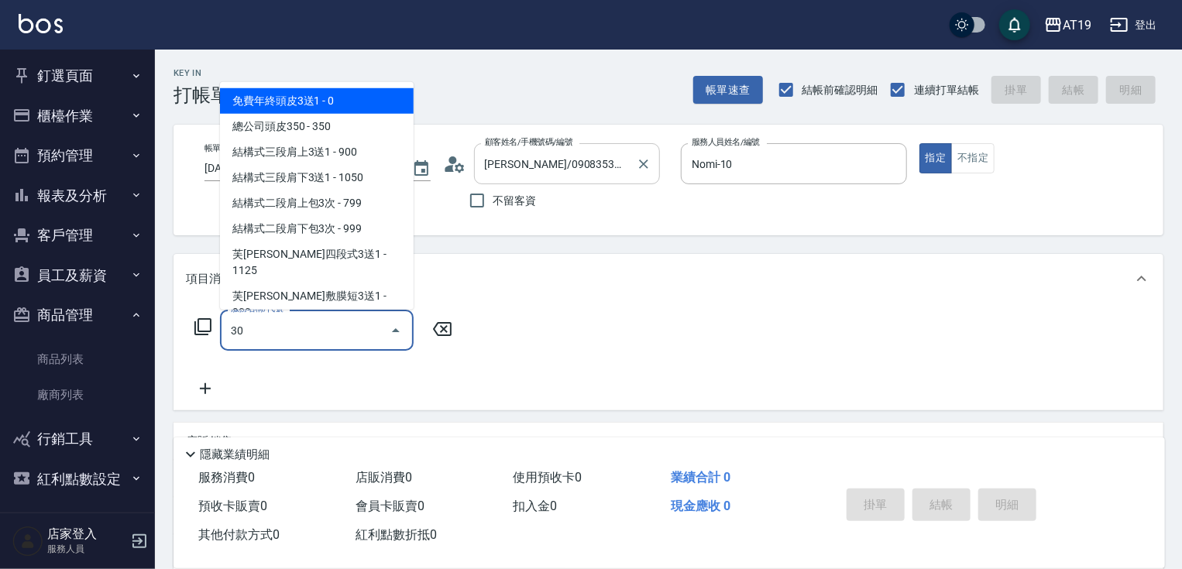
type input "301"
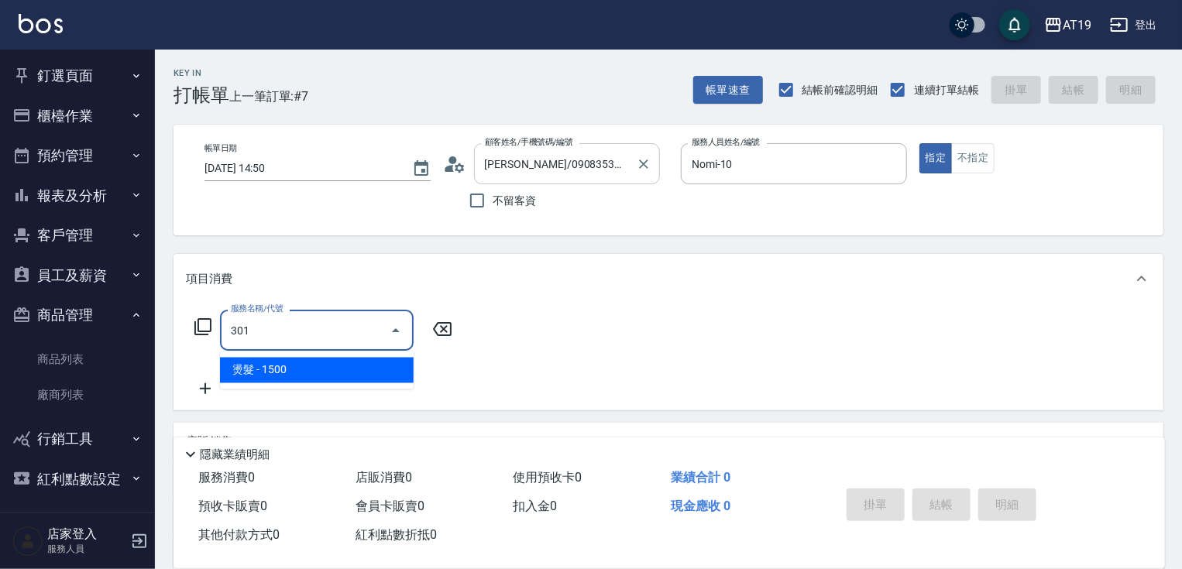
type input "150"
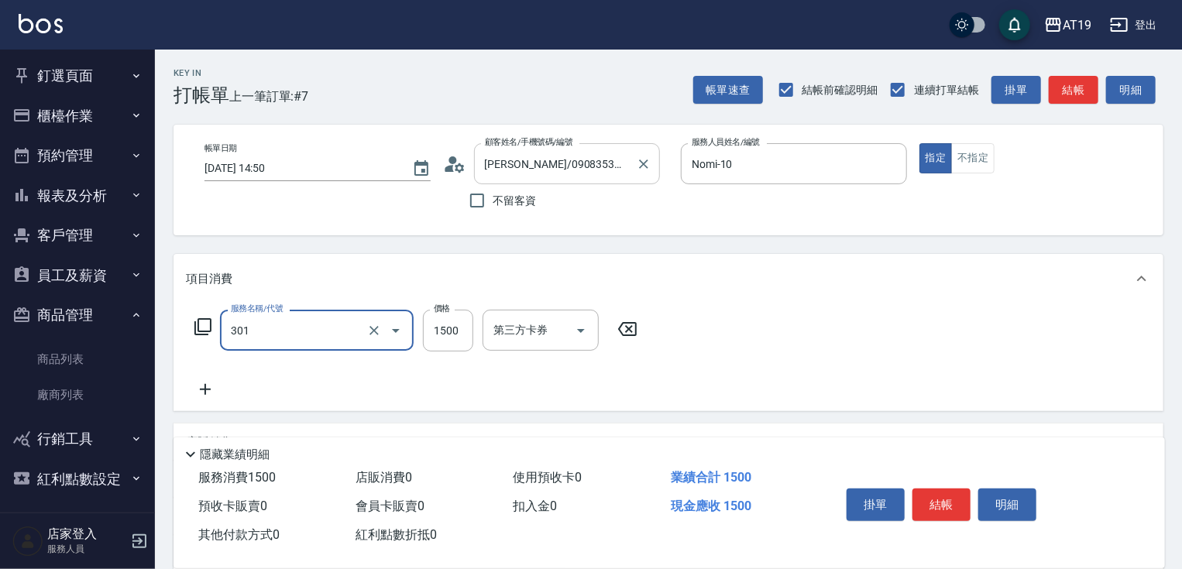
type input "燙髮(301)"
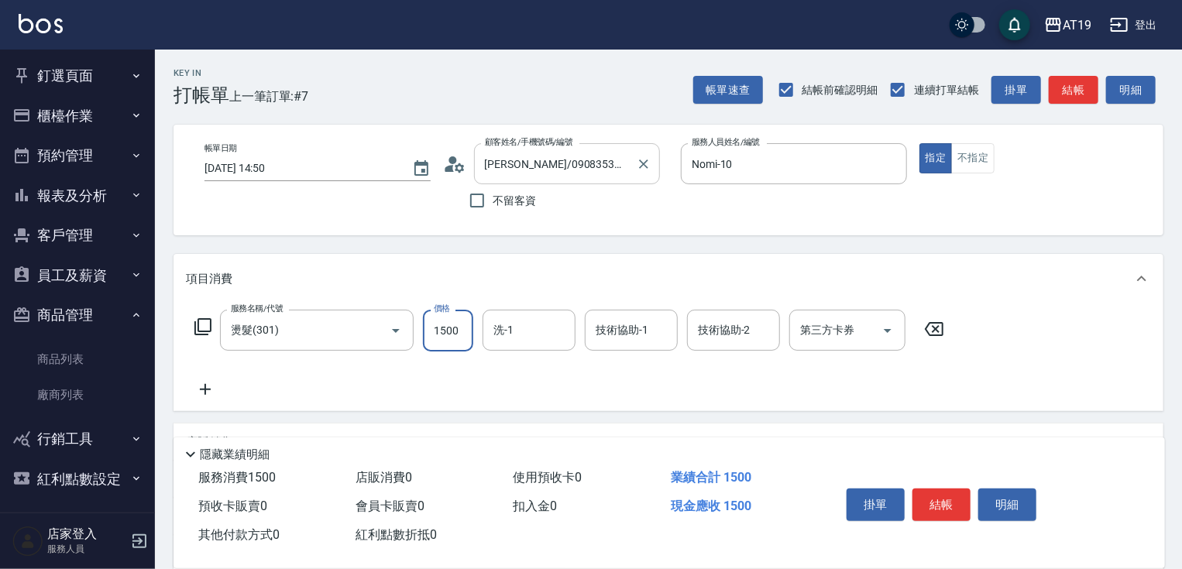
type input "1"
type input "0"
type input "11"
type input "10"
type input "118"
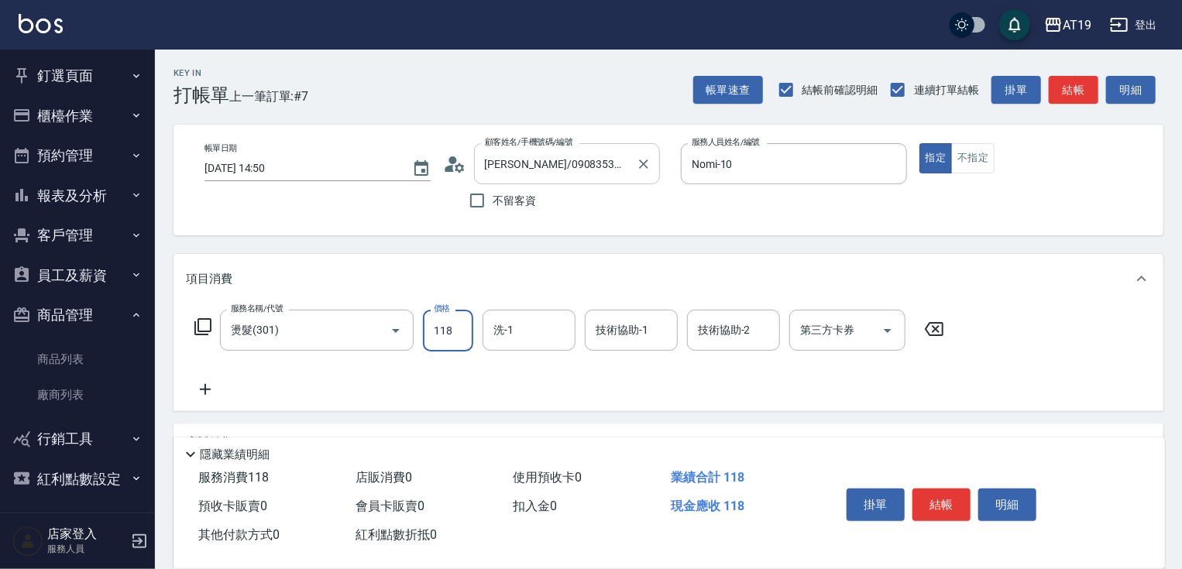
type input "110"
type input "1180"
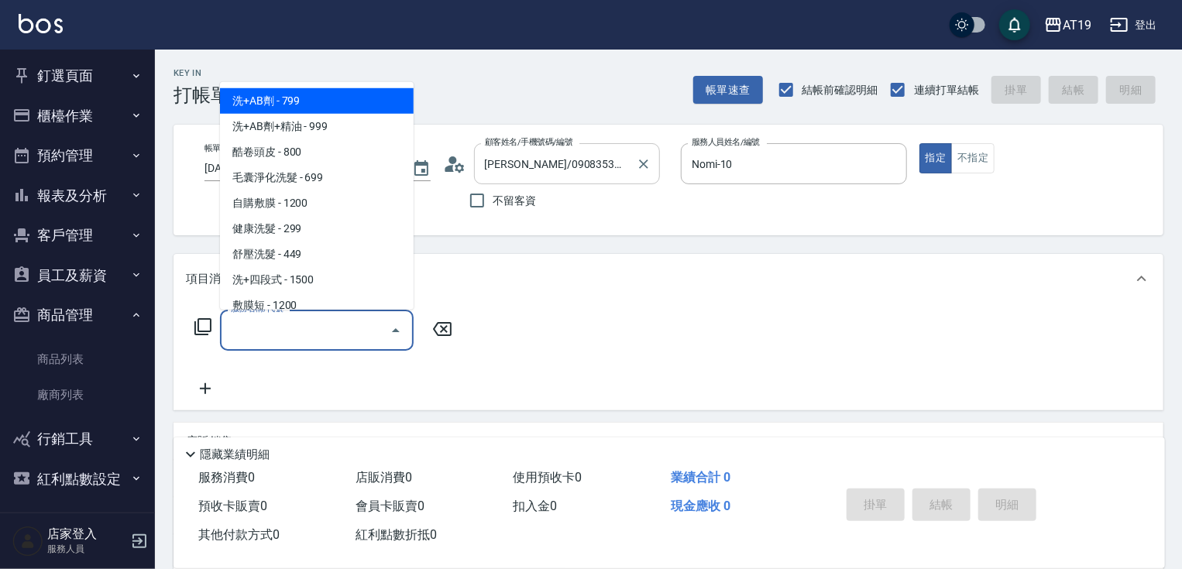
type input "0"
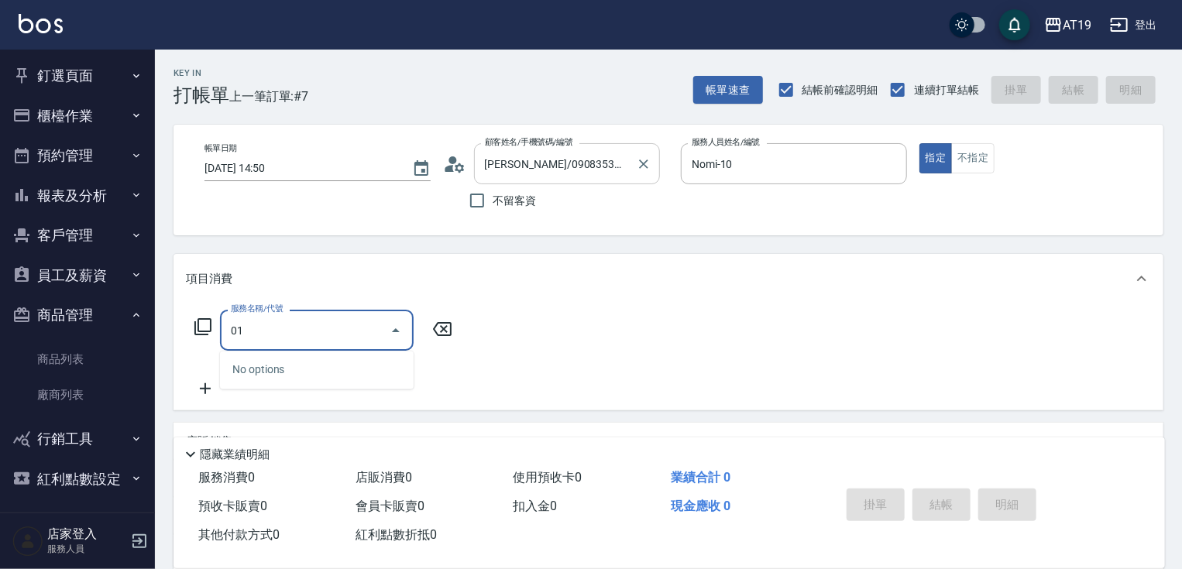
type input "0"
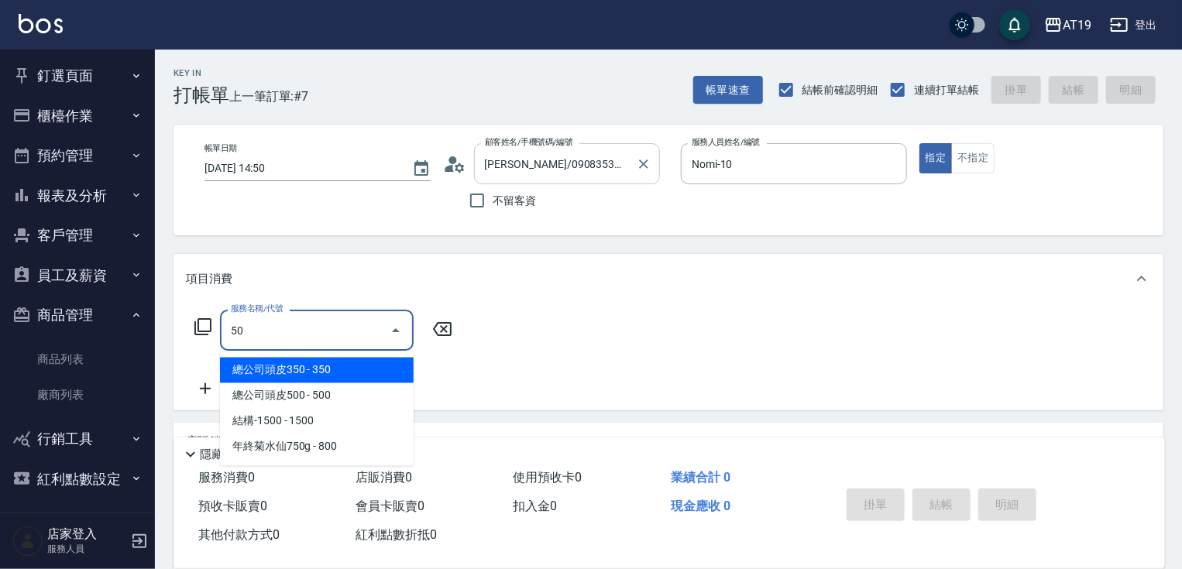
type input "501"
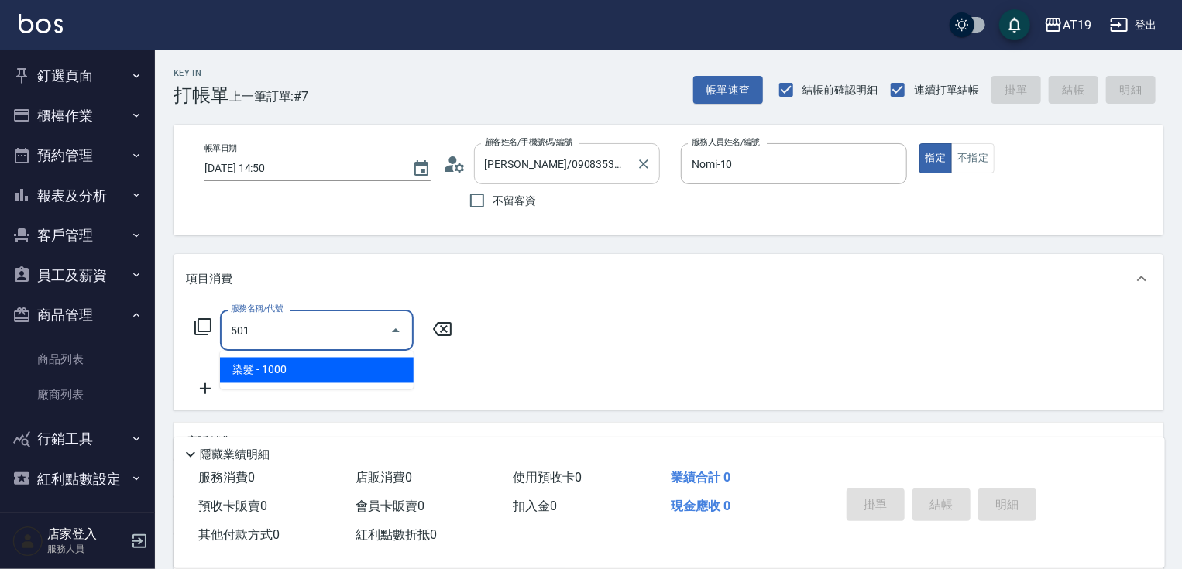
type input "100"
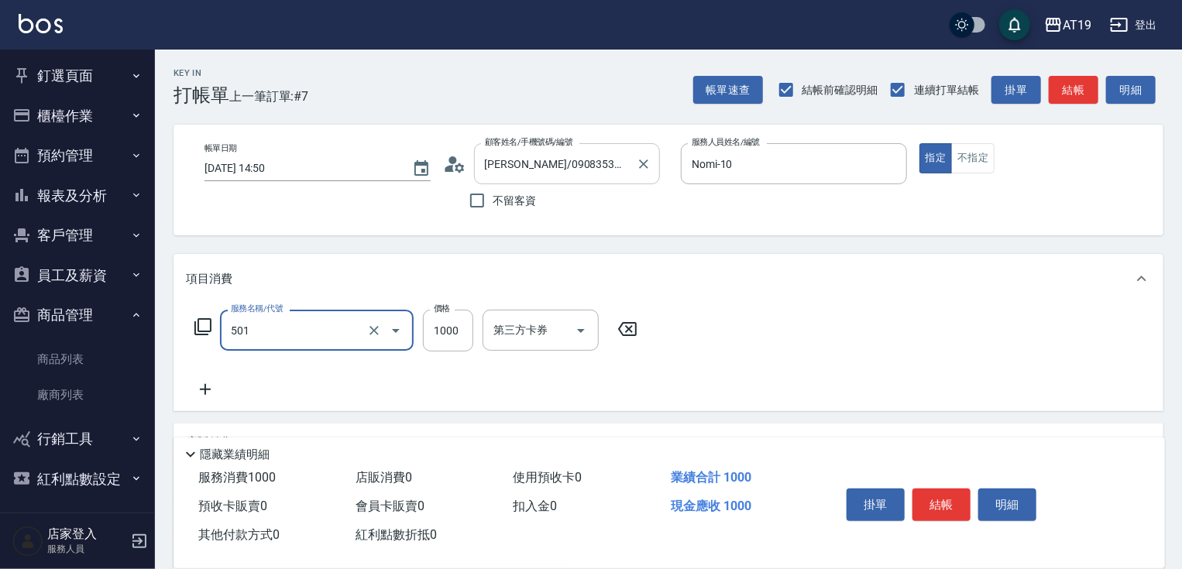
type input "染髮(501)"
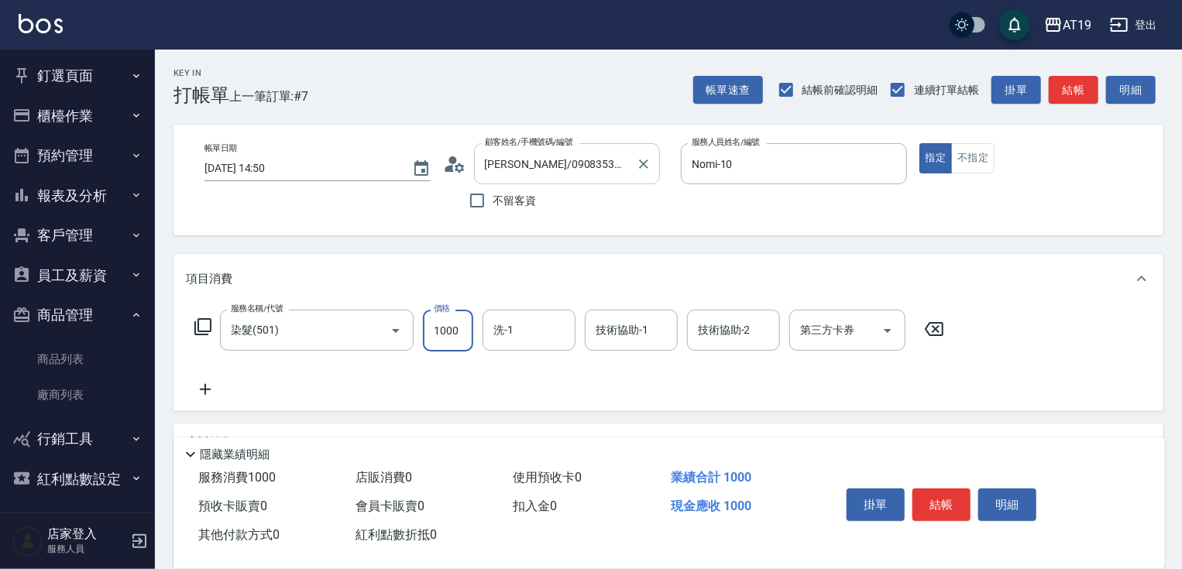
type input "0"
type input "11"
type input "10"
type input "118"
type input "110"
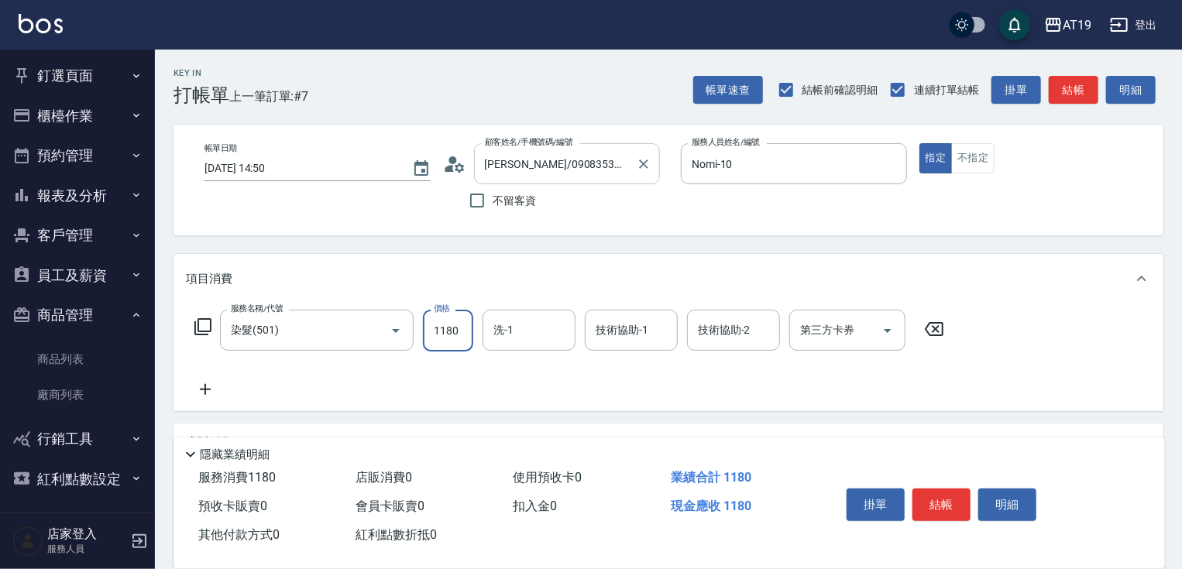
type input "1180"
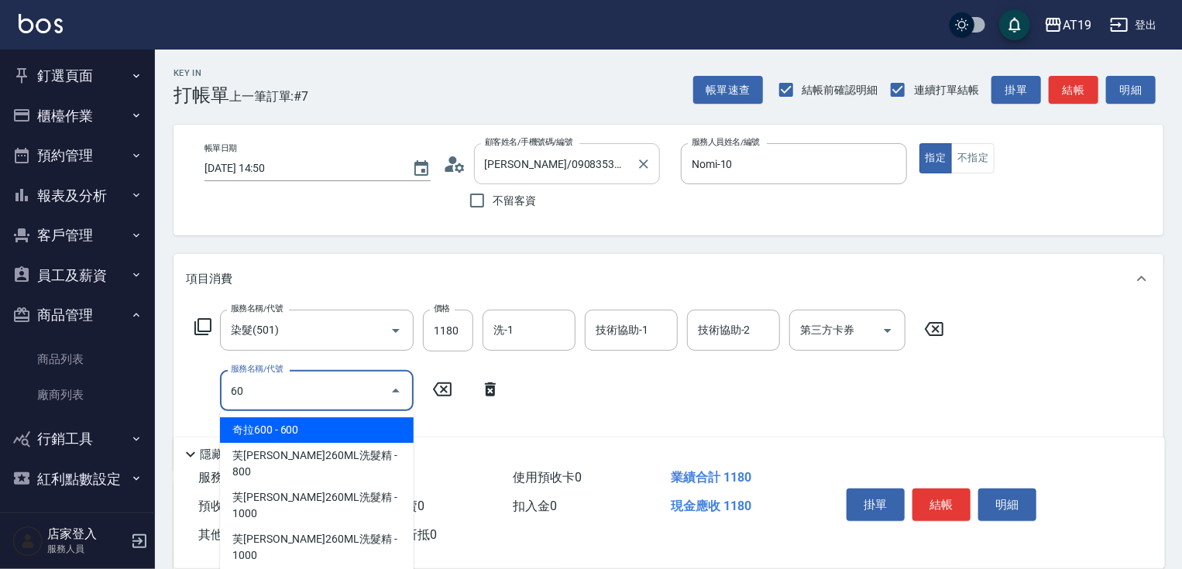
type input "601"
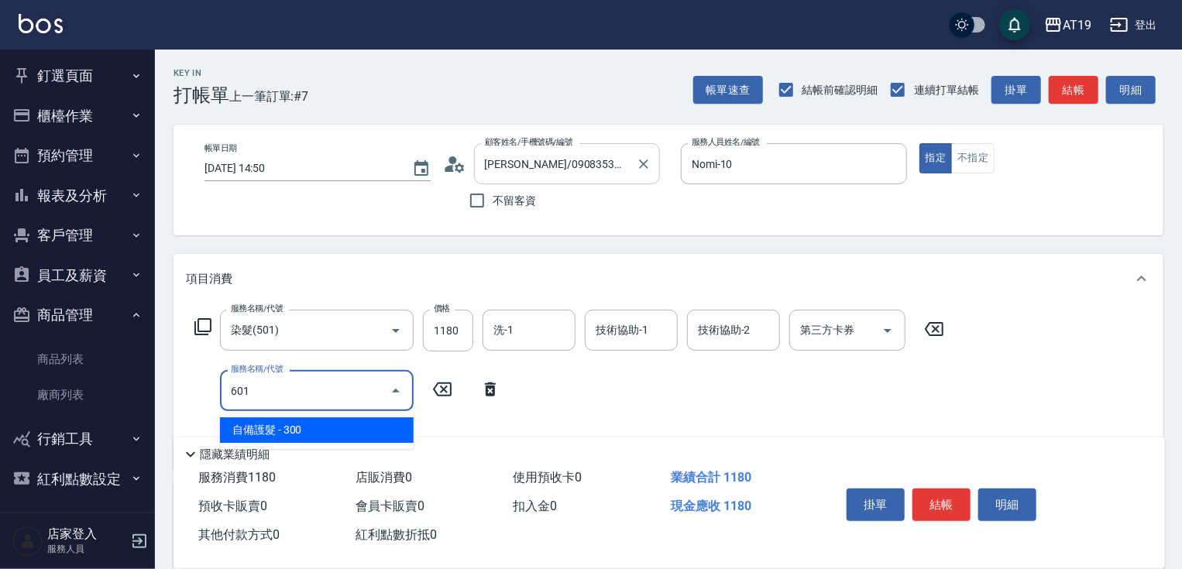
type input "140"
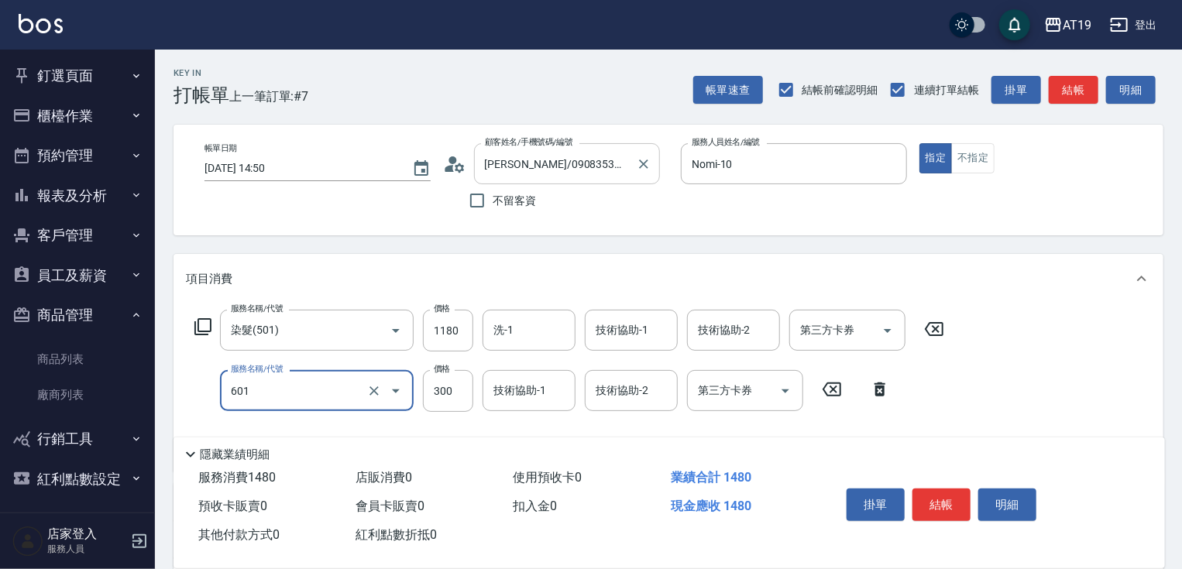
type input "自備護髮(601)"
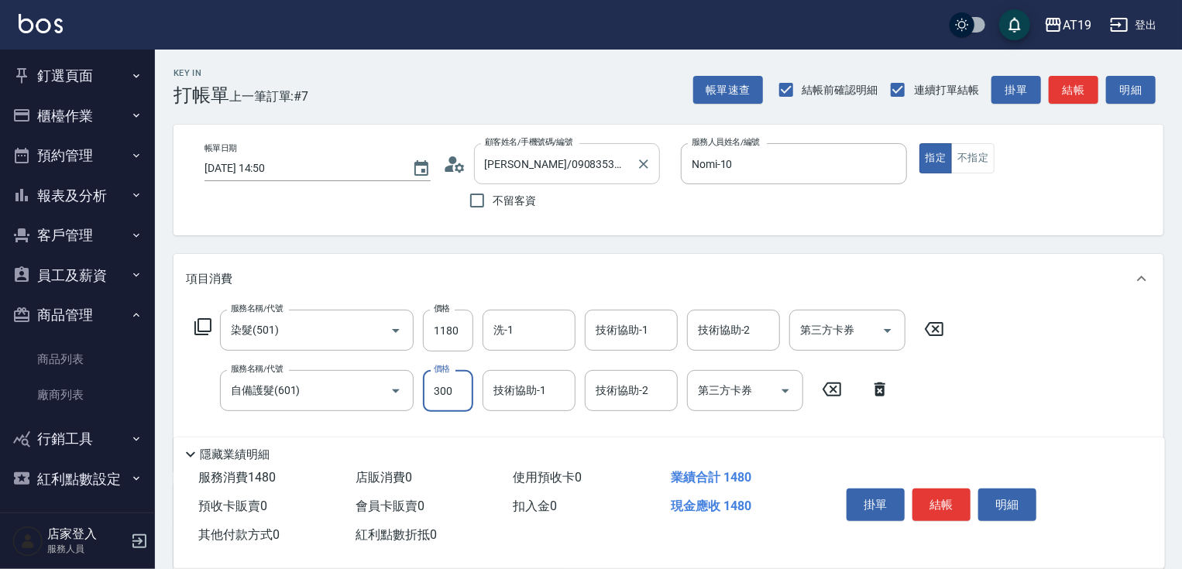
type input "2"
type input "110"
type input "22"
type input "120"
type input "220"
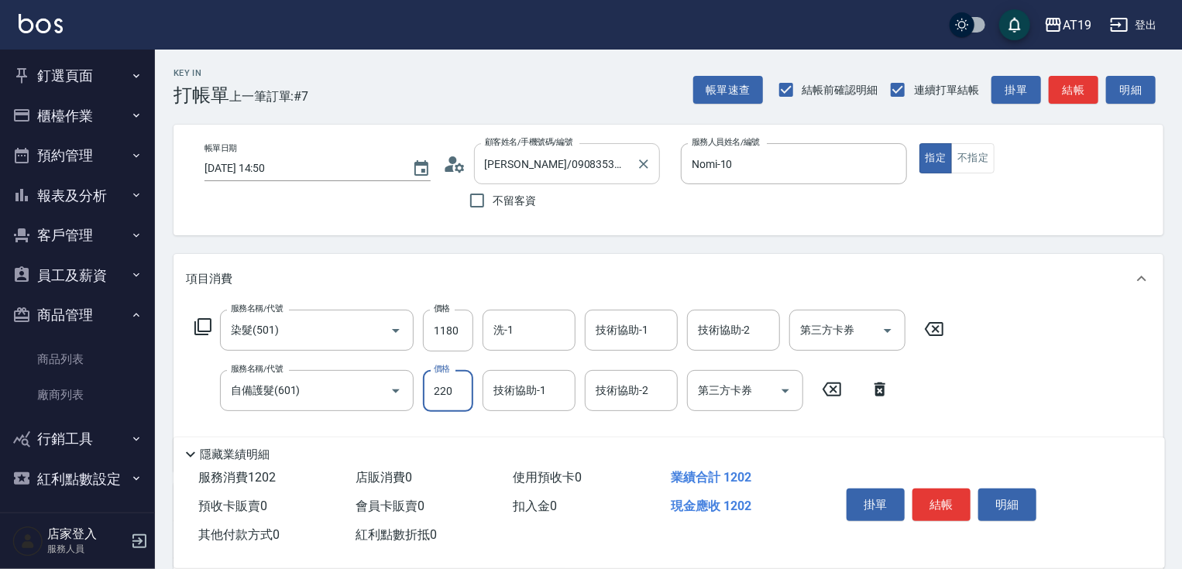
type input "140"
type input "2200"
type input "330"
type input "2200"
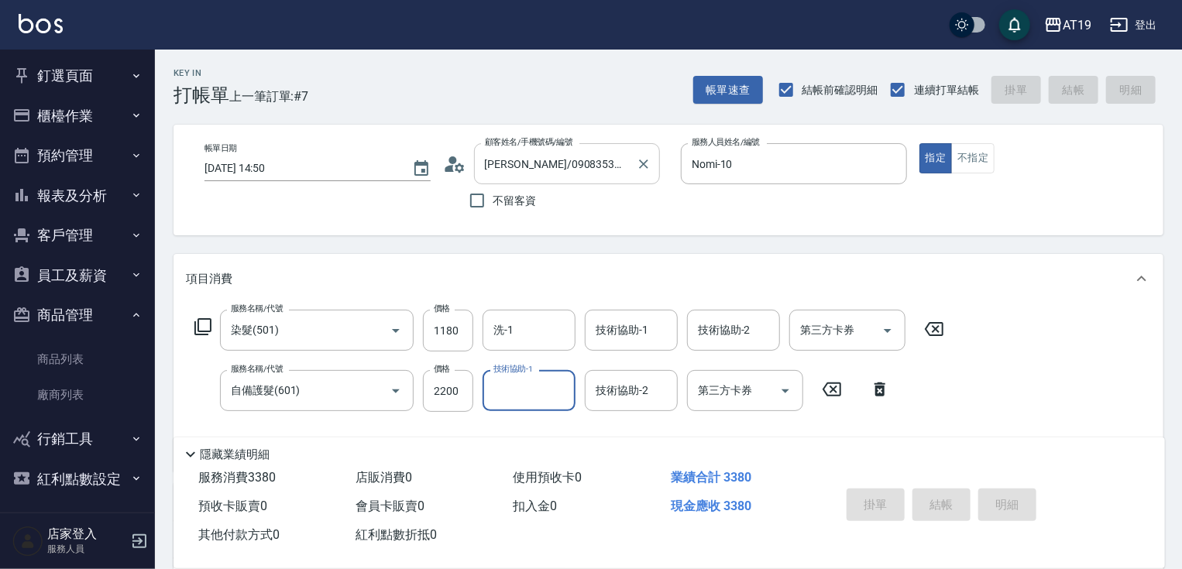
type input "[DATE] 14:51"
type input "0"
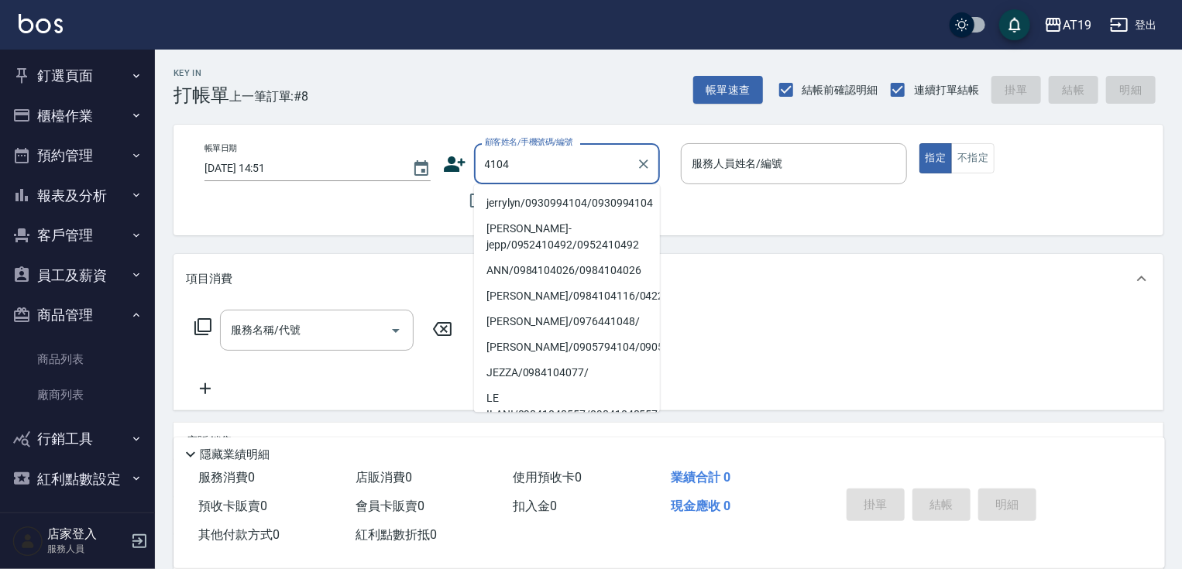
type input "jerrylyn/0930994104/0930994104"
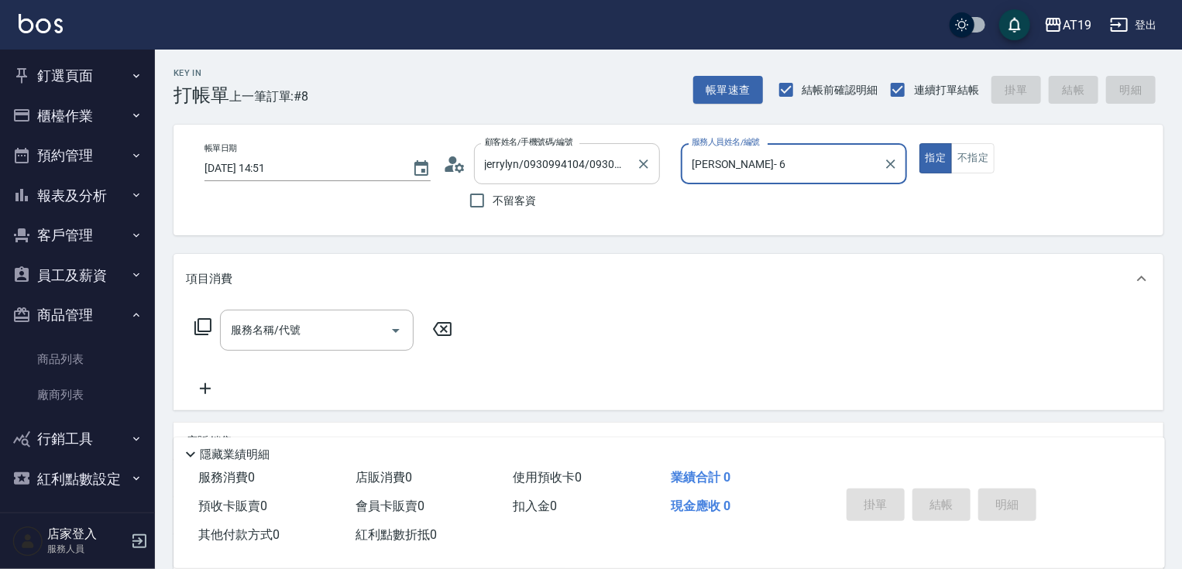
click at [920, 143] on button "指定" at bounding box center [936, 158] width 33 height 30
click at [951, 143] on button "不指定" at bounding box center [972, 158] width 43 height 30
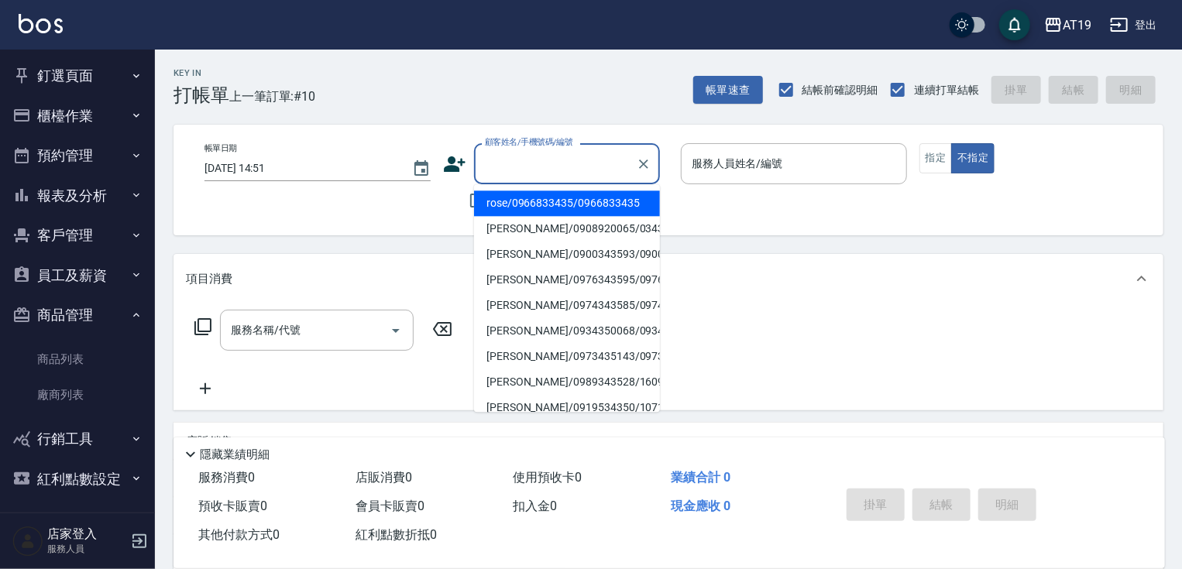
click at [553, 167] on input "顧客姓名/手機號碼/編號" at bounding box center [555, 163] width 149 height 27
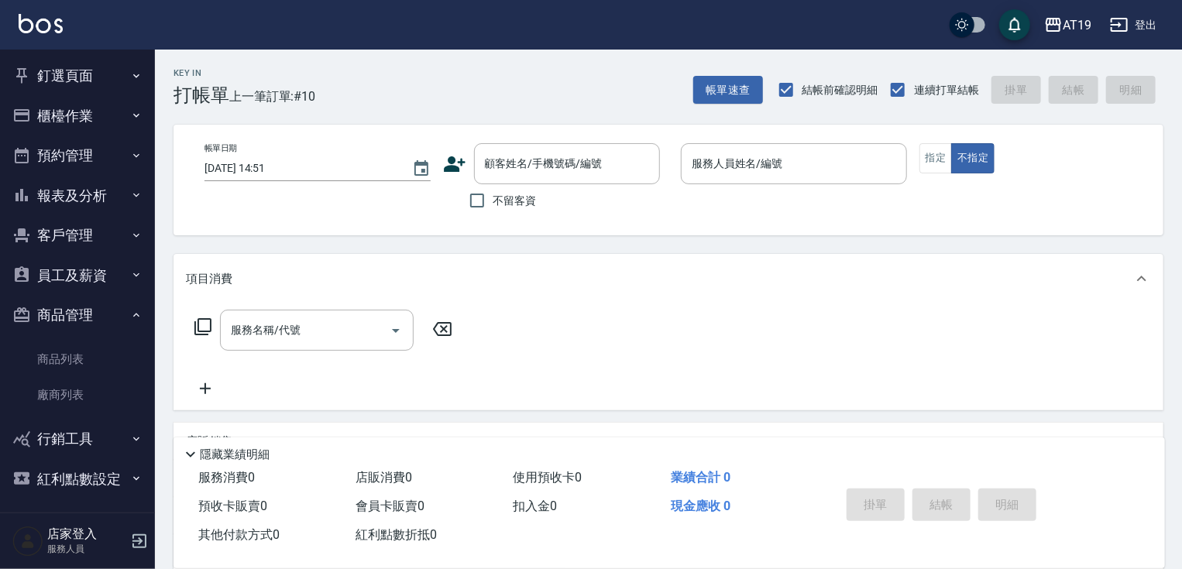
click at [465, 156] on icon at bounding box center [454, 164] width 23 height 23
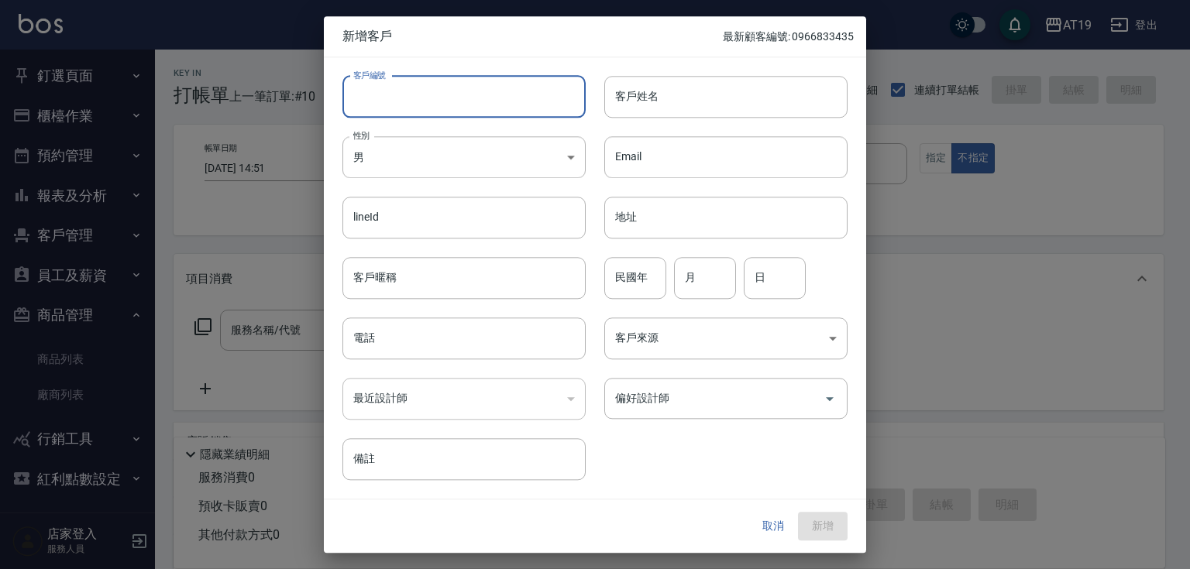
click at [524, 104] on input "客戶編號" at bounding box center [463, 97] width 243 height 42
paste input "0988598686"
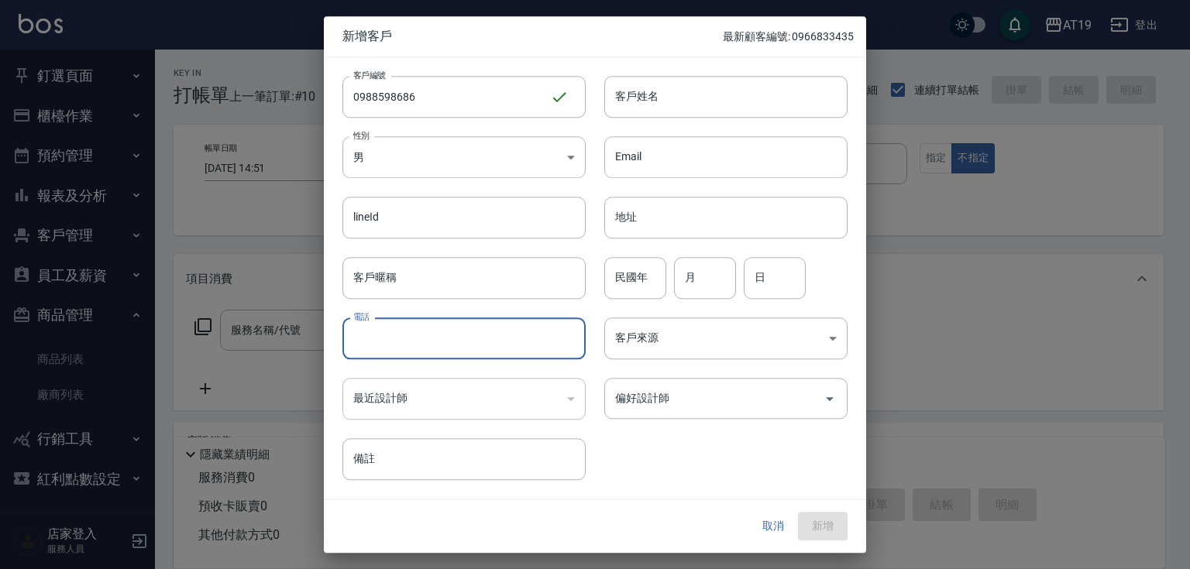
click at [468, 353] on input "電話" at bounding box center [463, 339] width 243 height 42
paste input "0988598686"
drag, startPoint x: 473, startPoint y: 186, endPoint x: 474, endPoint y: 177, distance: 9.4
click at [473, 179] on div "lineId lineId" at bounding box center [455, 208] width 262 height 60
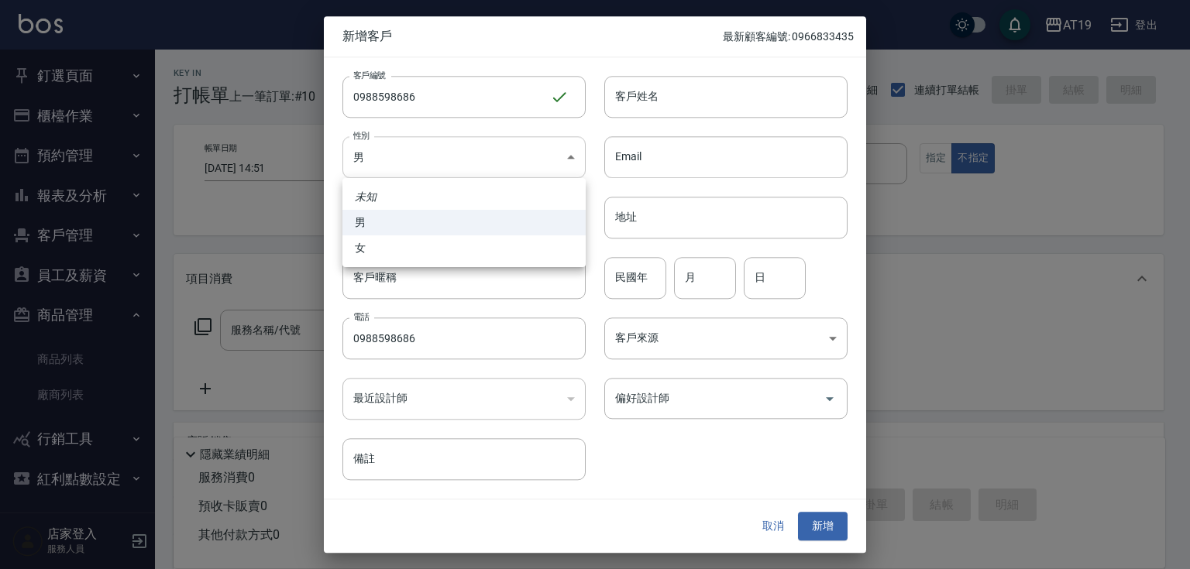
click at [474, 171] on body "AT19 登出 釘選頁面 打帳單 帳單列表 材料自購登錄 排班表 現場電腦打卡 店家日報表 互助日報表 設計師排行榜 設計師日報表 櫃檯作業 打帳單 帳單列表…" at bounding box center [595, 396] width 1190 height 793
drag, startPoint x: 477, startPoint y: 248, endPoint x: 496, endPoint y: 233, distance: 23.7
click at [478, 248] on li "女" at bounding box center [463, 249] width 243 height 26
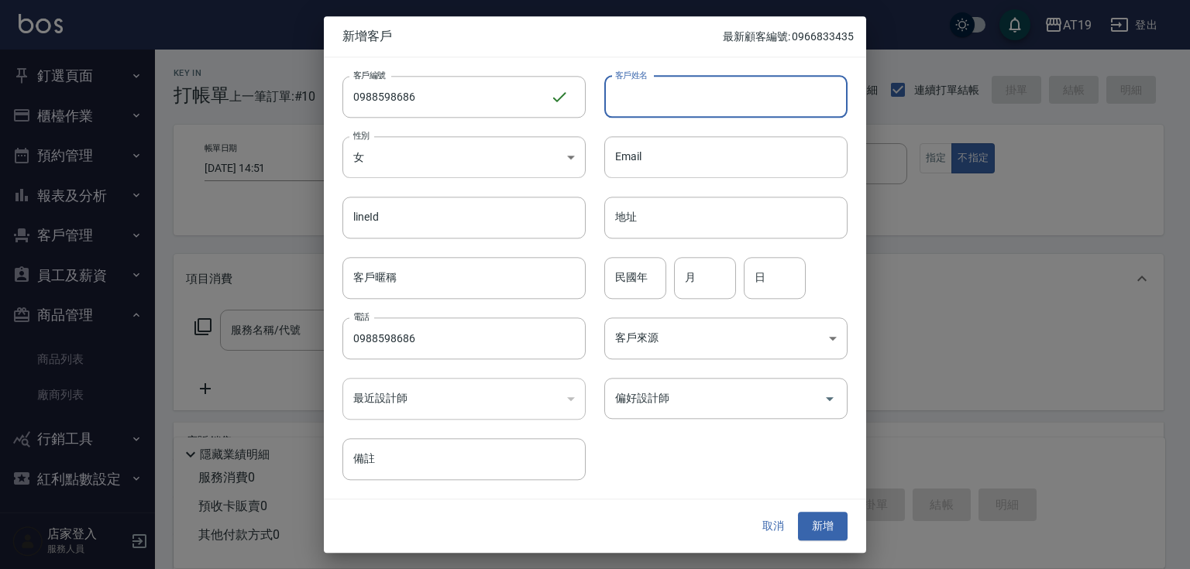
drag, startPoint x: 658, startPoint y: 95, endPoint x: 642, endPoint y: 67, distance: 32.3
click at [658, 95] on input "客戶姓名" at bounding box center [725, 97] width 243 height 42
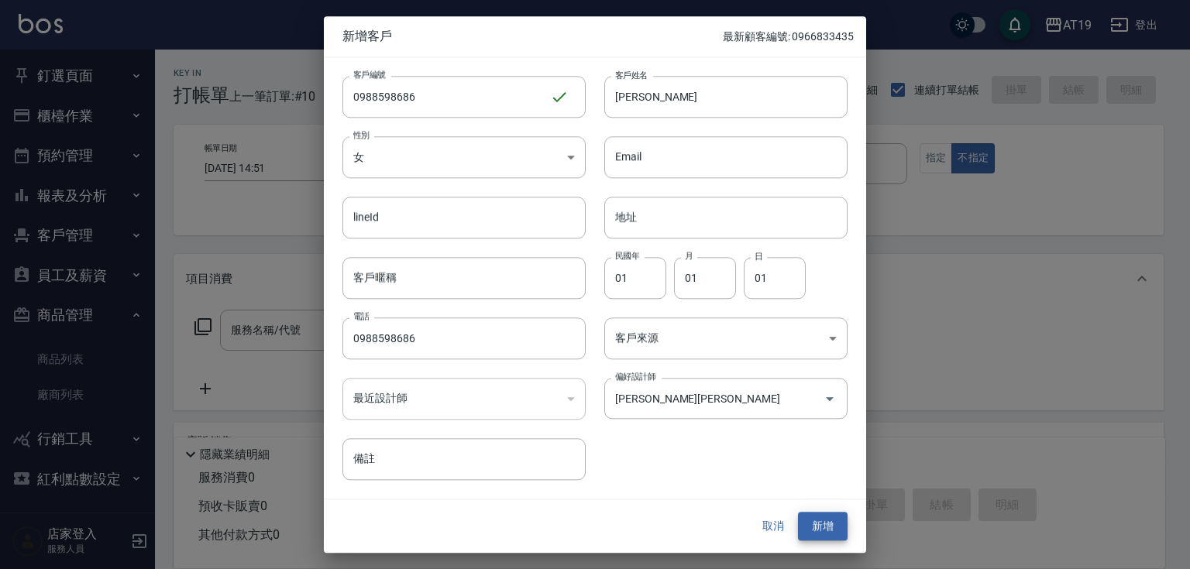
click at [798, 513] on button "新增" at bounding box center [823, 527] width 50 height 29
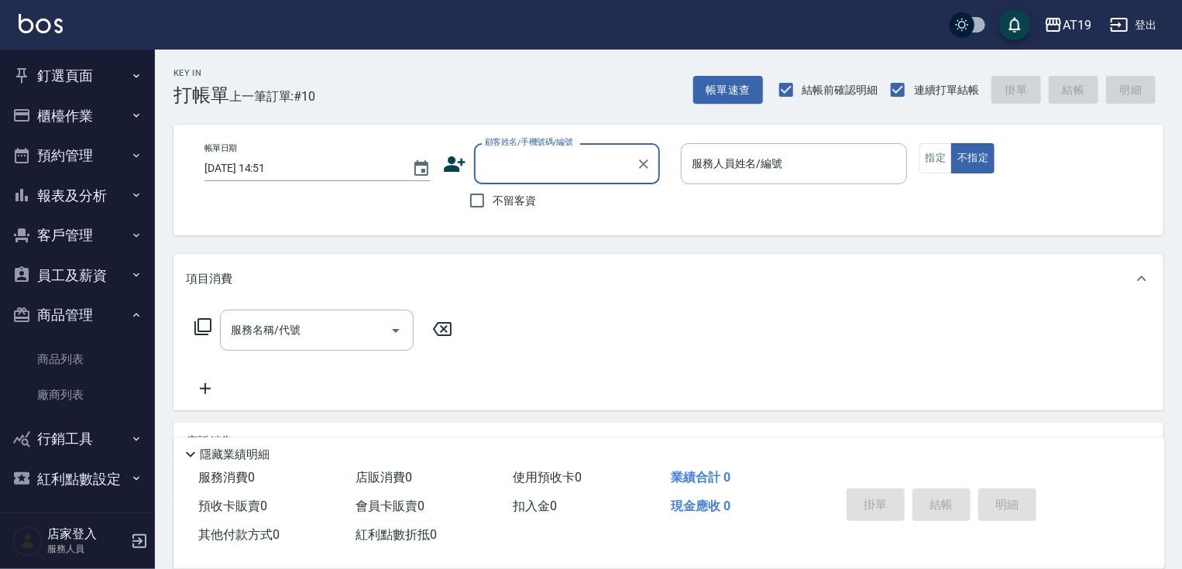
click at [570, 160] on input "顧客姓名/手機號碼/編號" at bounding box center [555, 163] width 149 height 27
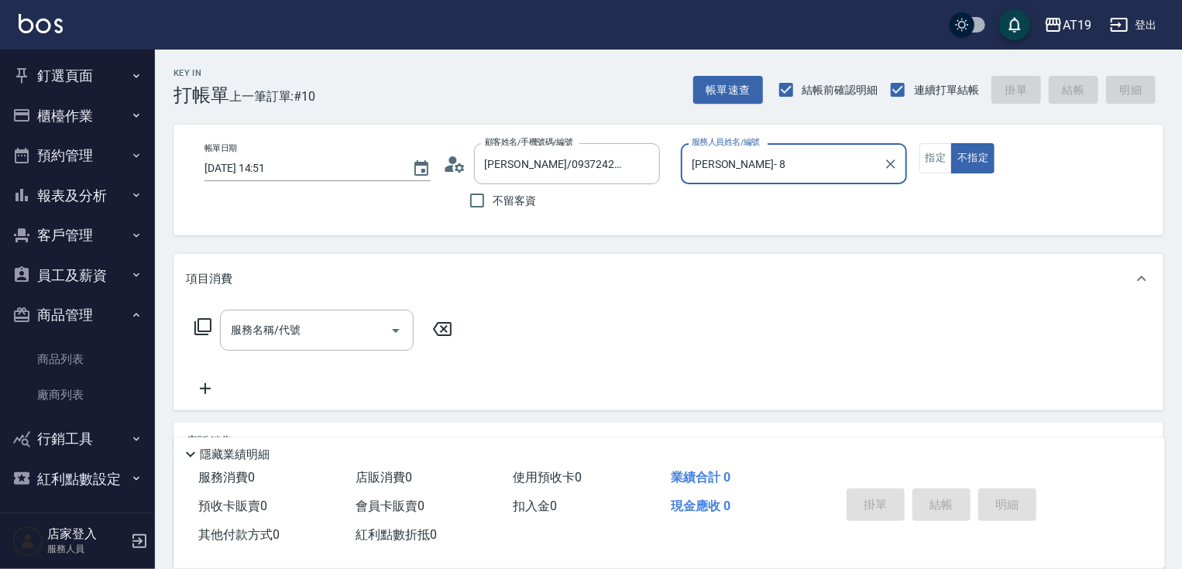
click at [951, 143] on button "不指定" at bounding box center [972, 158] width 43 height 30
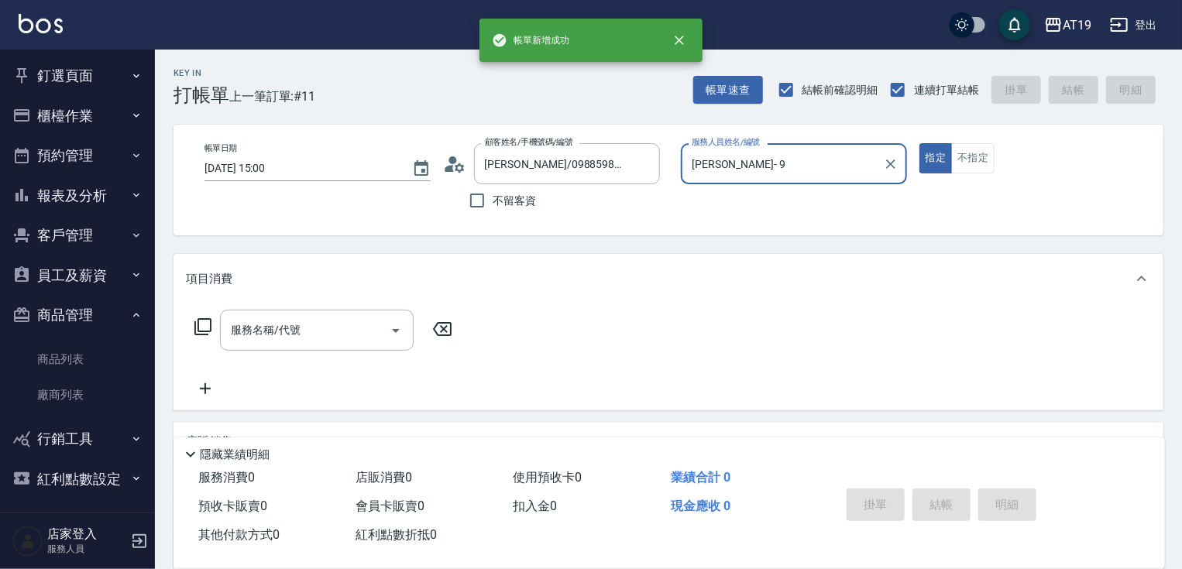
click at [920, 143] on button "指定" at bounding box center [936, 158] width 33 height 30
